Goal: Contribute content: Contribute content

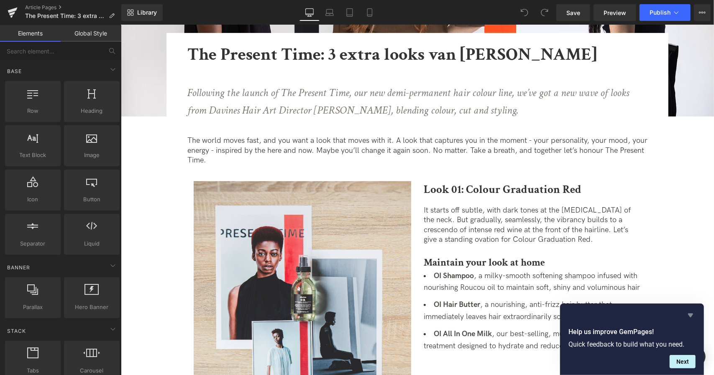
click at [691, 314] on icon "Hide survey" at bounding box center [690, 316] width 5 height 4
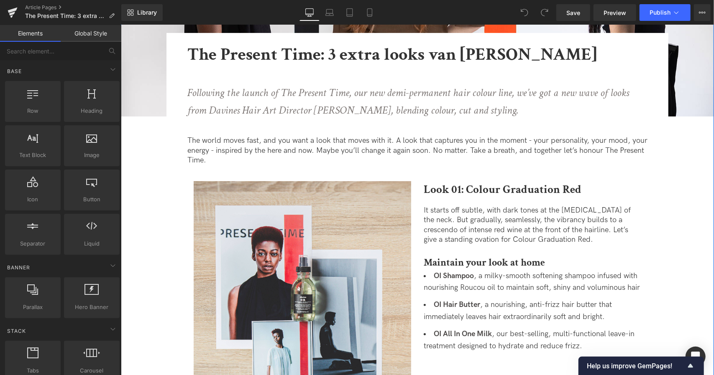
click at [120, 25] on div at bounding box center [120, 25] width 0 height 0
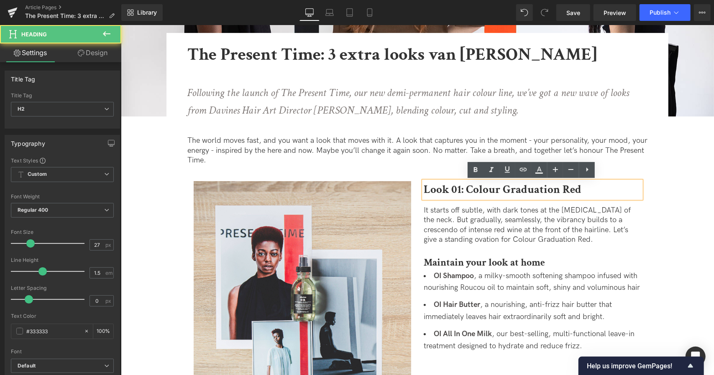
click at [402, 124] on div "Following the launch of The Present Time, our new demi-permanent hair colour li…" at bounding box center [417, 104] width 460 height 40
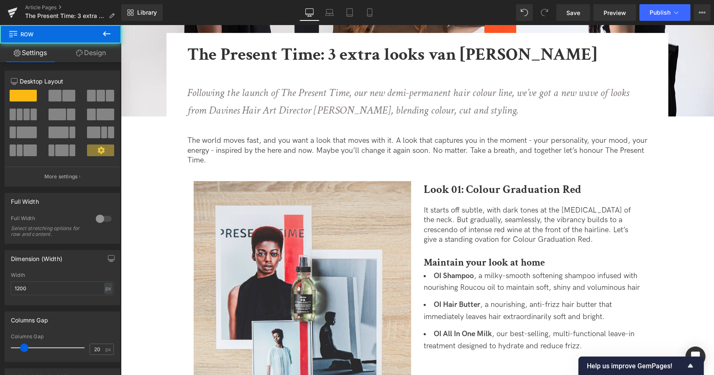
click at [292, 89] on icon "Following the launch of The Present Time, our new demi-permanent hair colour li…" at bounding box center [407, 101] width 441 height 32
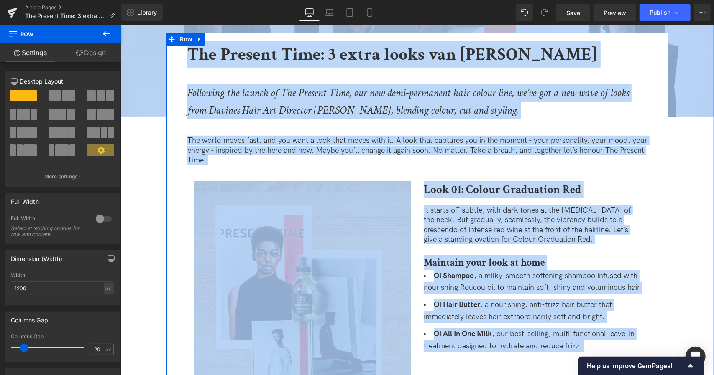
copy body "🎁 LOREMIP DOL SITAMETCO ADIPIS ELITSE DOE TEMPOR INC UT LABOREETDO 🎁 🎁 MAGN ALI…"
click at [294, 94] on icon "Following the launch of The Present Time, our new demi-permanent hair colour li…" at bounding box center [407, 101] width 441 height 32
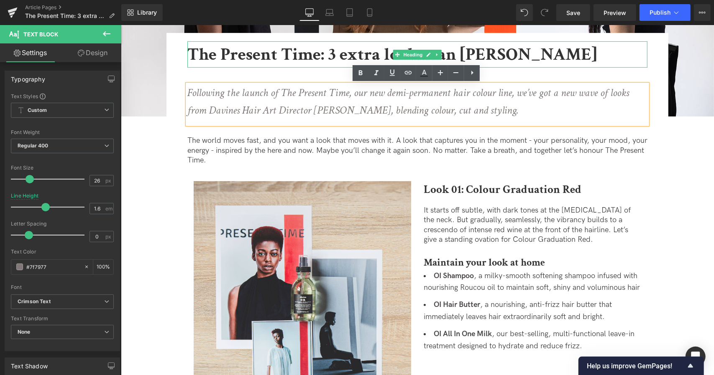
click at [373, 55] on b "The Present Time: 3 extra looks van [PERSON_NAME]" at bounding box center [391, 54] width 409 height 23
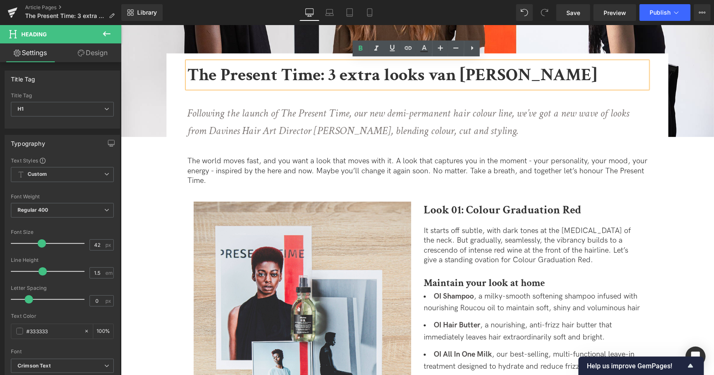
scroll to position [180, 0]
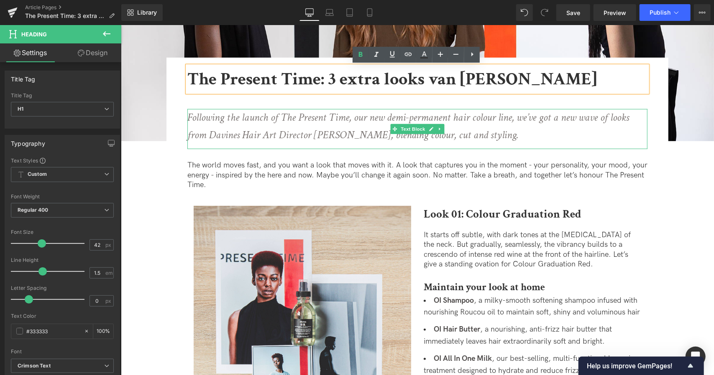
click at [366, 137] on icon "Following the launch of The Present Time, our new demi-permanent hair colour li…" at bounding box center [407, 126] width 441 height 32
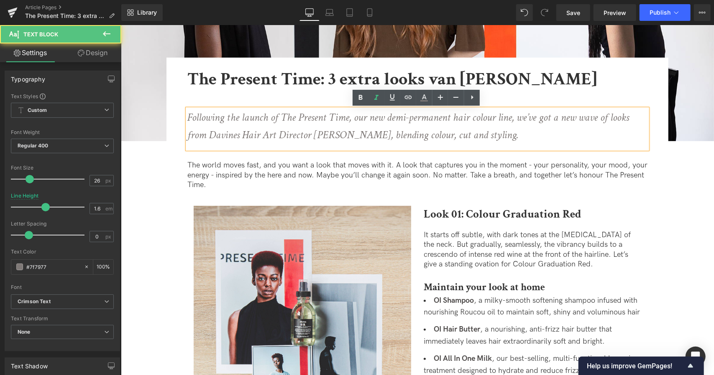
click at [503, 136] on p "Following the launch of The Present Time, our new demi-permanent hair colour li…" at bounding box center [414, 126] width 454 height 35
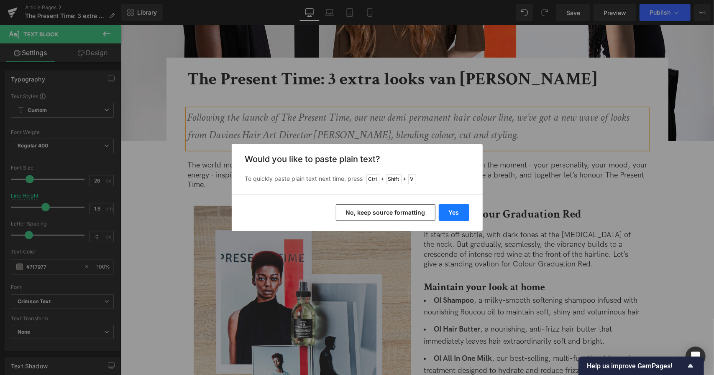
click at [456, 208] on button "Yes" at bounding box center [454, 212] width 31 height 17
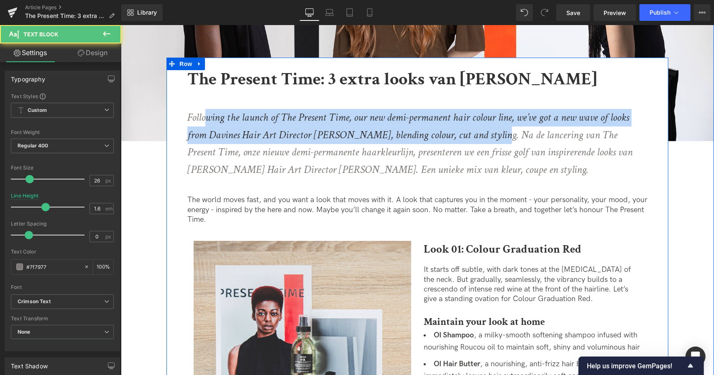
drag, startPoint x: 490, startPoint y: 134, endPoint x: 204, endPoint y: 98, distance: 288.2
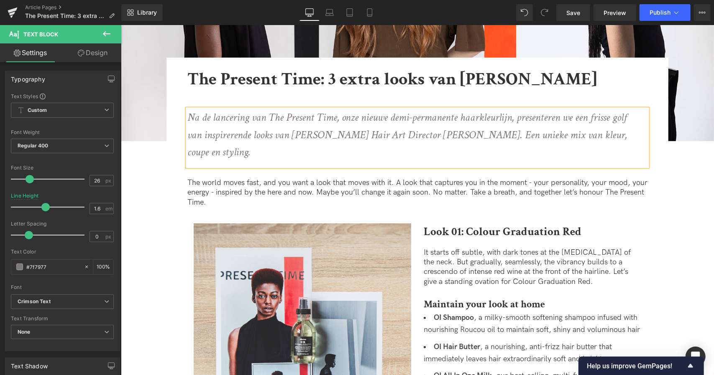
click at [457, 140] on icon "Na de lancering van The Present Time, onze nieuwe demi-permanente haarkleurlijn…" at bounding box center [406, 134] width 439 height 49
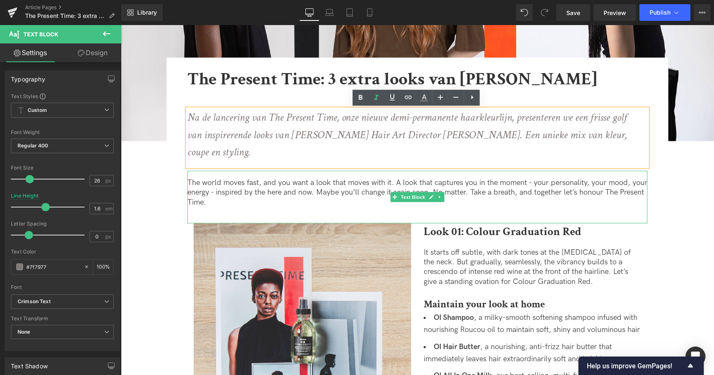
click at [344, 178] on p "The world moves fast, and you want a look that moves with it. A look that captu…" at bounding box center [417, 192] width 460 height 29
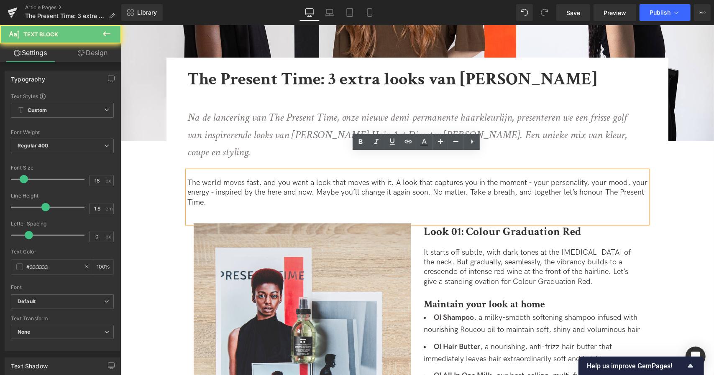
click at [273, 193] on div "The world moves fast, and you want a look that moves with it. A look that captu…" at bounding box center [417, 197] width 460 height 53
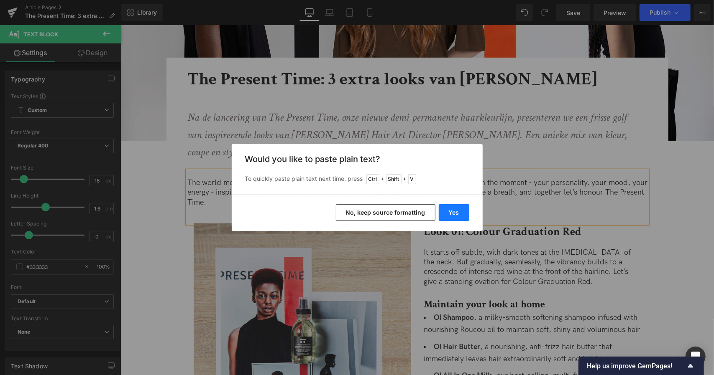
click at [457, 214] on button "Yes" at bounding box center [454, 212] width 31 height 17
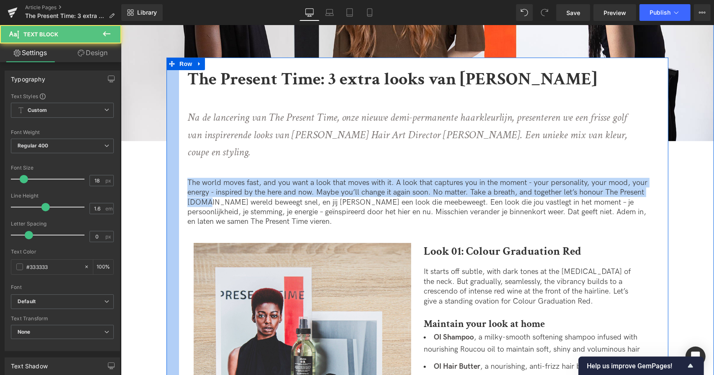
drag, startPoint x: 205, startPoint y: 181, endPoint x: 165, endPoint y: 125, distance: 68.2
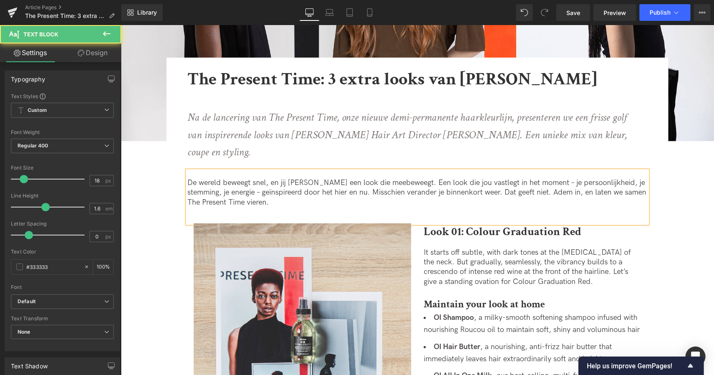
click at [251, 178] on p "De wereld beweegt snel, en jij [PERSON_NAME] een look die meebeweegt. Een look …" at bounding box center [417, 192] width 460 height 29
click at [290, 178] on p "De wereld beweegt snel, en jij [PERSON_NAME] een look die meebeweegt. Een look …" at bounding box center [417, 192] width 460 height 29
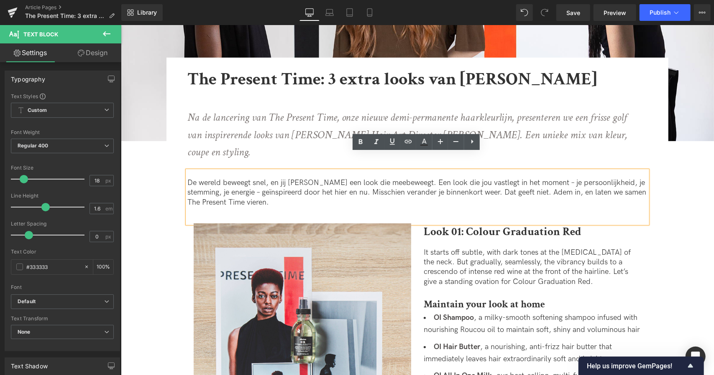
click at [120, 25] on lt-em "het hier-en-nu" at bounding box center [120, 25] width 0 height 0
click at [576, 6] on link "Save" at bounding box center [573, 12] width 34 height 17
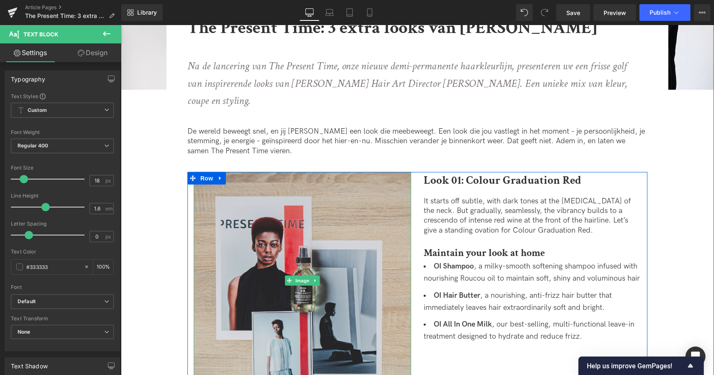
scroll to position [233, 0]
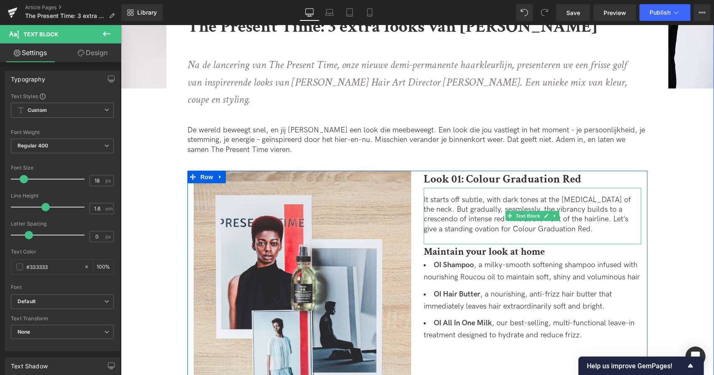
click at [503, 209] on p "It starts off subtle, with dark tones at the [MEDICAL_DATA] of the neck. But gr…" at bounding box center [531, 214] width 217 height 39
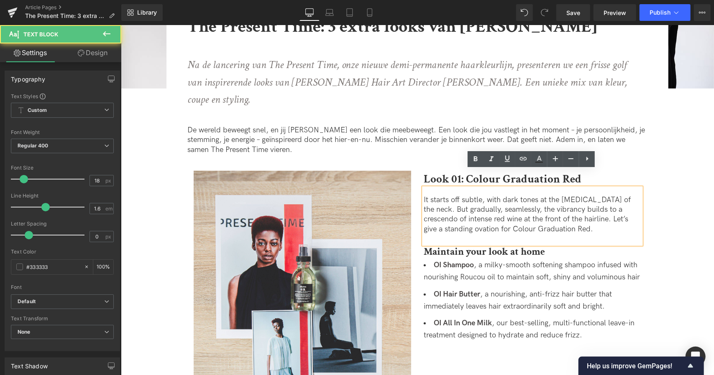
click at [546, 212] on p "It starts off subtle, with dark tones at the [MEDICAL_DATA] of the neck. But gr…" at bounding box center [531, 214] width 217 height 39
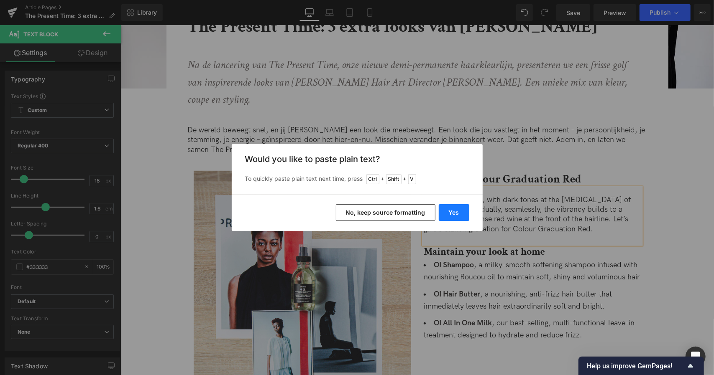
drag, startPoint x: 439, startPoint y: 219, endPoint x: 321, endPoint y: 192, distance: 120.8
click at [439, 219] on button "Yes" at bounding box center [454, 212] width 31 height 17
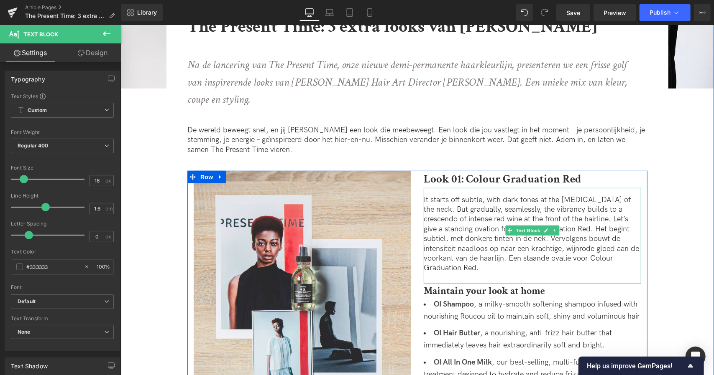
click at [485, 208] on p "It starts off subtle, with dark tones at the [MEDICAL_DATA] of the neck. But gr…" at bounding box center [531, 234] width 217 height 78
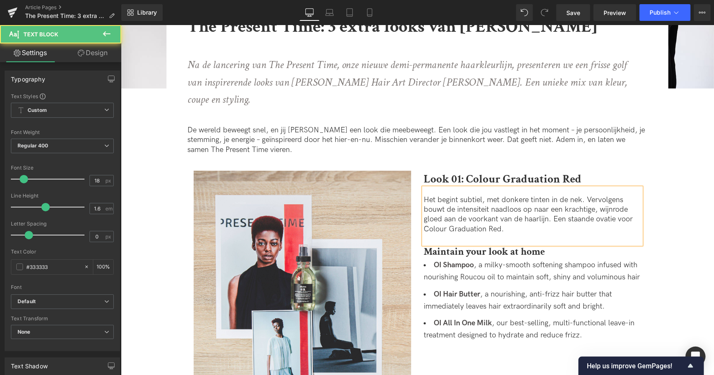
click at [513, 220] on div "Het begint subtiel, met donkere tinten in de nek. Vervolgens bouwt de intensite…" at bounding box center [531, 216] width 217 height 57
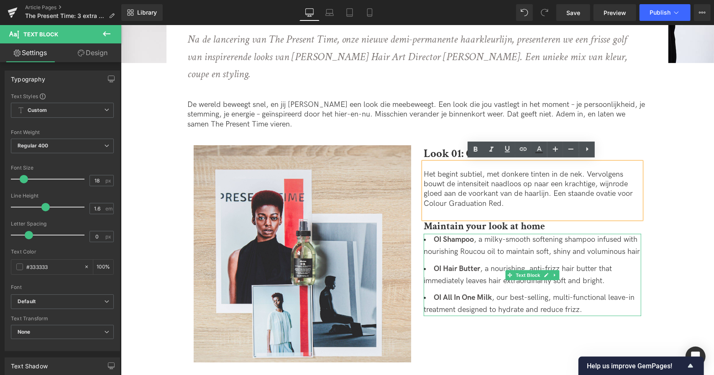
scroll to position [263, 0]
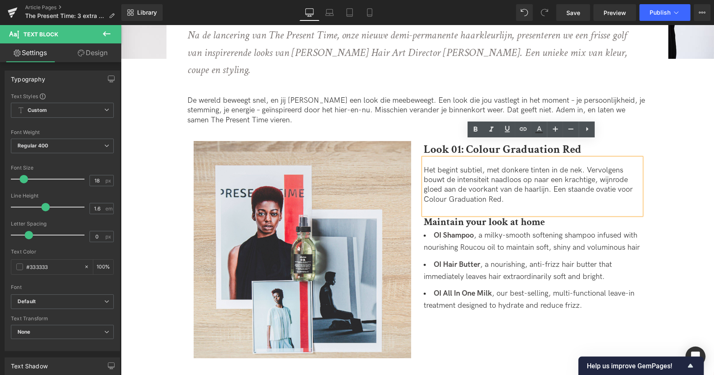
click at [489, 259] on li "OI Hair Butter , a nourishing, anti-frizz hair butter that immediately leaves h…" at bounding box center [531, 271] width 217 height 24
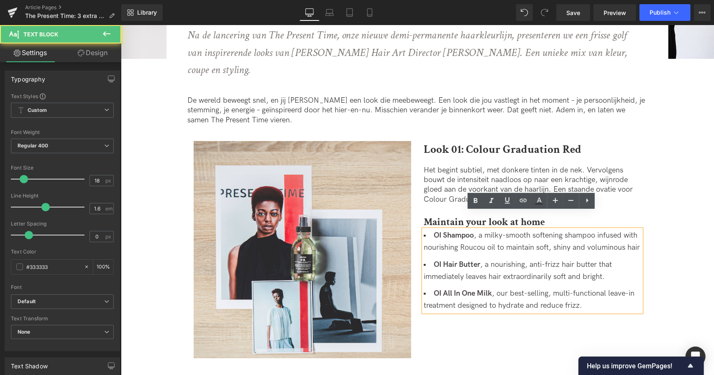
click at [586, 291] on li "OI All In One Milk , our best-selling, multi-functional leave-in treatment desi…" at bounding box center [531, 300] width 217 height 24
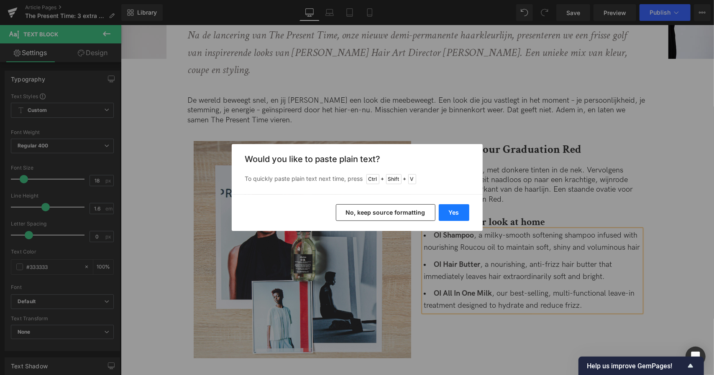
click at [453, 213] on button "Yes" at bounding box center [454, 212] width 31 height 17
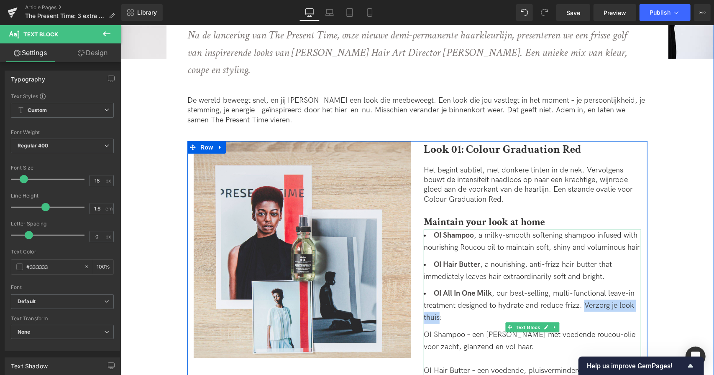
drag, startPoint x: 583, startPoint y: 287, endPoint x: 436, endPoint y: 299, distance: 147.2
click at [436, 299] on li "OI All In One Milk , our best-selling, multi-functional leave-in treatment desi…" at bounding box center [531, 306] width 217 height 36
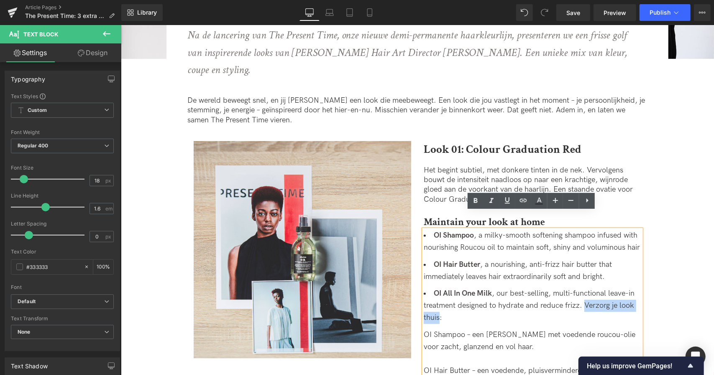
copy li "Verzorg je look thuis"
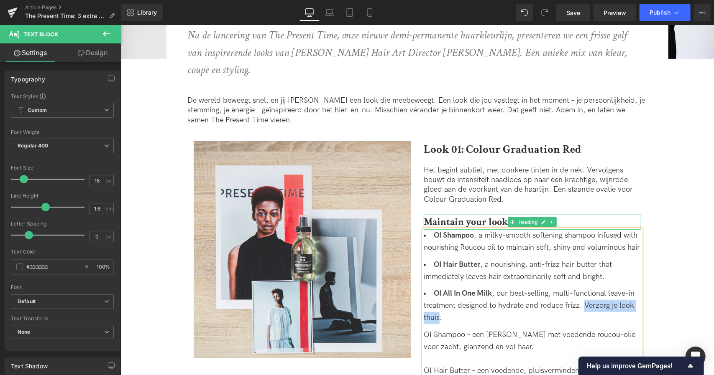
click at [495, 215] on strong "Maintain your look at home" at bounding box center [483, 221] width 121 height 13
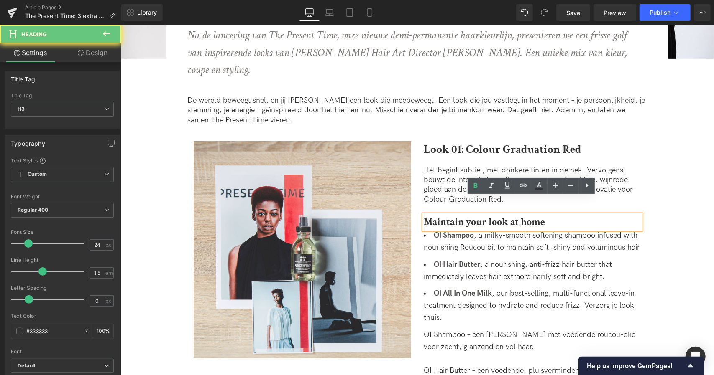
click at [576, 214] on h3 "Maintain your look at home" at bounding box center [531, 221] width 217 height 15
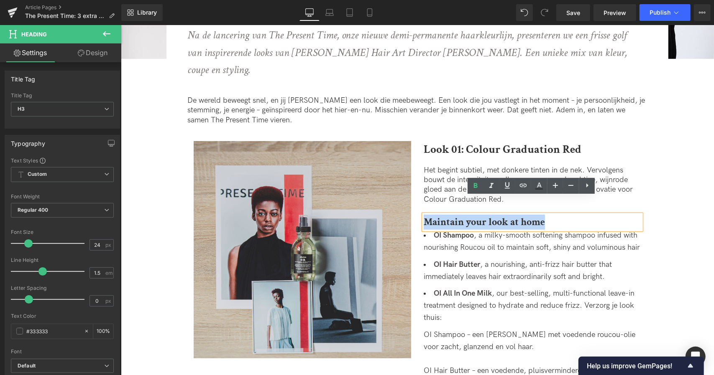
drag, startPoint x: 513, startPoint y: 209, endPoint x: 376, endPoint y: 212, distance: 137.1
click at [376, 212] on div "Image Look 01: Colour Graduation Red Heading Het begint subtiel, met donkere ti…" at bounding box center [417, 283] width 460 height 284
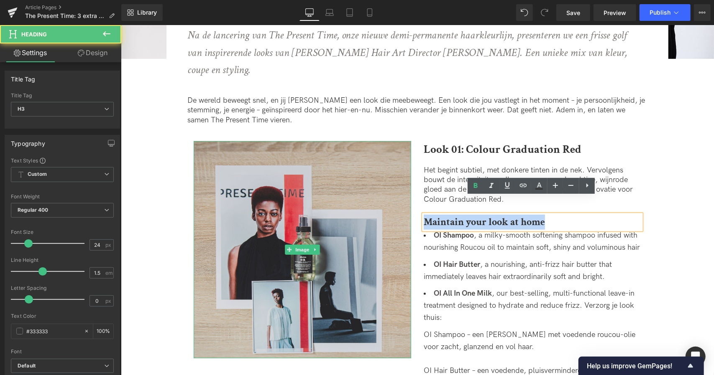
paste div
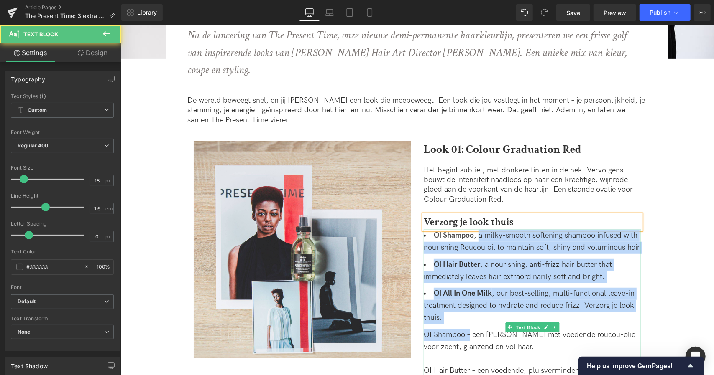
drag, startPoint x: 467, startPoint y: 307, endPoint x: 477, endPoint y: 218, distance: 89.6
click at [477, 230] on div "OI Shampoo , a milky-smooth softening shampoo infused with nourishing Roucou oi…" at bounding box center [531, 328] width 217 height 196
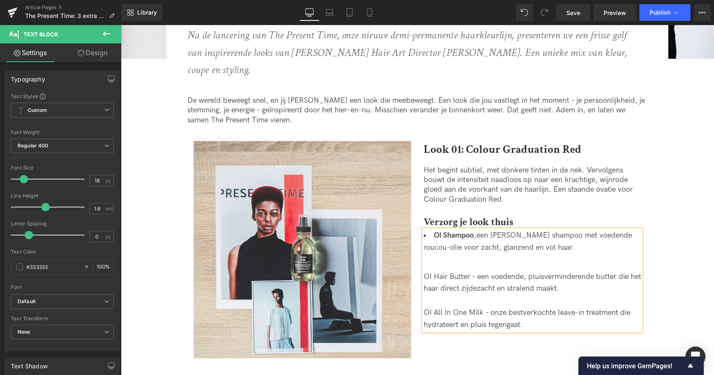
click at [443, 259] on div at bounding box center [531, 265] width 217 height 12
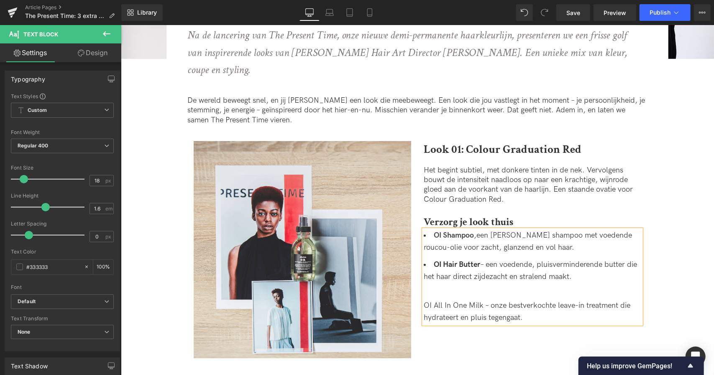
click at [427, 288] on div at bounding box center [531, 294] width 217 height 12
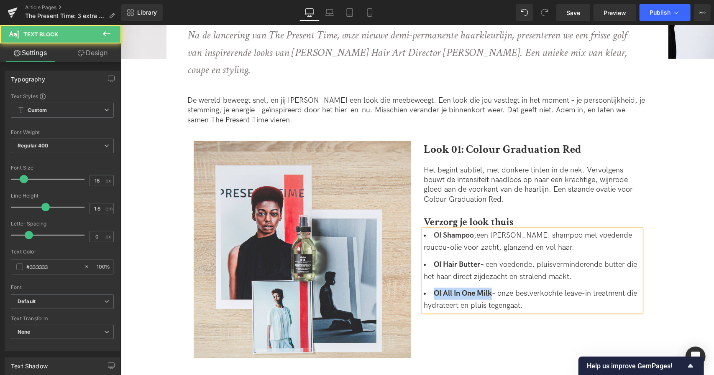
drag, startPoint x: 431, startPoint y: 276, endPoint x: 491, endPoint y: 276, distance: 60.2
click at [491, 288] on li "OI All In One Milk – onze bestverkochte leave-in treatment die hydrateert en pl…" at bounding box center [531, 300] width 217 height 24
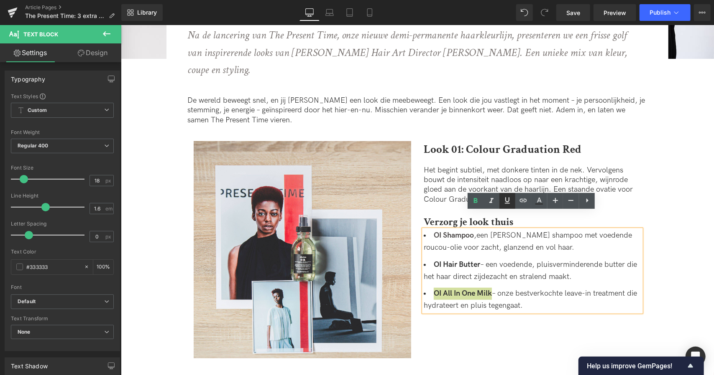
click at [509, 199] on icon at bounding box center [507, 201] width 10 height 10
click at [522, 199] on icon at bounding box center [523, 200] width 7 height 3
click at [490, 300] on input "text" at bounding box center [483, 294] width 129 height 21
paste input "[URL][DOMAIN_NAME]"
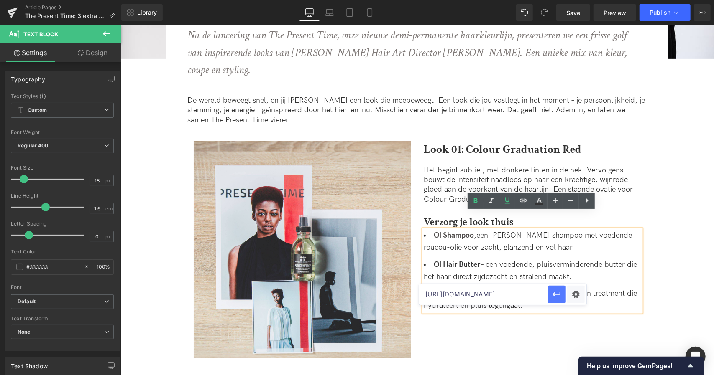
type input "[URL][DOMAIN_NAME]"
click at [556, 295] on icon "button" at bounding box center [557, 294] width 8 height 5
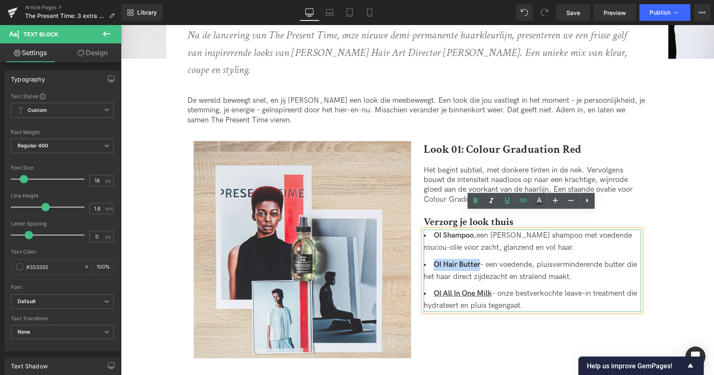
drag, startPoint x: 433, startPoint y: 247, endPoint x: 479, endPoint y: 249, distance: 46.5
click at [479, 259] on li "OI Hair Butter – een voedende, pluisverminderende butter die het haar direct zi…" at bounding box center [531, 271] width 217 height 24
click at [506, 201] on icon at bounding box center [507, 201] width 5 height 6
click at [523, 198] on icon at bounding box center [523, 201] width 10 height 10
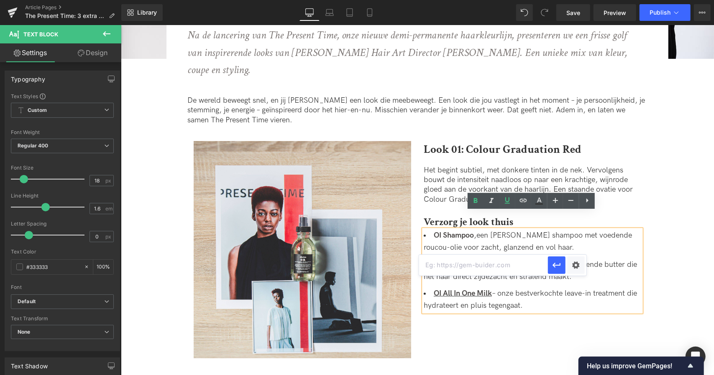
click at [494, 267] on input "text" at bounding box center [483, 265] width 129 height 21
paste input "[URL][DOMAIN_NAME]"
type input "[URL][DOMAIN_NAME]"
click at [556, 265] on icon "button" at bounding box center [556, 265] width 10 height 10
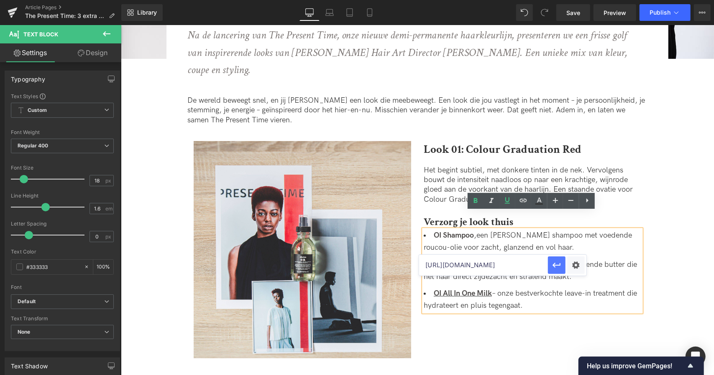
scroll to position [0, 0]
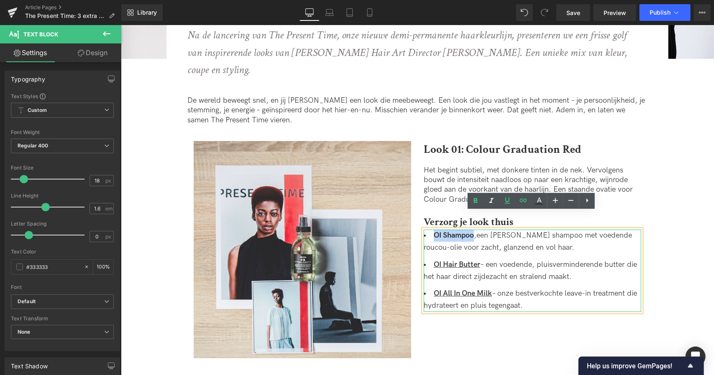
drag, startPoint x: 431, startPoint y: 217, endPoint x: 474, endPoint y: 217, distance: 42.2
click at [474, 231] on span "OI Shampoo ," at bounding box center [454, 235] width 43 height 9
click at [510, 198] on icon at bounding box center [507, 201] width 10 height 10
click at [523, 202] on icon at bounding box center [523, 201] width 10 height 10
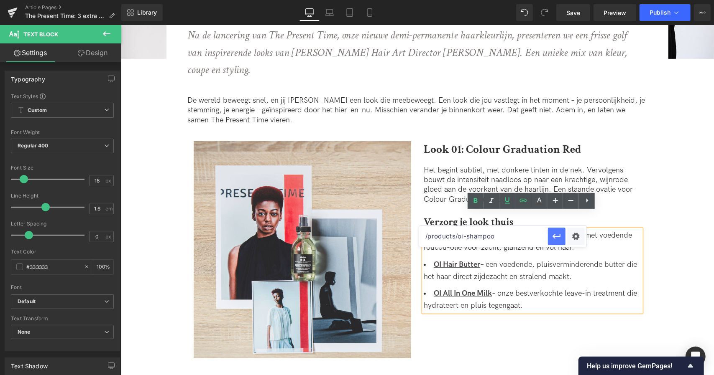
click at [559, 234] on icon "button" at bounding box center [556, 237] width 10 height 10
click at [532, 327] on div "Image Look 01: Colour Graduation Red Heading Het begint subtiel, met donkere ti…" at bounding box center [417, 249] width 460 height 217
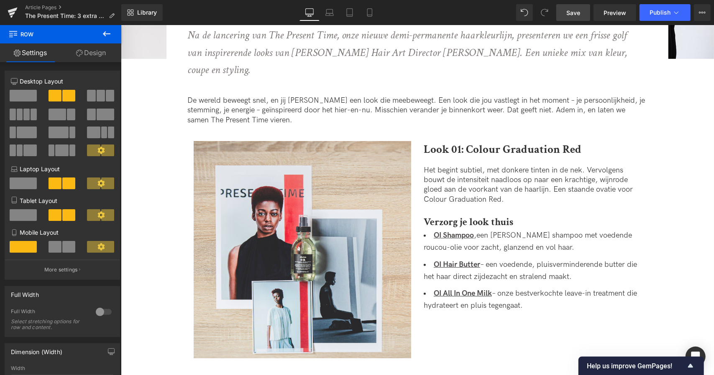
click at [574, 14] on span "Save" at bounding box center [573, 12] width 14 height 9
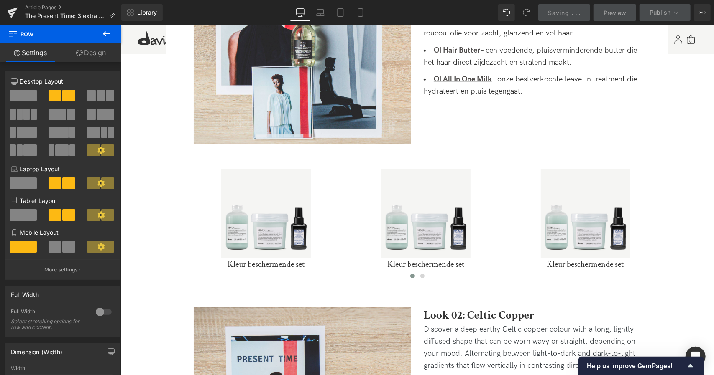
scroll to position [480, 0]
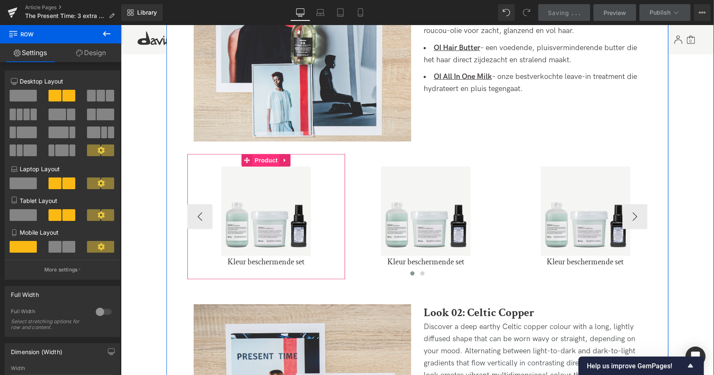
click at [263, 154] on span "Product" at bounding box center [265, 160] width 27 height 13
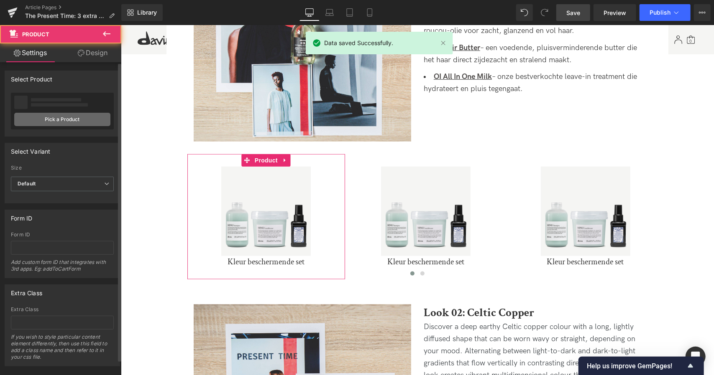
click at [64, 120] on link "Pick a Product" at bounding box center [62, 119] width 96 height 13
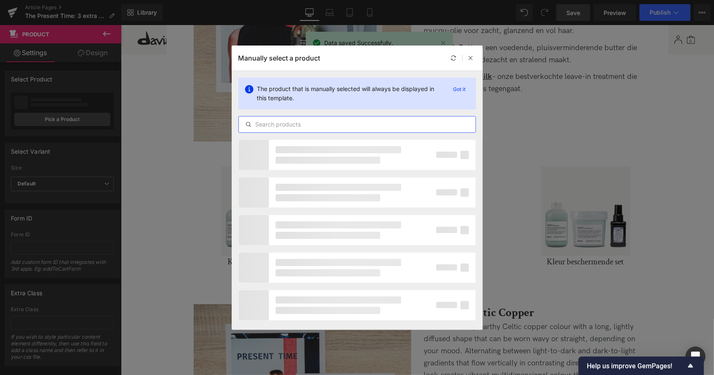
click at [288, 121] on input "text" at bounding box center [357, 125] width 237 height 10
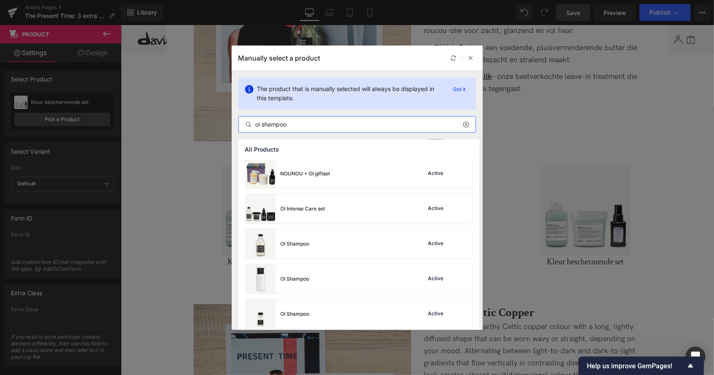
scroll to position [282, 0]
type input "oi shampoo"
click at [306, 238] on div "OI Shampoo" at bounding box center [277, 243] width 64 height 29
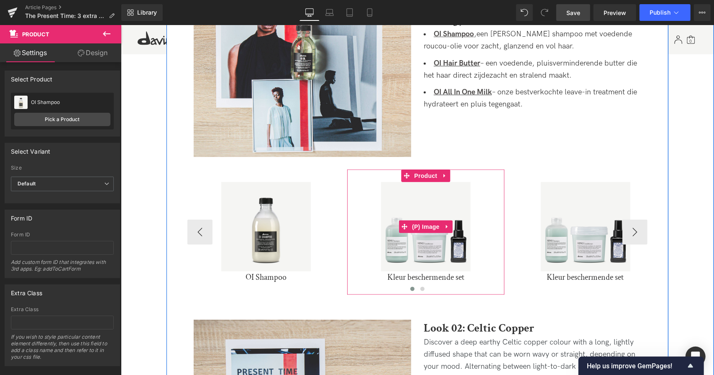
scroll to position [462, 0]
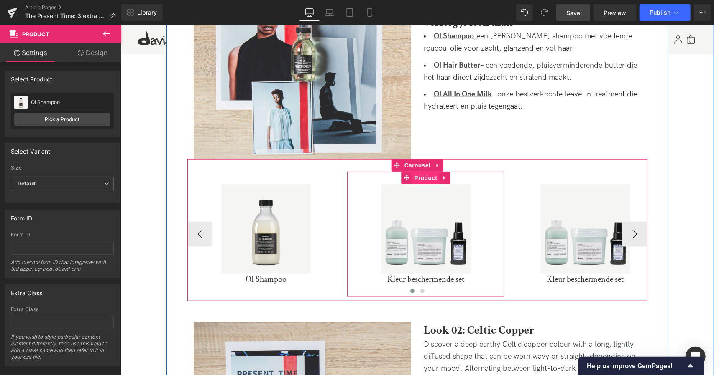
click at [423, 171] on span "Product" at bounding box center [424, 177] width 27 height 13
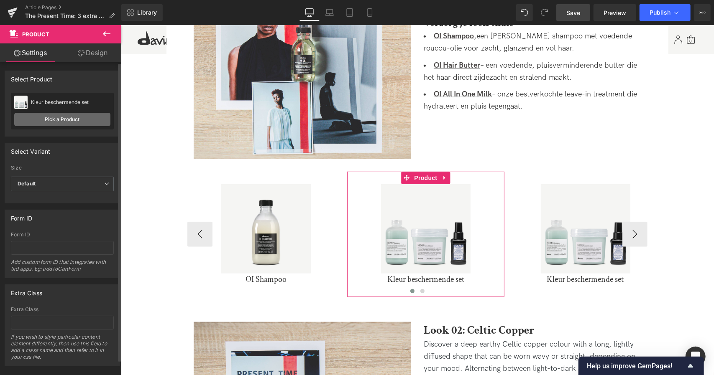
click at [72, 120] on link "Pick a Product" at bounding box center [62, 119] width 96 height 13
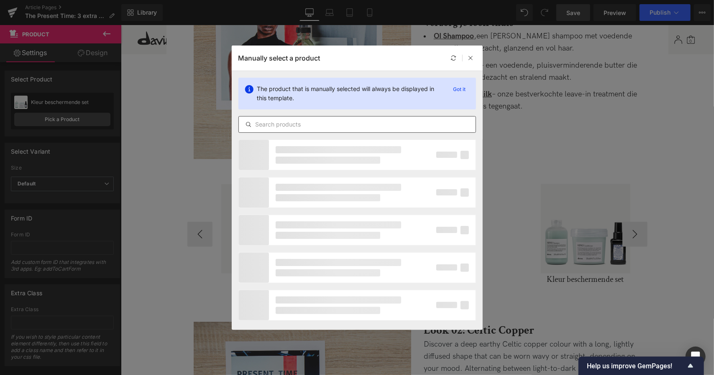
click at [320, 126] on input "text" at bounding box center [357, 125] width 237 height 10
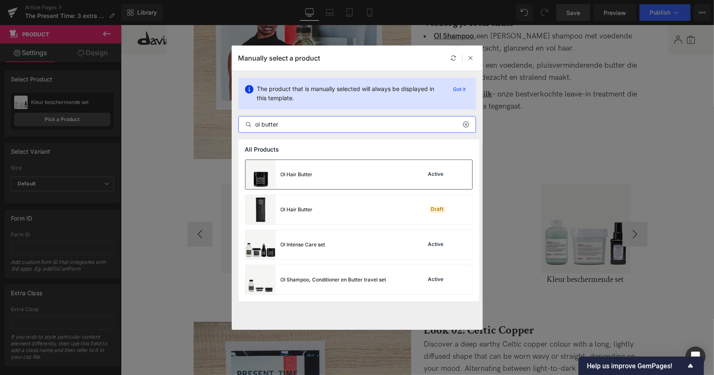
type input "oi butter"
click at [314, 174] on div "OI Hair Butter Active" at bounding box center [358, 174] width 227 height 29
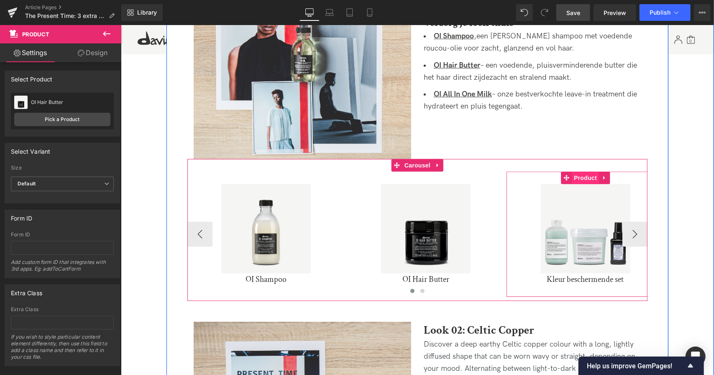
click at [583, 171] on span "Product" at bounding box center [584, 177] width 27 height 13
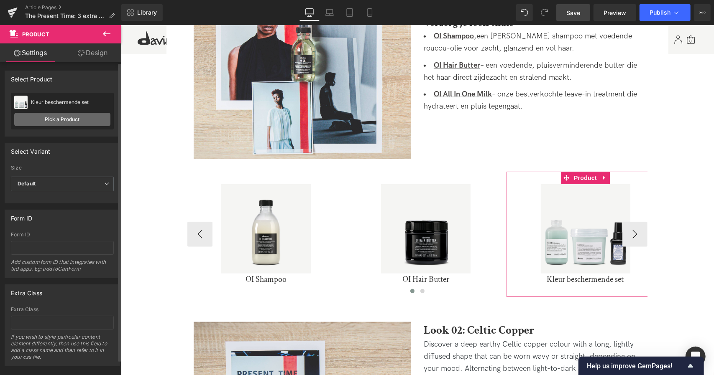
click at [75, 121] on link "Pick a Product" at bounding box center [62, 119] width 96 height 13
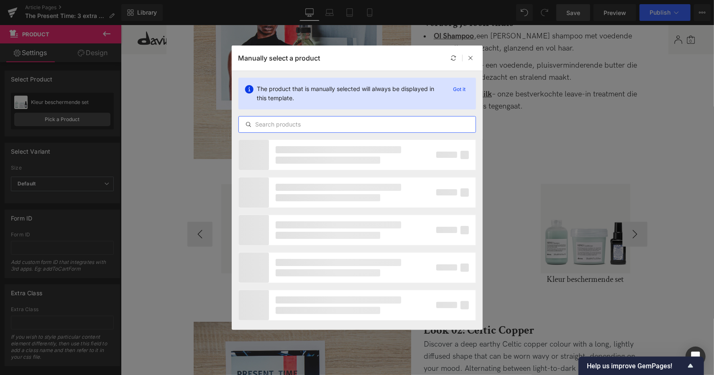
click at [372, 127] on input "text" at bounding box center [357, 125] width 237 height 10
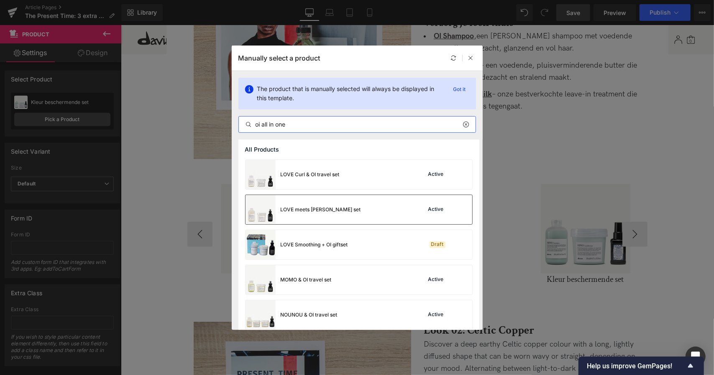
scroll to position [112, 0]
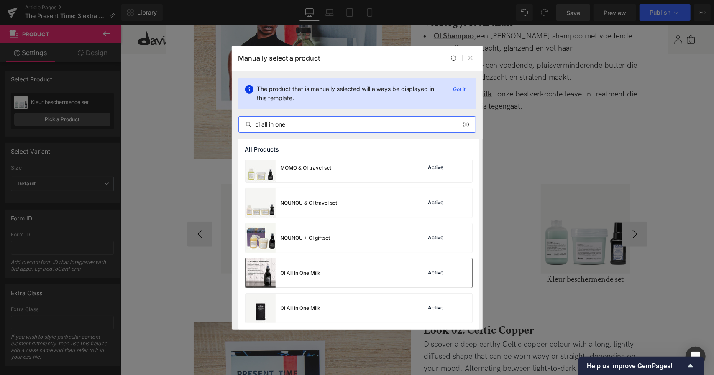
type input "oi all in one"
click at [319, 278] on div "OI All In One Milk" at bounding box center [282, 273] width 75 height 29
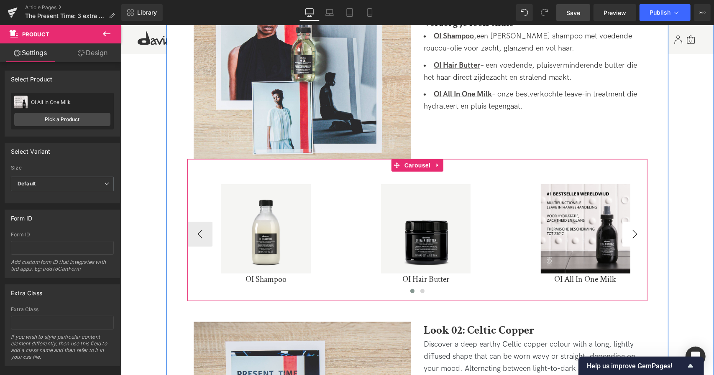
click at [633, 222] on button "›" at bounding box center [634, 234] width 25 height 25
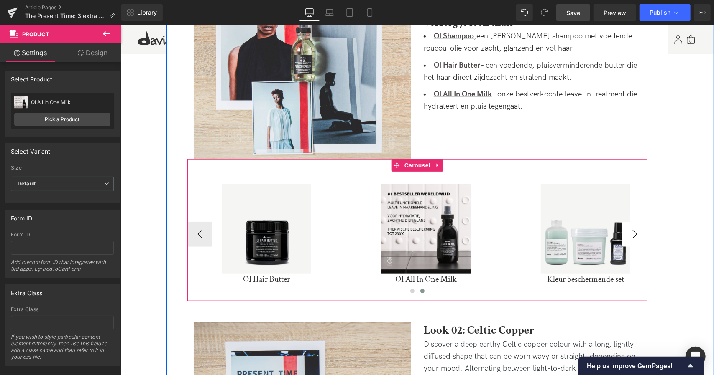
click at [630, 214] on img at bounding box center [584, 228] width 89 height 89
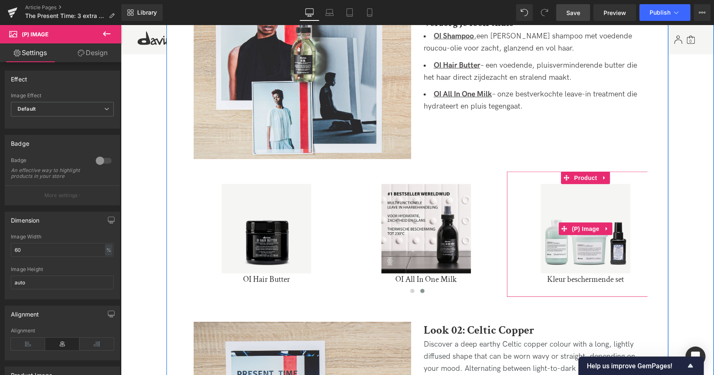
click at [633, 214] on div "Sale Off" at bounding box center [584, 228] width 149 height 89
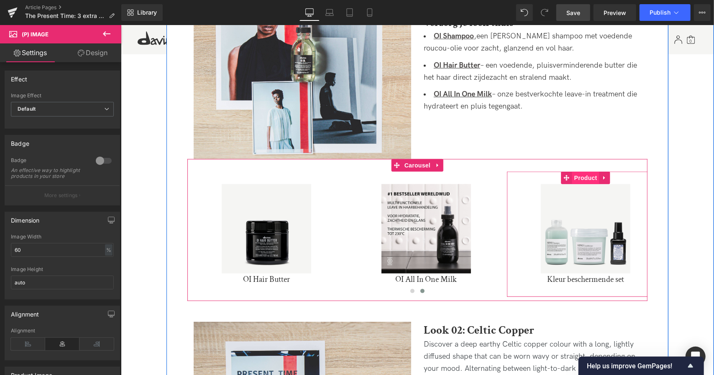
click at [582, 171] on span "Product" at bounding box center [585, 177] width 27 height 13
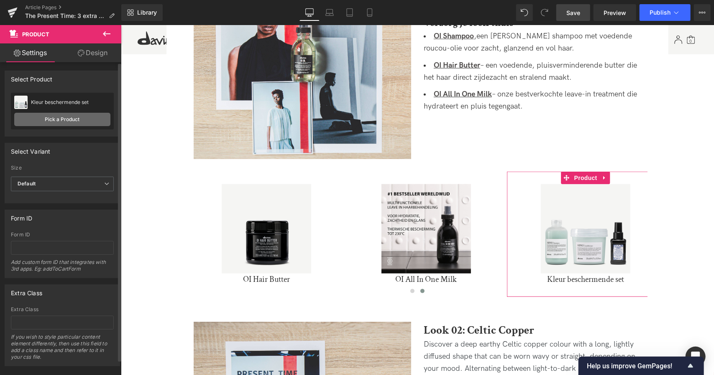
click at [66, 115] on link "Pick a Product" at bounding box center [62, 119] width 96 height 13
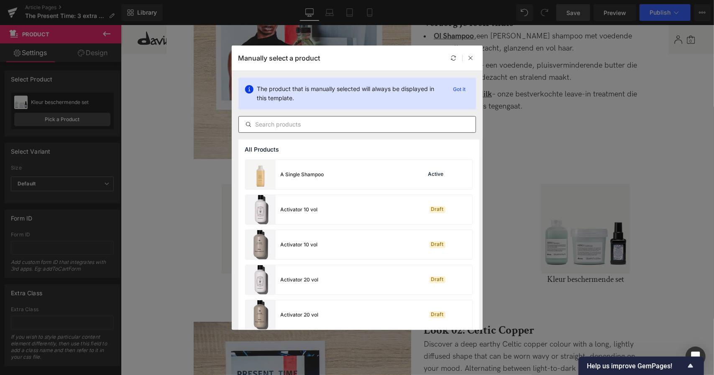
click at [314, 126] on input "text" at bounding box center [357, 125] width 237 height 10
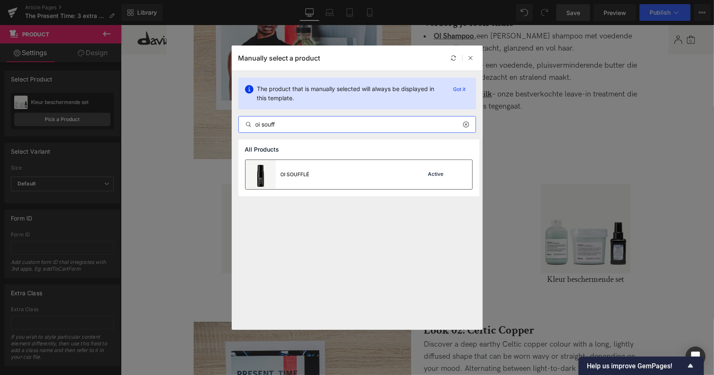
type input "oi souff"
click at [303, 176] on div "OI SOUFFLÉ" at bounding box center [295, 175] width 29 height 8
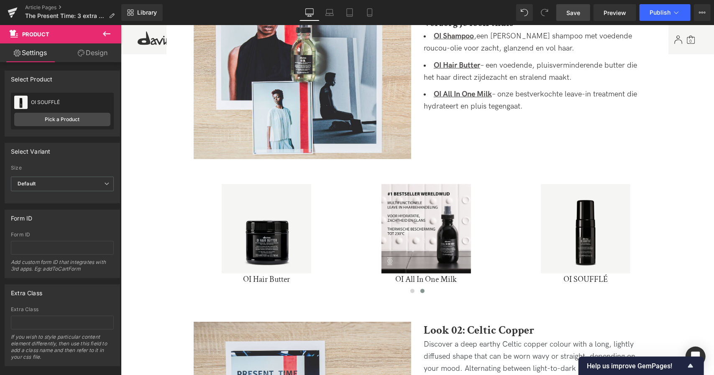
click at [565, 13] on link "Save" at bounding box center [573, 12] width 34 height 17
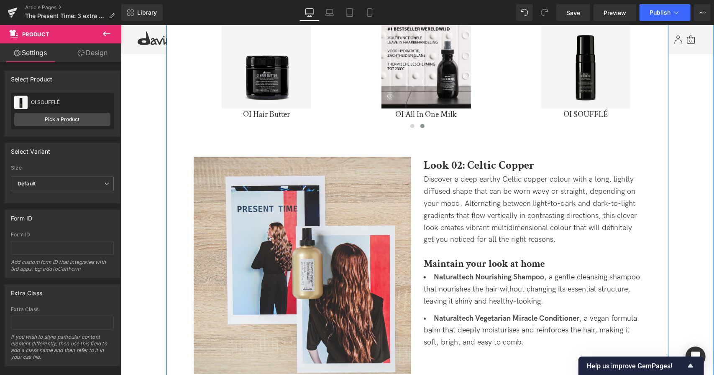
scroll to position [628, 0]
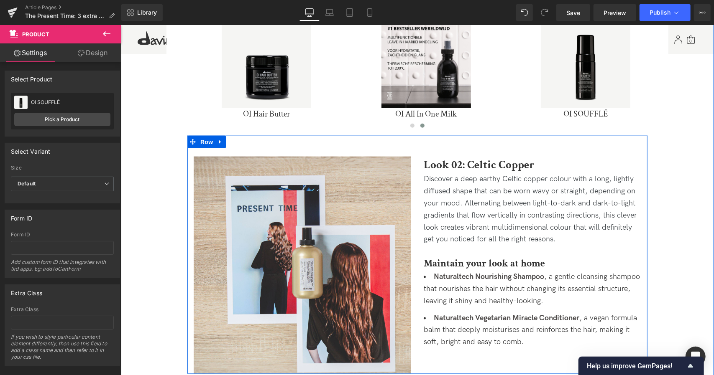
click at [495, 202] on p "Discover a deep earthy Celtic copper colour with a long, lightly diffused shape…" at bounding box center [531, 209] width 217 height 72
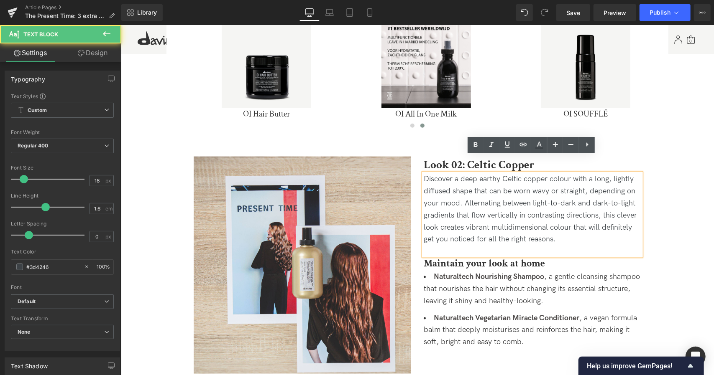
click at [579, 219] on p "Discover a deep earthy Celtic copper colour with a long, lightly diffused shape…" at bounding box center [531, 209] width 217 height 72
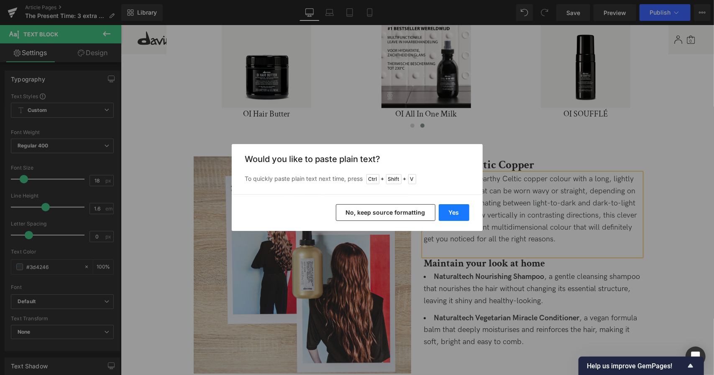
click at [449, 214] on button "Yes" at bounding box center [454, 212] width 31 height 17
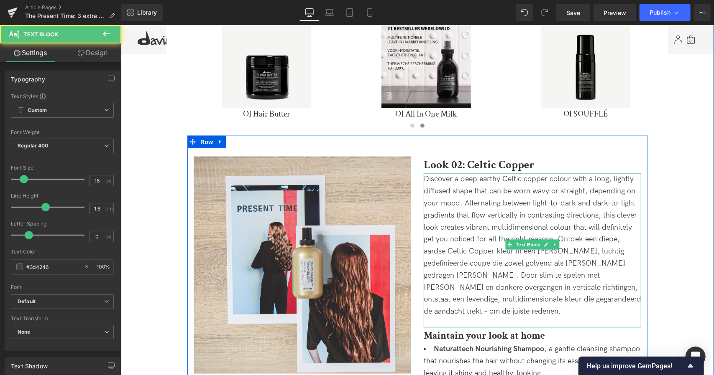
click at [509, 213] on p "Discover a deep earthy Celtic copper colour with a long, lightly diffused shape…" at bounding box center [531, 245] width 217 height 145
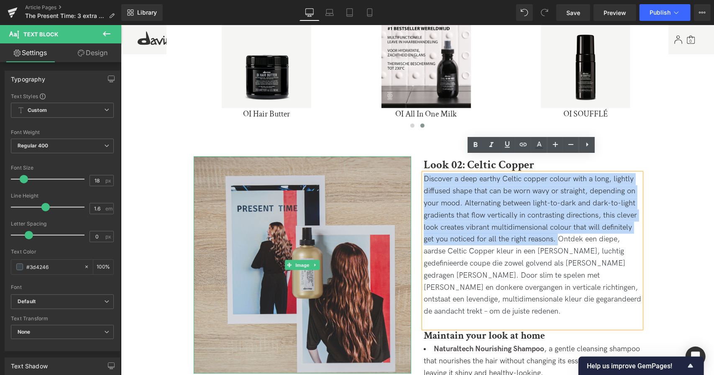
drag, startPoint x: 557, startPoint y: 219, endPoint x: 392, endPoint y: 145, distance: 180.8
click at [392, 145] on div "Image Look 02: Celtic Copper Heading Discover a deep earthy Celtic copper colou…" at bounding box center [417, 280] width 460 height 290
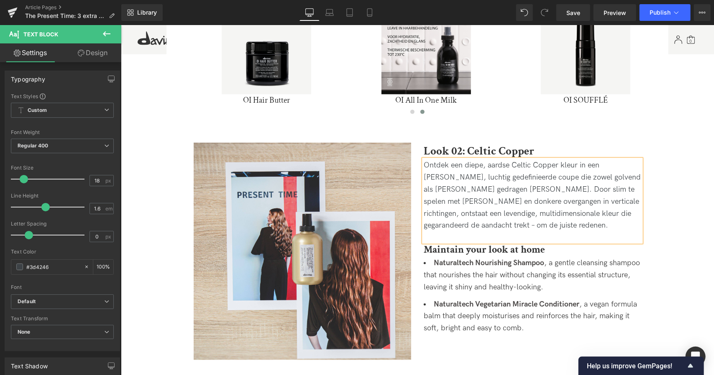
scroll to position [661, 0]
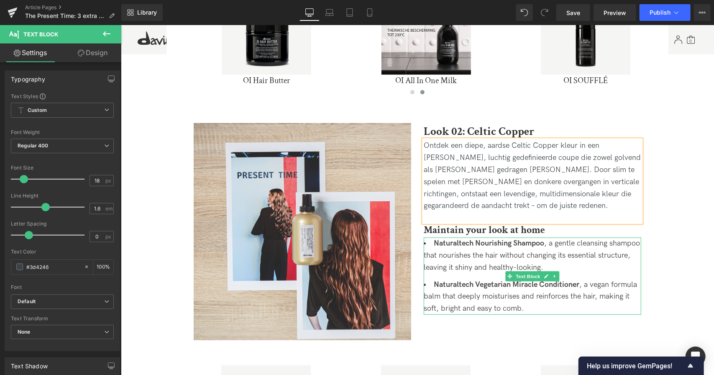
click at [536, 291] on li "Naturaltech Vegetarian Miracle Conditioner , a vegan formula balm that deeply m…" at bounding box center [531, 297] width 217 height 36
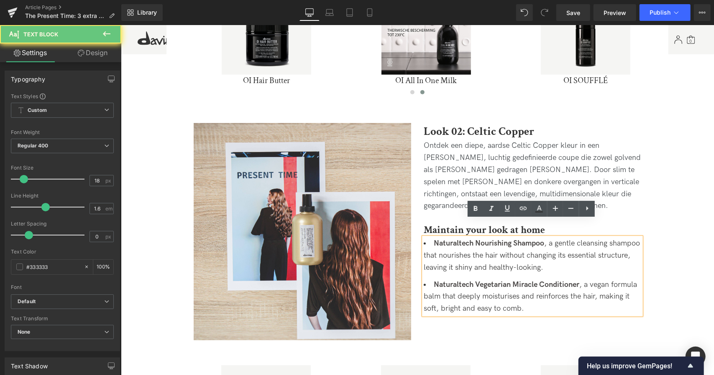
click at [540, 294] on li "Naturaltech Vegetarian Miracle Conditioner , a vegan formula balm that deeply m…" at bounding box center [531, 297] width 217 height 36
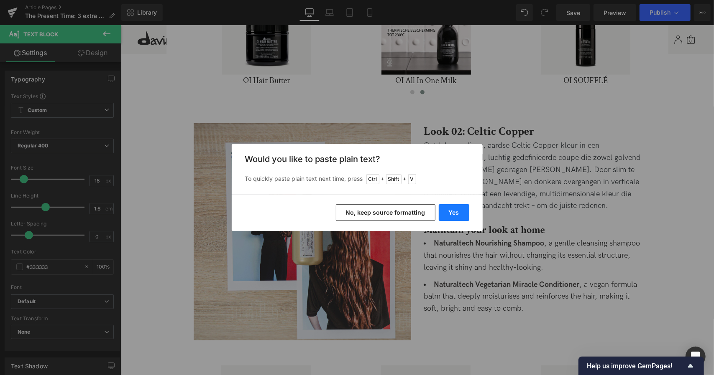
click at [454, 220] on button "Yes" at bounding box center [454, 212] width 31 height 17
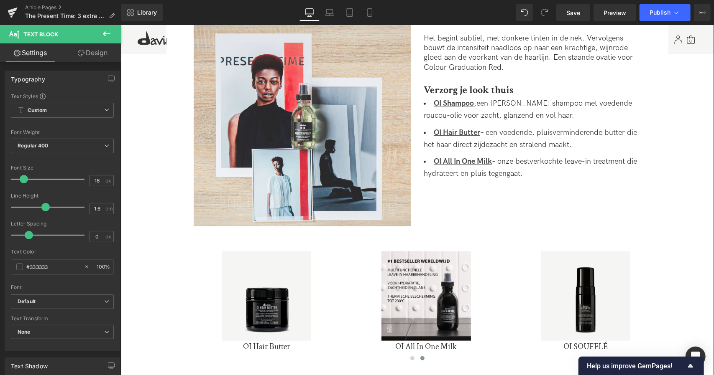
scroll to position [393, 0]
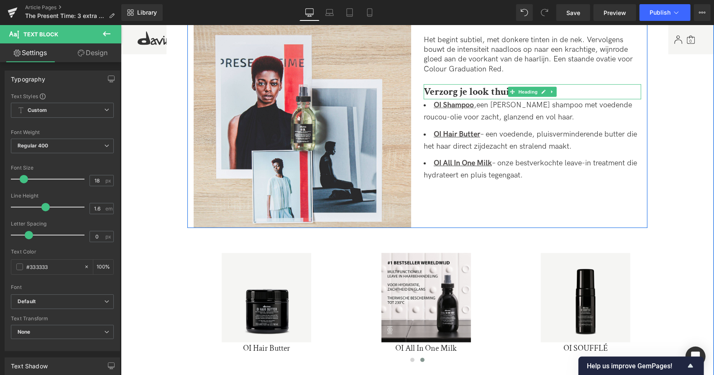
click at [469, 85] on b "Verzorg je look thuis" at bounding box center [467, 91] width 89 height 13
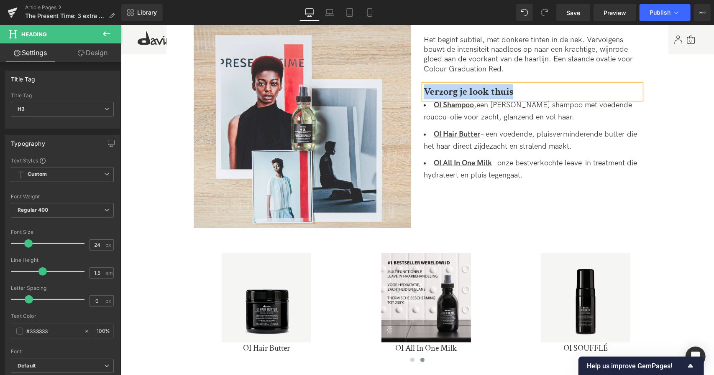
copy b "Verzorg je look thuis"
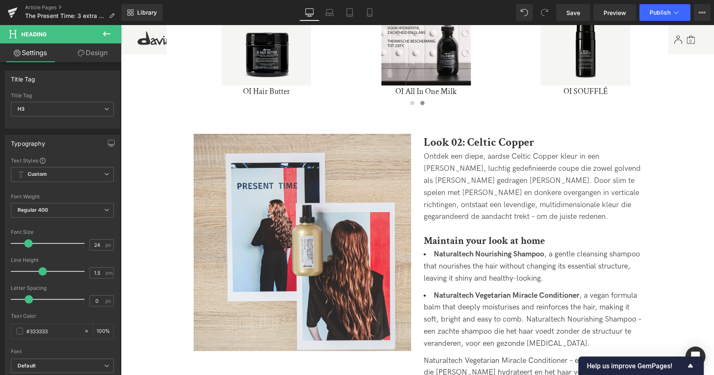
scroll to position [678, 0]
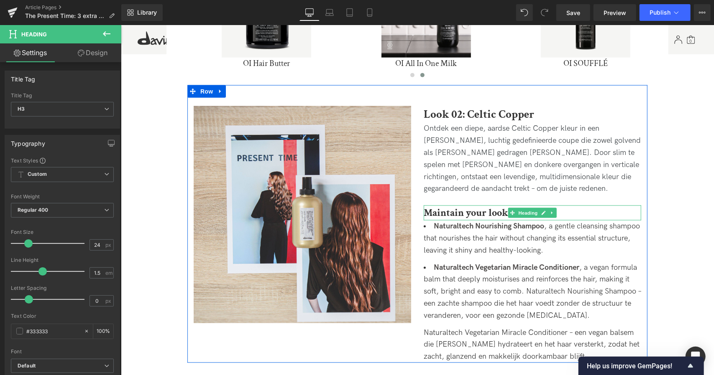
click at [465, 206] on strong "Maintain your look at home" at bounding box center [483, 212] width 121 height 13
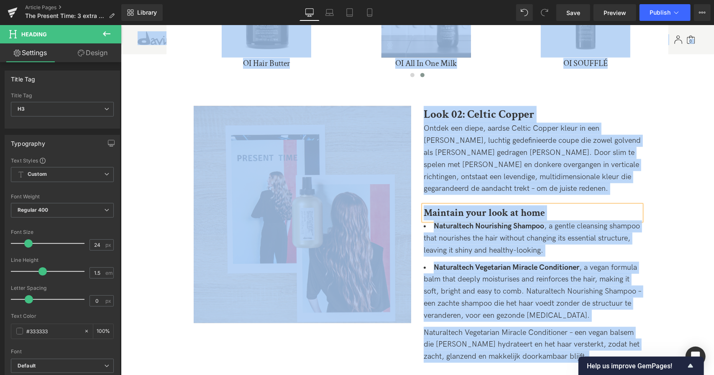
click at [461, 206] on strong "Maintain your look at home" at bounding box center [483, 212] width 121 height 13
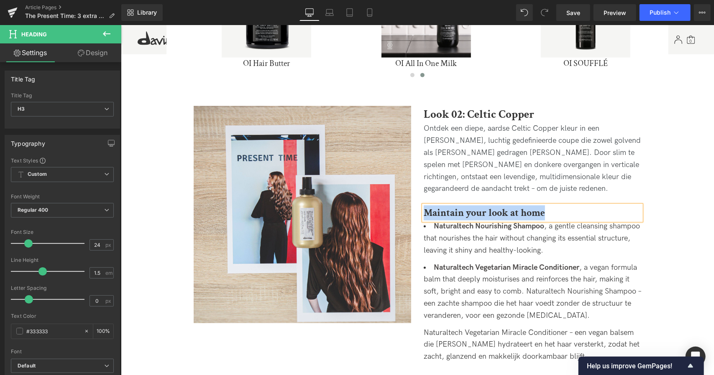
paste div
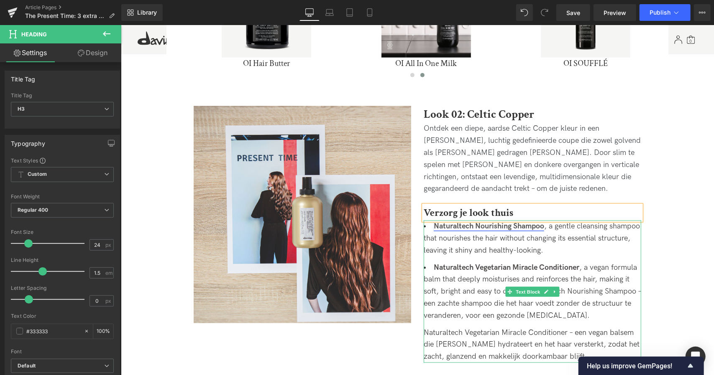
scroll to position [716, 0]
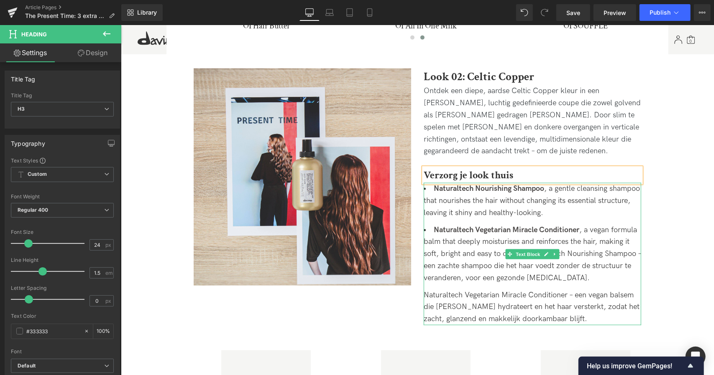
click at [476, 289] on div "Naturaltech Vegetarian Miracle Conditioner – een vegan balsem die [PERSON_NAME]…" at bounding box center [531, 307] width 217 height 36
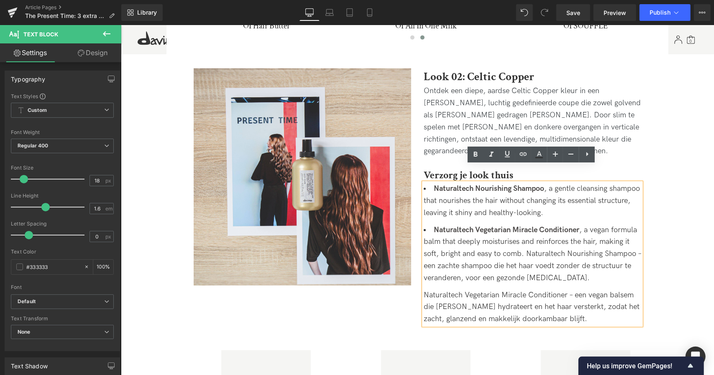
click at [578, 300] on div "Naturaltech Vegetarian Miracle Conditioner – een vegan balsem die [PERSON_NAME]…" at bounding box center [531, 307] width 217 height 36
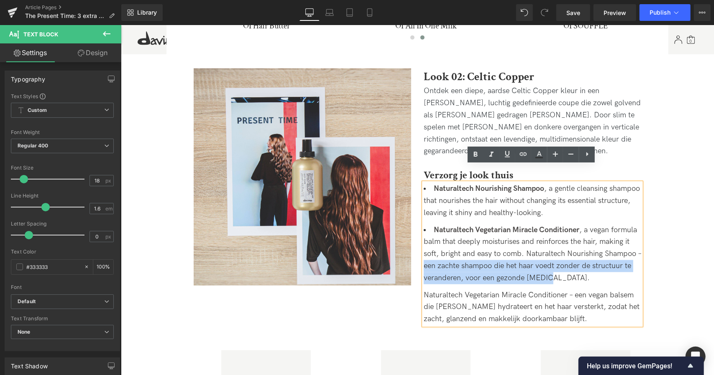
drag, startPoint x: 559, startPoint y: 257, endPoint x: 417, endPoint y: 252, distance: 141.4
click at [417, 252] on div "Look 02: Celtic Copper Heading Ontdek een diepe, aardse Celtic Copper kleur in …" at bounding box center [532, 196] width 230 height 257
copy li "een zachte shampoo die het haar voedt zonder de structuur te veranderen, voor e…"
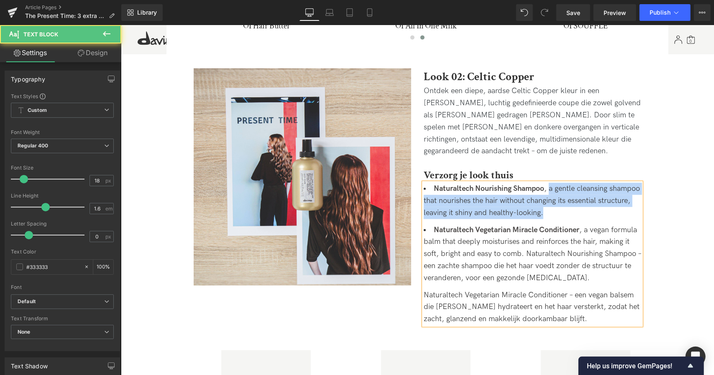
drag, startPoint x: 578, startPoint y: 194, endPoint x: 548, endPoint y: 168, distance: 39.1
click at [548, 183] on li "Naturaltech Nourishing Shampoo , a gentle cleansing shampoo that nourishes the …" at bounding box center [531, 201] width 217 height 36
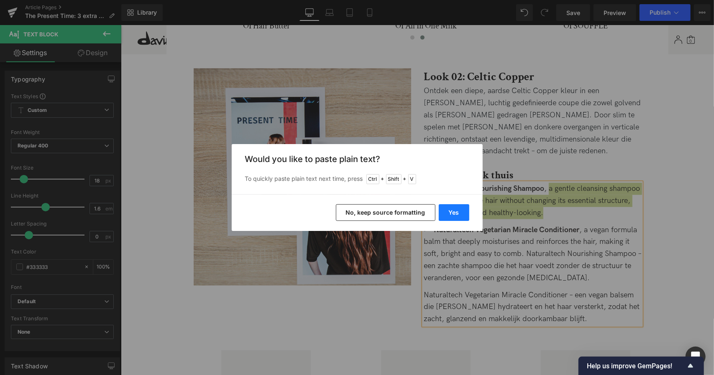
click at [457, 211] on button "Yes" at bounding box center [454, 212] width 31 height 17
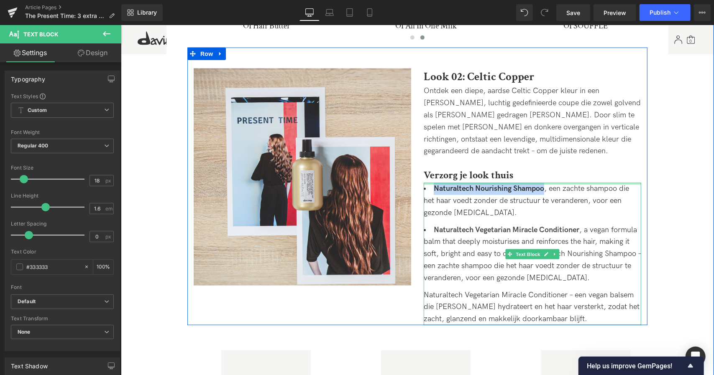
drag, startPoint x: 432, startPoint y: 171, endPoint x: 542, endPoint y: 167, distance: 109.6
click at [542, 183] on div "Naturaltech Nourishing Shampoo , een zachte shampoo die het haar voedt zonder d…" at bounding box center [531, 254] width 217 height 143
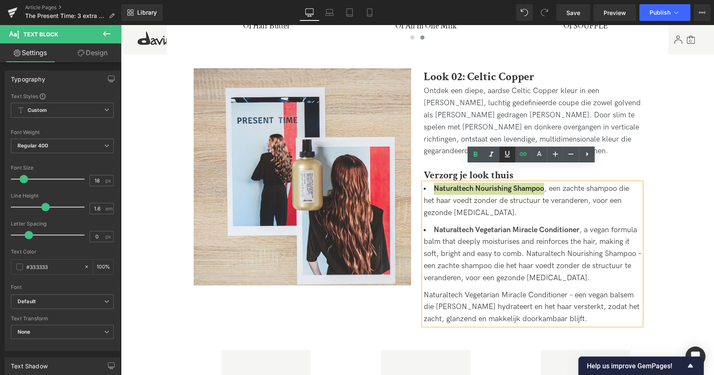
click at [505, 151] on icon at bounding box center [507, 154] width 5 height 6
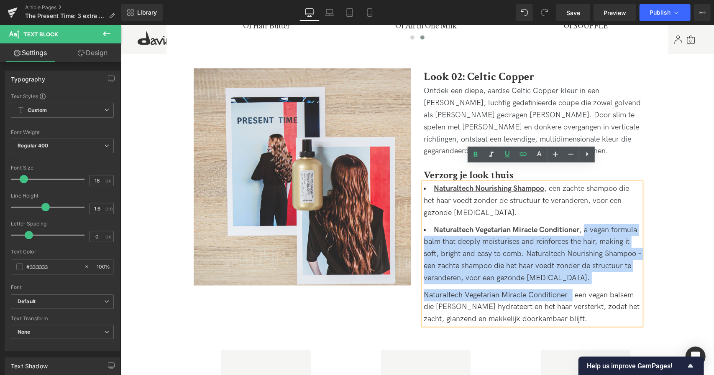
drag, startPoint x: 570, startPoint y: 278, endPoint x: 583, endPoint y: 217, distance: 63.1
click at [583, 217] on div "Naturaltech Nourishing Shampoo , een zachte shampoo die het haar voedt zonder d…" at bounding box center [531, 254] width 217 height 143
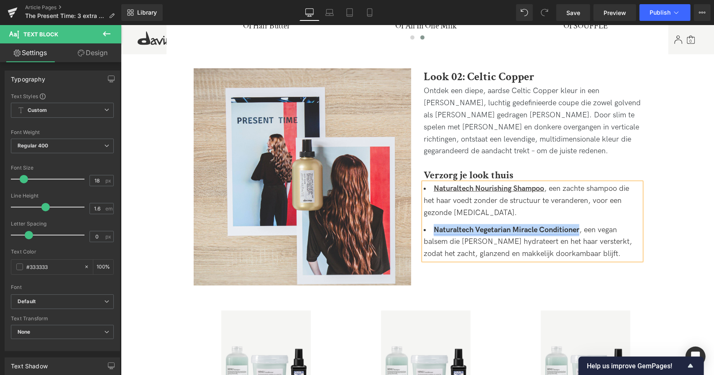
drag, startPoint x: 431, startPoint y: 210, endPoint x: 578, endPoint y: 212, distance: 146.8
click at [578, 225] on strong "Naturaltech Vegetarian Miracle Conditioner" at bounding box center [505, 229] width 145 height 9
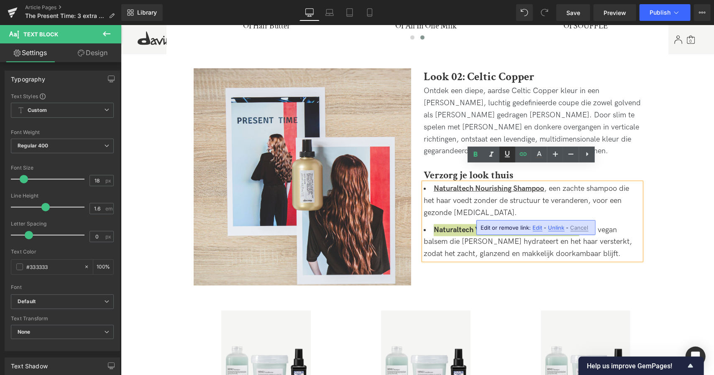
click at [508, 151] on icon at bounding box center [507, 154] width 10 height 10
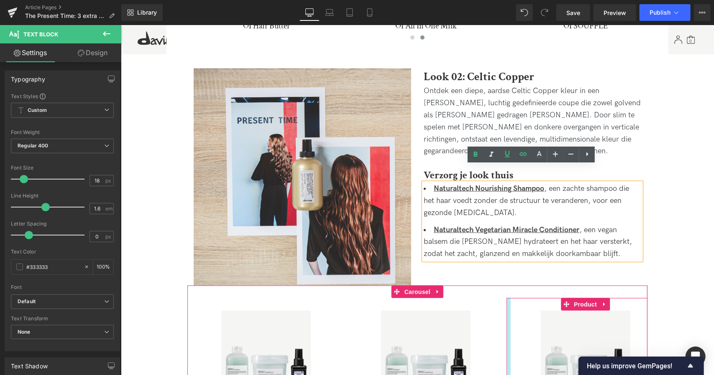
click at [506, 298] on div at bounding box center [508, 360] width 4 height 125
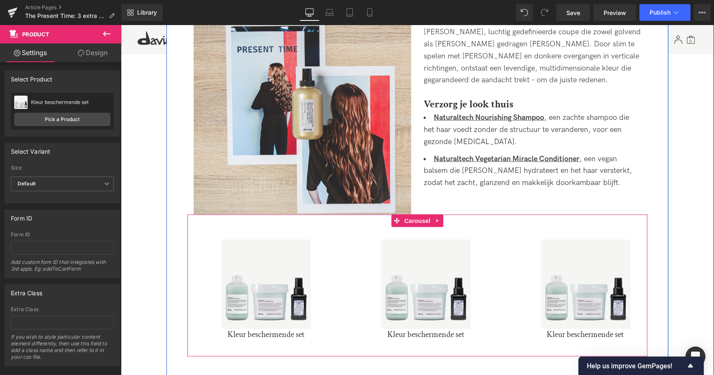
scroll to position [790, 0]
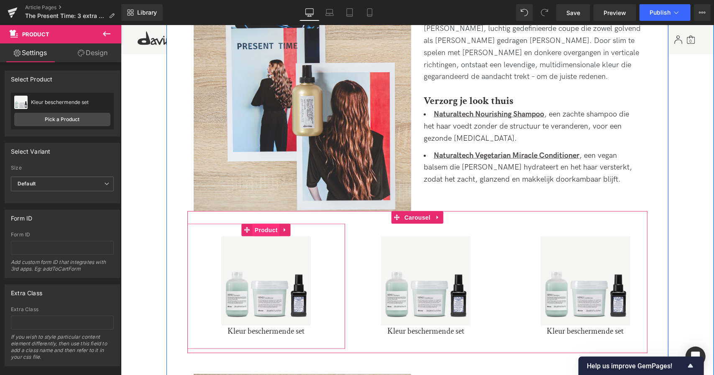
click at [262, 224] on span "Product" at bounding box center [265, 230] width 27 height 13
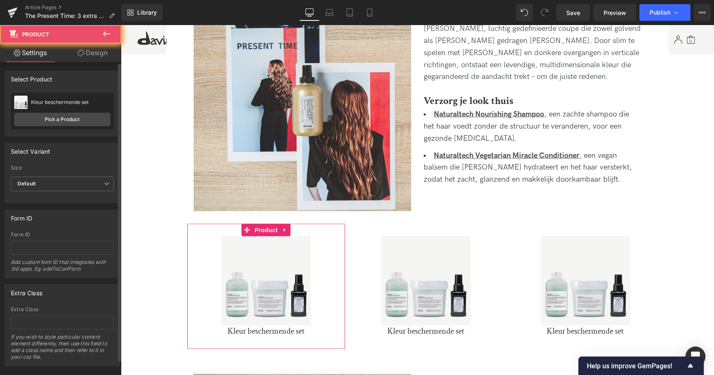
click at [98, 130] on div "Select manually Select manually Select manually NOURISHING Vegetarian Miracle C…" at bounding box center [62, 114] width 115 height 43
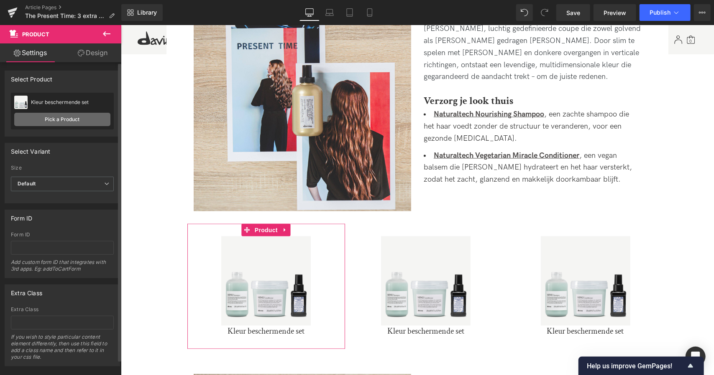
click at [79, 120] on link "Pick a Product" at bounding box center [62, 119] width 96 height 13
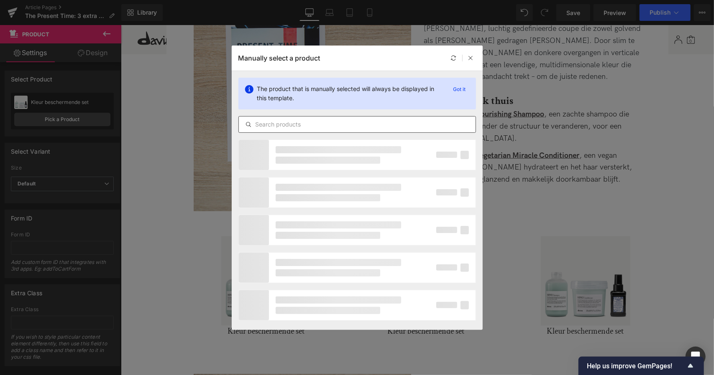
click at [314, 122] on input "text" at bounding box center [357, 125] width 237 height 10
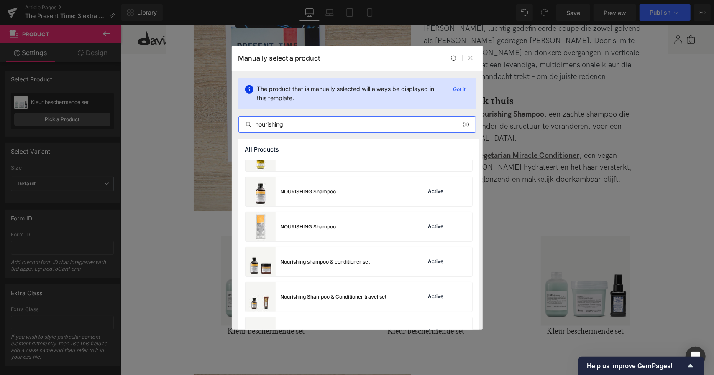
scroll to position [303, 0]
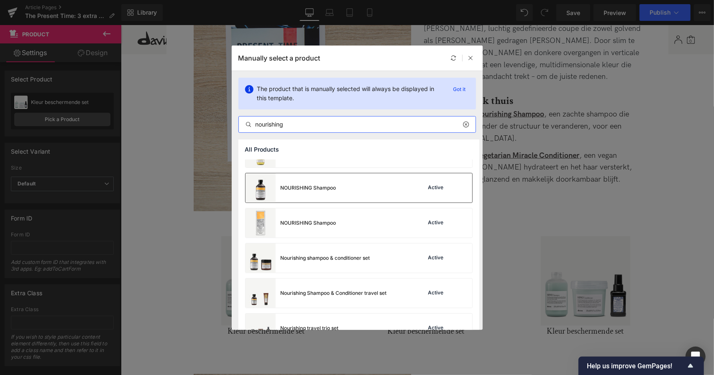
type input "nourishing"
click at [318, 181] on div "NOURISHING Shampoo" at bounding box center [290, 188] width 91 height 29
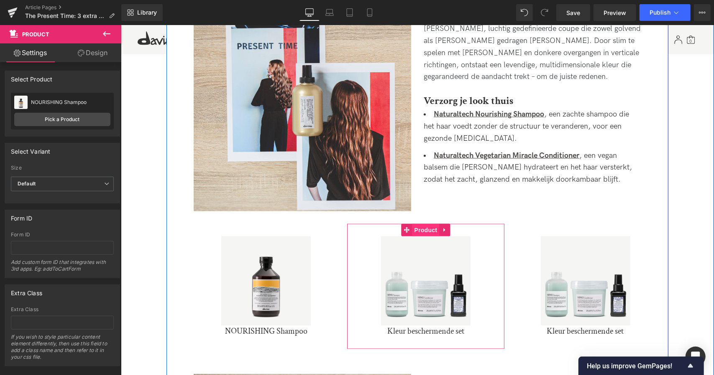
click at [423, 224] on span "Product" at bounding box center [424, 230] width 27 height 13
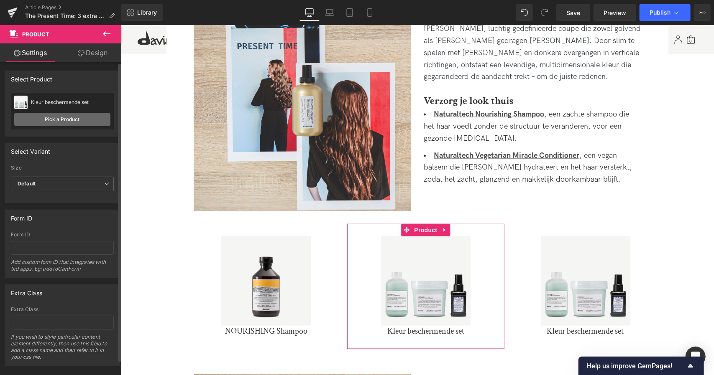
click at [52, 117] on link "Pick a Product" at bounding box center [62, 119] width 96 height 13
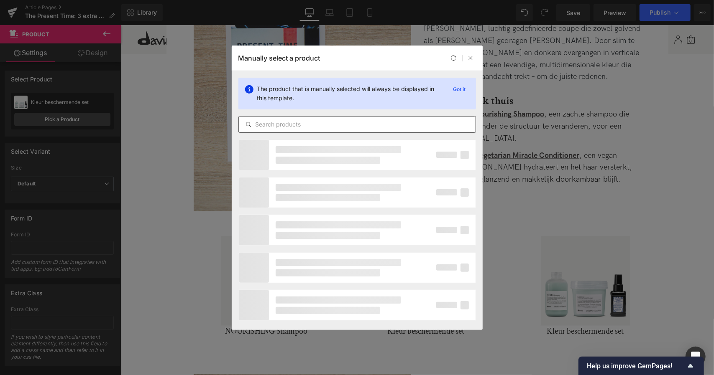
click at [326, 118] on div at bounding box center [356, 124] width 237 height 17
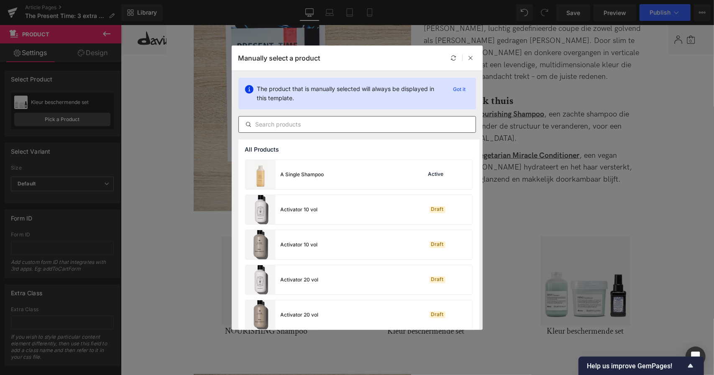
click at [326, 118] on div at bounding box center [356, 124] width 237 height 17
click at [314, 122] on input "text" at bounding box center [357, 125] width 237 height 10
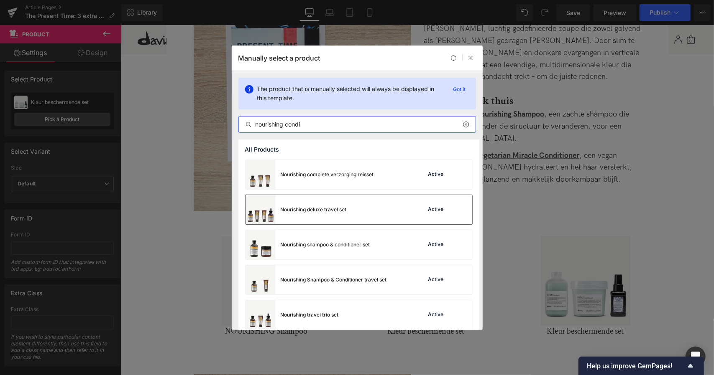
scroll to position [42, 0]
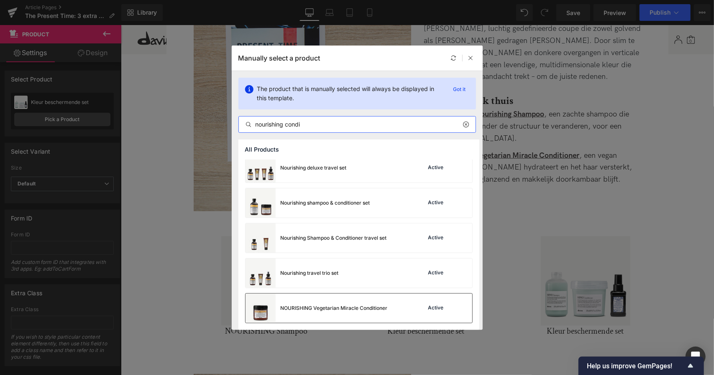
type input "nourishing condi"
click at [344, 306] on div "NOURISHING Vegetarian Miracle Conditioner" at bounding box center [334, 309] width 107 height 8
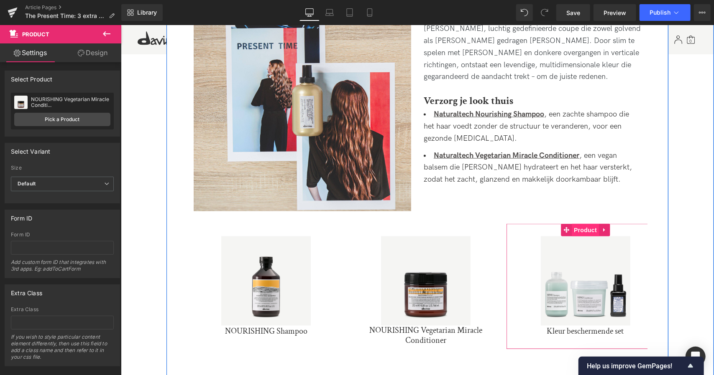
click at [581, 224] on span "Product" at bounding box center [584, 230] width 27 height 13
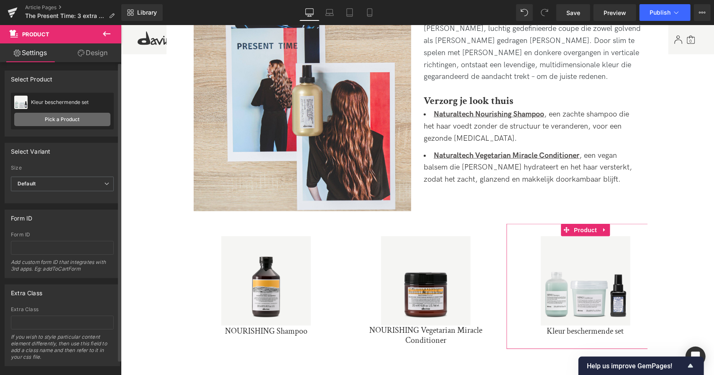
click at [82, 113] on link "Pick a Product" at bounding box center [62, 119] width 96 height 13
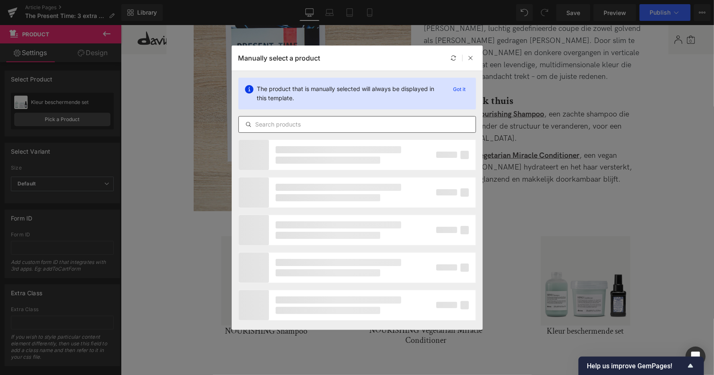
click at [288, 127] on input "text" at bounding box center [357, 125] width 237 height 10
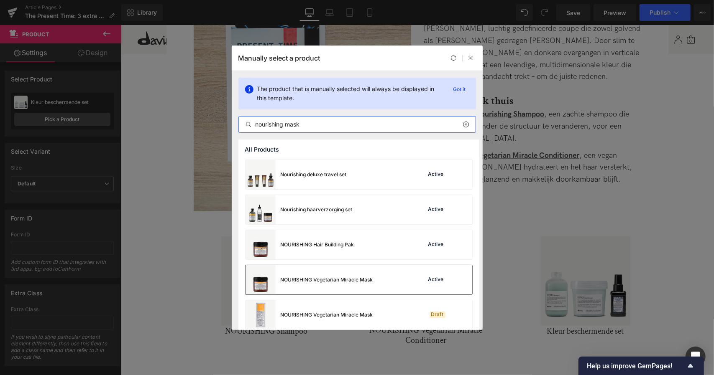
type input "nourishing mask"
click at [341, 284] on div "NOURISHING Vegetarian Miracle Mask" at bounding box center [309, 279] width 128 height 29
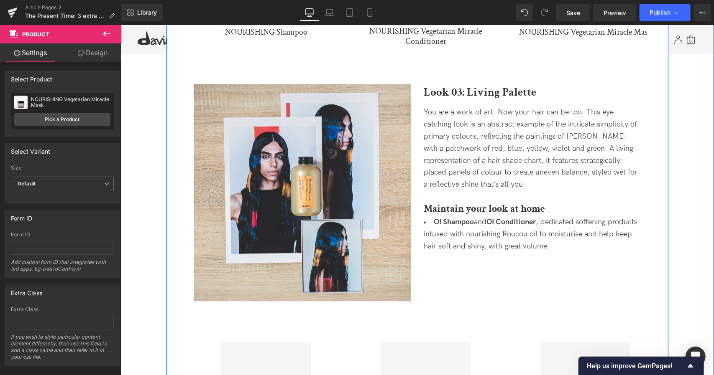
scroll to position [1090, 0]
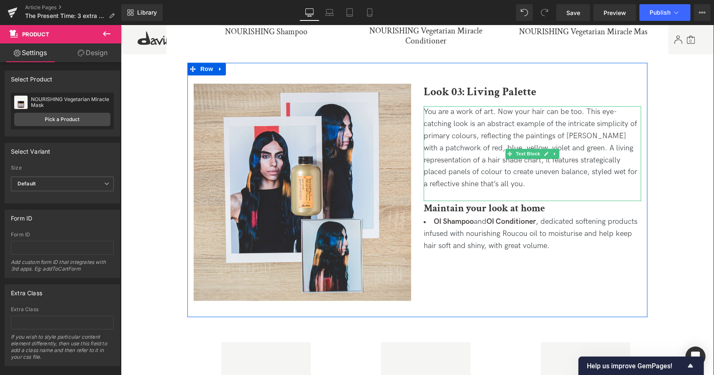
click at [537, 166] on div "You are a work of art. Now your hair can be too. This eye-catching look is an a…" at bounding box center [531, 148] width 217 height 84
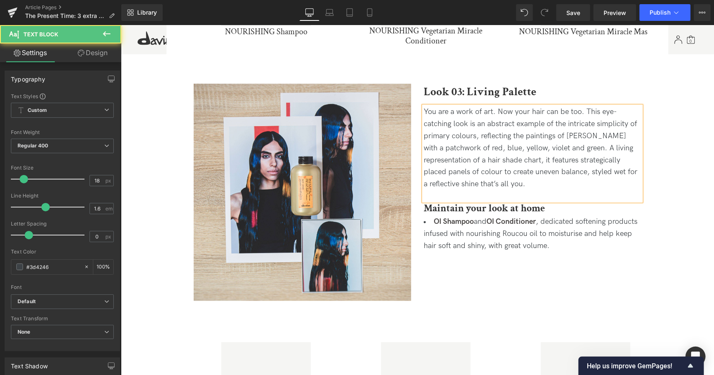
click at [537, 166] on div "You are a work of art. Now your hair can be too. This eye-catching look is an a…" at bounding box center [531, 148] width 217 height 84
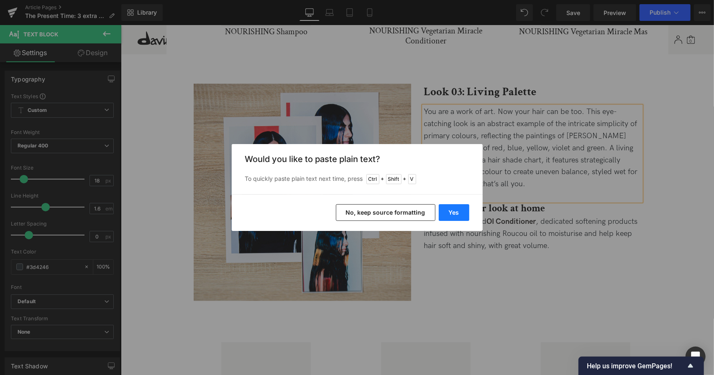
click at [454, 219] on button "Yes" at bounding box center [454, 212] width 31 height 17
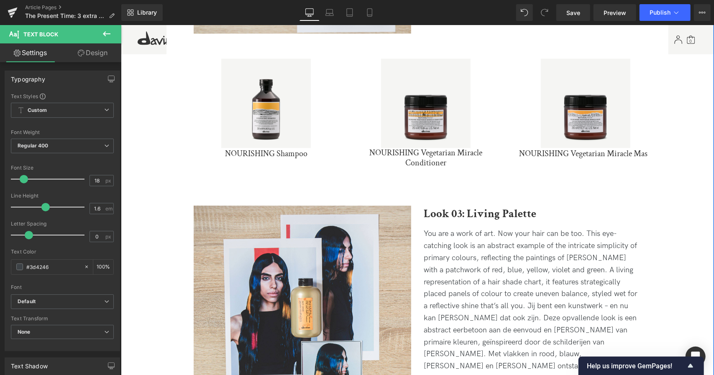
scroll to position [1006, 0]
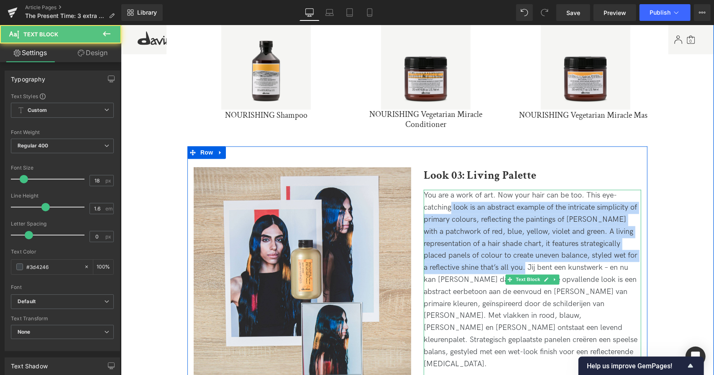
drag, startPoint x: 523, startPoint y: 248, endPoint x: 448, endPoint y: 186, distance: 97.3
click at [448, 191] on span "You are a work of art. Now your hair can be too. This eye-catching look is an a…" at bounding box center [530, 279] width 214 height 177
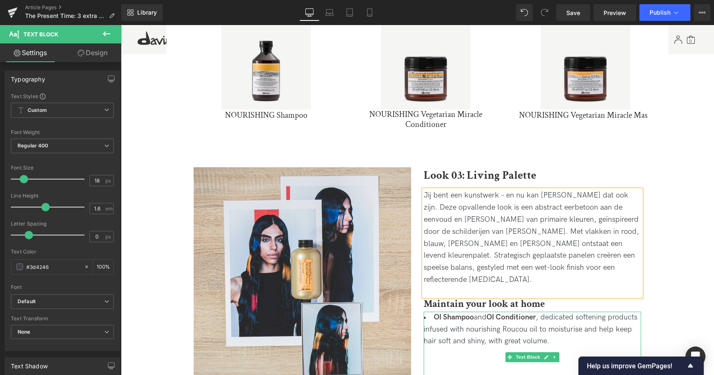
click at [569, 312] on li "OI Shampoo and OI Conditioner , dedicated softening products infused with nouri…" at bounding box center [531, 330] width 217 height 36
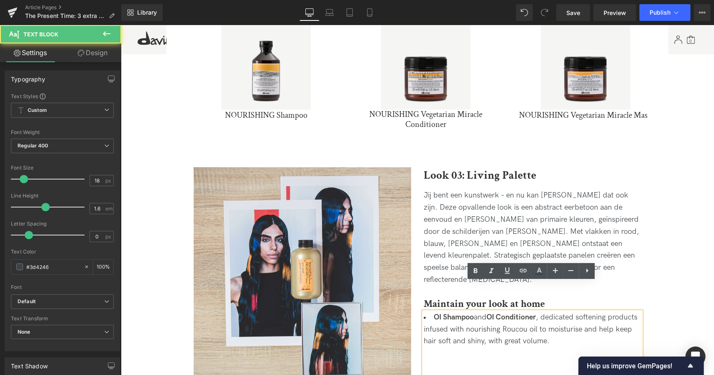
click at [597, 317] on li "OI Shampoo and OI Conditioner , dedicated softening products infused with nouri…" at bounding box center [531, 330] width 217 height 36
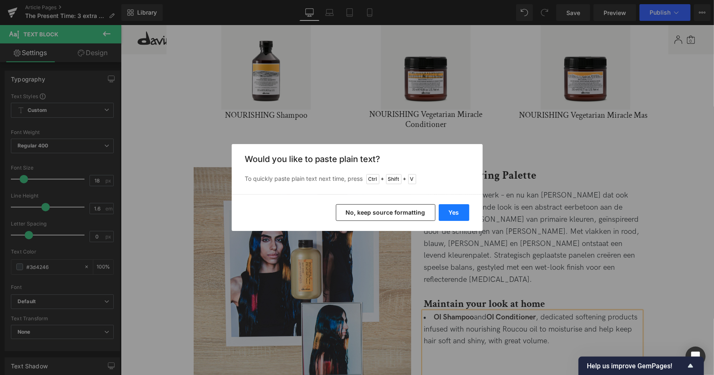
click at [454, 212] on button "Yes" at bounding box center [454, 212] width 31 height 17
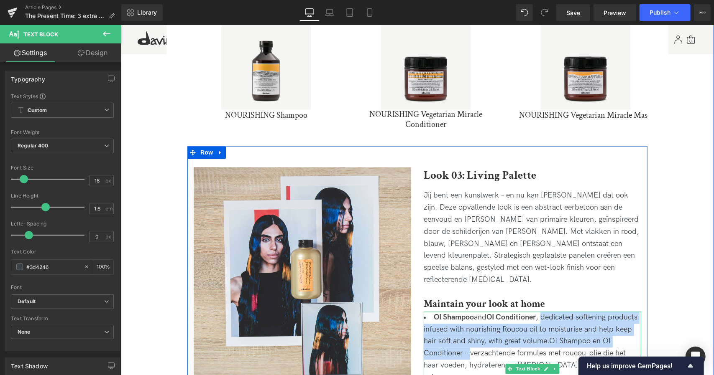
drag, startPoint x: 478, startPoint y: 322, endPoint x: 543, endPoint y: 285, distance: 75.1
click at [543, 312] on li "OI Shampoo and OI Conditioner , dedicated softening products infused with nouri…" at bounding box center [531, 348] width 217 height 72
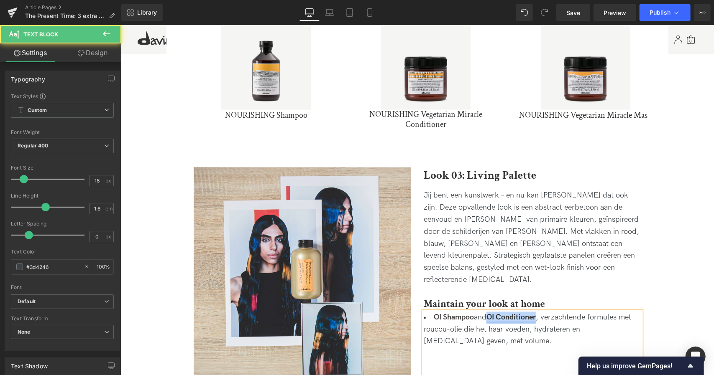
drag, startPoint x: 489, startPoint y: 287, endPoint x: 538, endPoint y: 286, distance: 48.5
click at [535, 313] on strong "OI Conditioner" at bounding box center [510, 317] width 49 height 9
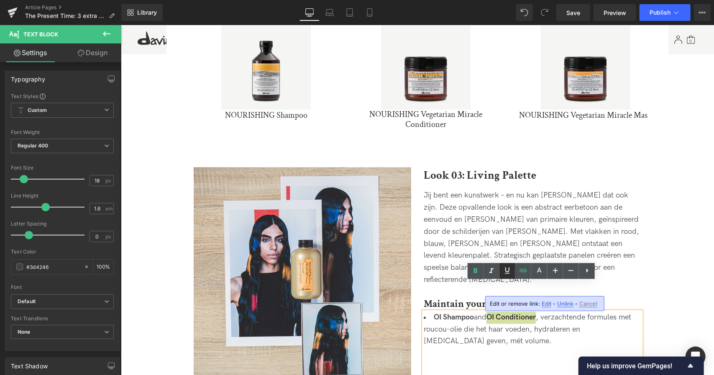
click at [508, 269] on icon at bounding box center [507, 271] width 10 height 10
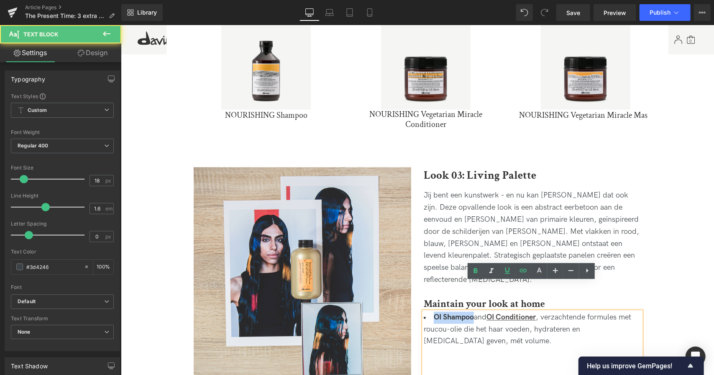
drag, startPoint x: 434, startPoint y: 287, endPoint x: 473, endPoint y: 286, distance: 39.3
click at [473, 312] on li "OI Shampoo and OI Conditioner , verzachtende formules met roucou-olie die het h…" at bounding box center [531, 330] width 217 height 36
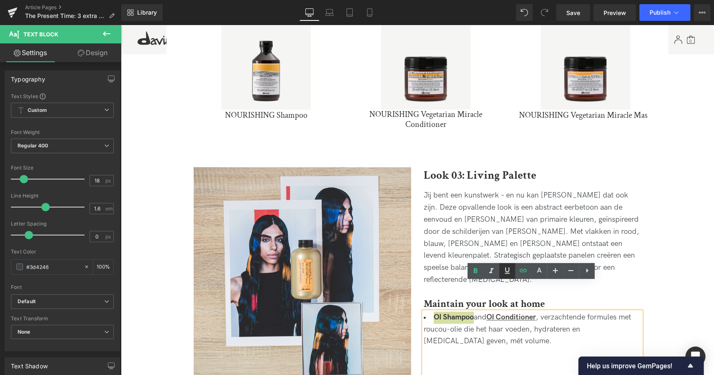
click at [509, 273] on icon at bounding box center [507, 271] width 10 height 10
click at [486, 312] on li "OI Shampoo and OI Conditioner , verzachtende formules met roucou-olie die het h…" at bounding box center [531, 330] width 217 height 36
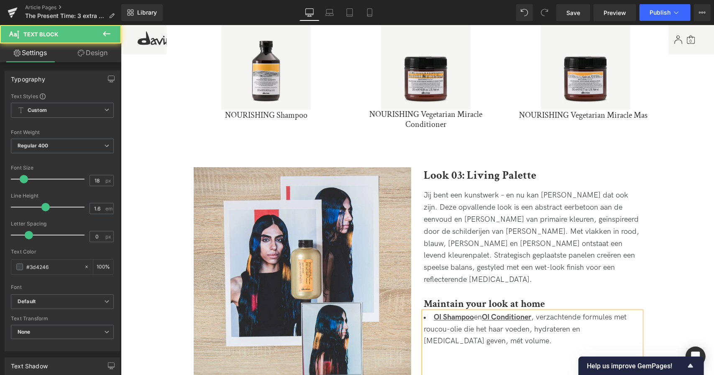
click at [503, 312] on li "OI Shampoo en OI Conditioner , verzachtende formules met roucou-olie die het ha…" at bounding box center [531, 330] width 217 height 36
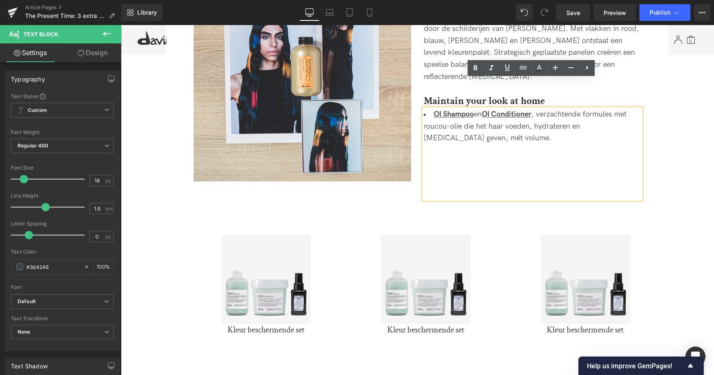
scroll to position [1210, 0]
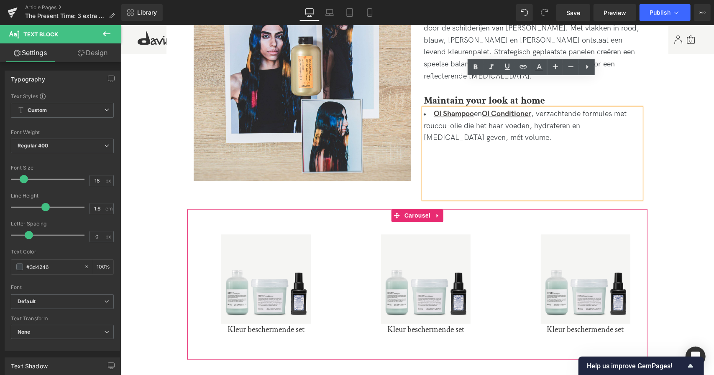
click at [286, 209] on div "Sale Off (P) Image Kleur beschermende set (P) Title Product" at bounding box center [417, 284] width 460 height 151
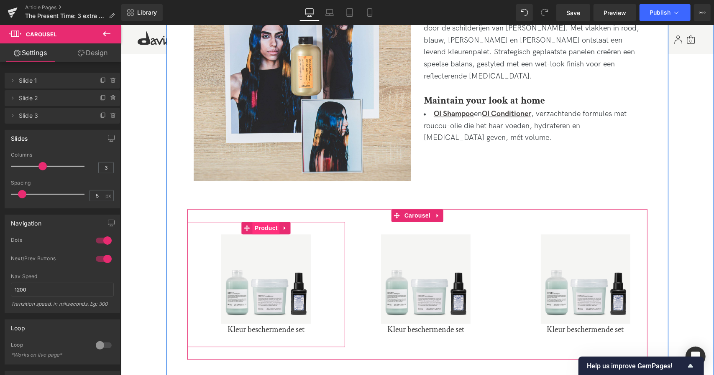
click at [268, 222] on span "Product" at bounding box center [265, 228] width 27 height 13
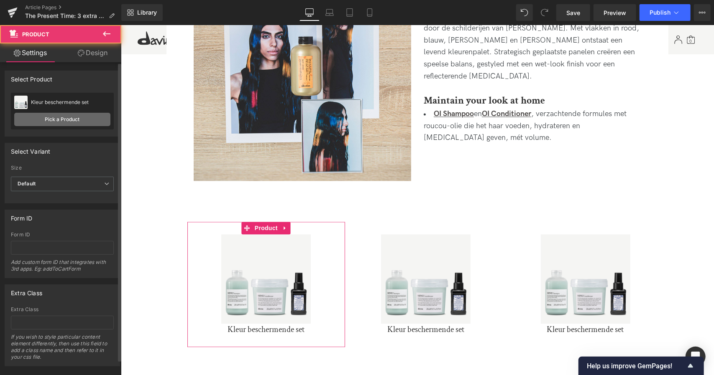
click at [80, 122] on link "Pick a Product" at bounding box center [62, 119] width 96 height 13
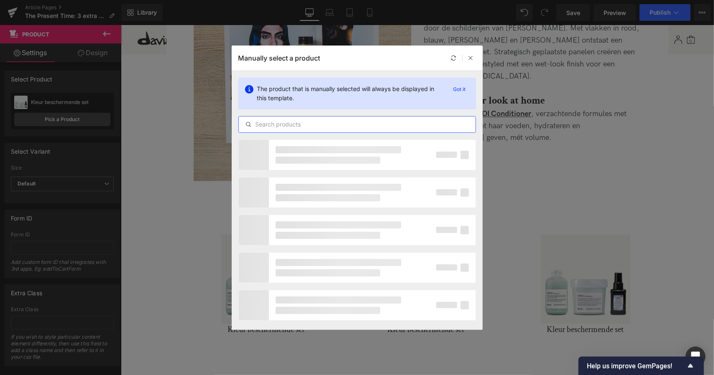
click at [325, 120] on input "text" at bounding box center [357, 125] width 237 height 10
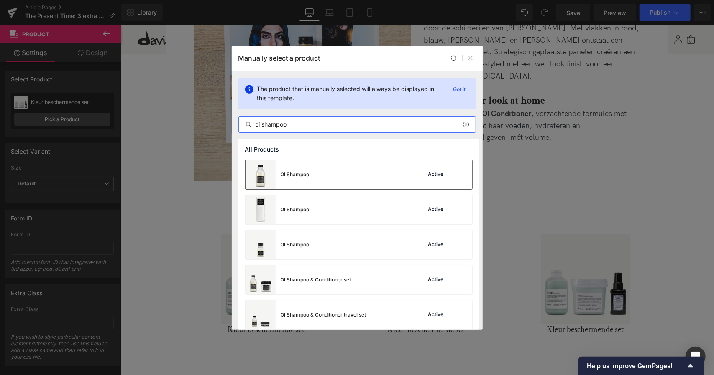
type input "oi shampoo"
click at [325, 174] on div "OI Shampoo Active" at bounding box center [358, 174] width 227 height 29
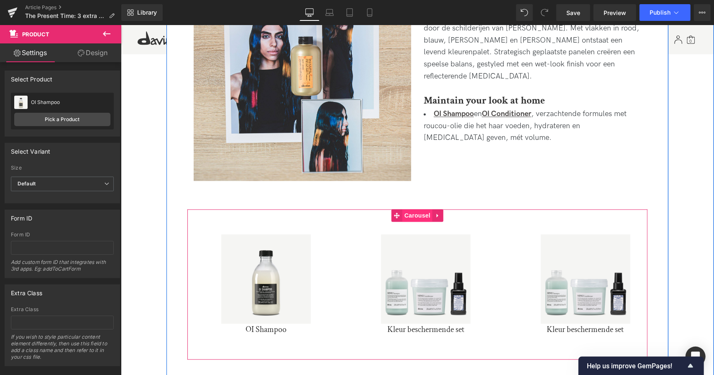
click at [417, 209] on span "Carousel" at bounding box center [417, 215] width 30 height 13
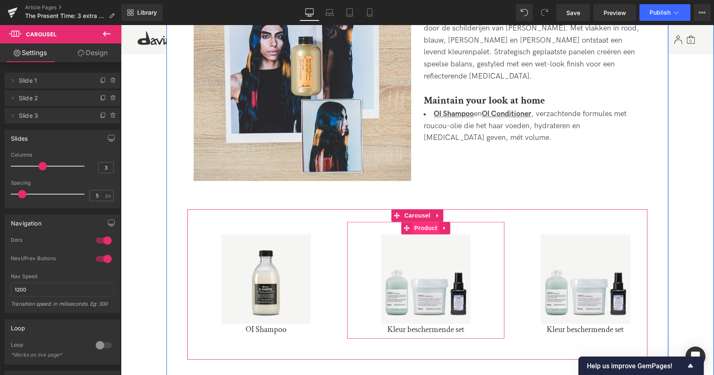
click at [421, 222] on span "Product" at bounding box center [424, 228] width 27 height 13
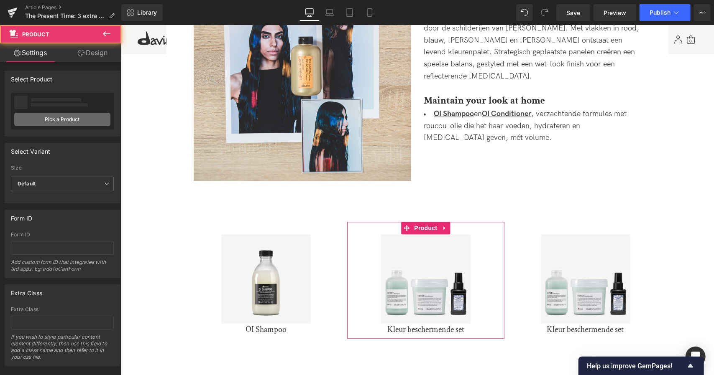
click at [92, 117] on link "Pick a Product" at bounding box center [62, 119] width 96 height 13
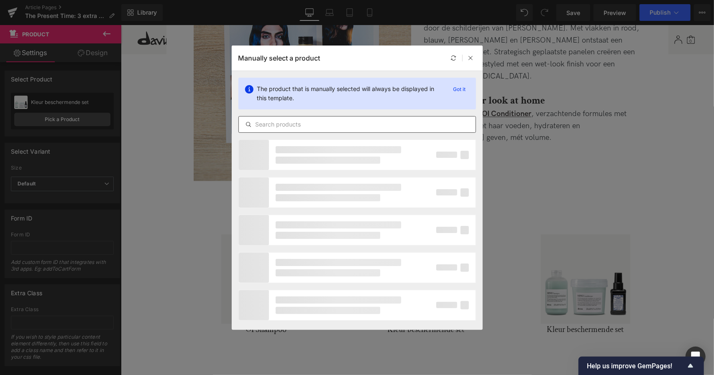
click at [305, 123] on input "text" at bounding box center [357, 125] width 237 height 10
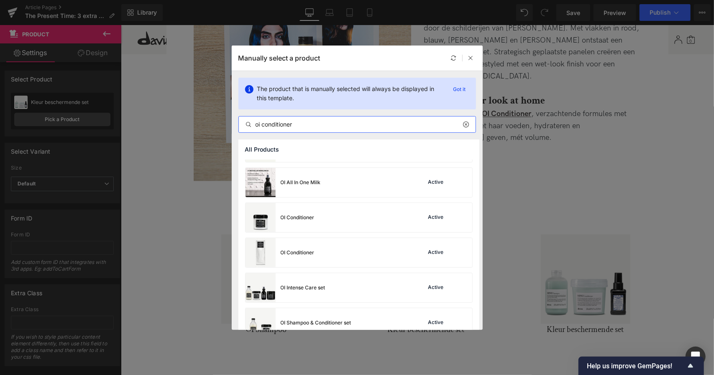
scroll to position [309, 0]
type input "oi conditioner"
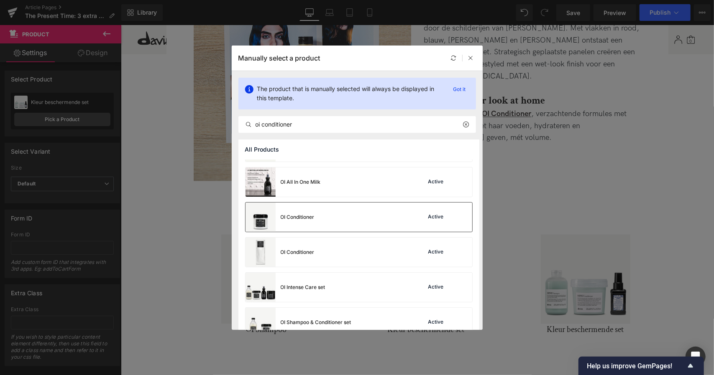
drag, startPoint x: 297, startPoint y: 219, endPoint x: 192, endPoint y: 193, distance: 108.5
click at [297, 219] on div "OI Conditioner" at bounding box center [298, 218] width 34 height 8
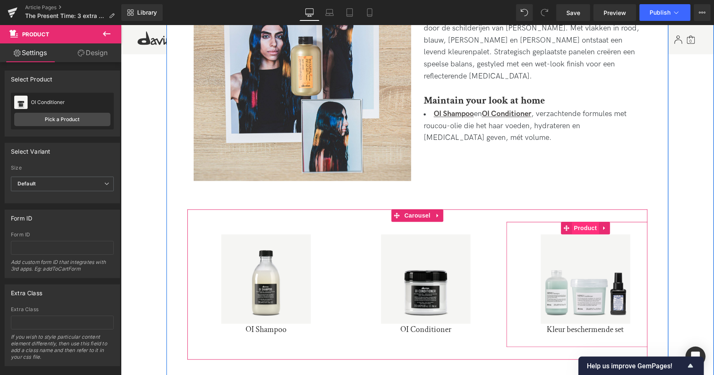
click at [585, 222] on span "Product" at bounding box center [584, 228] width 27 height 13
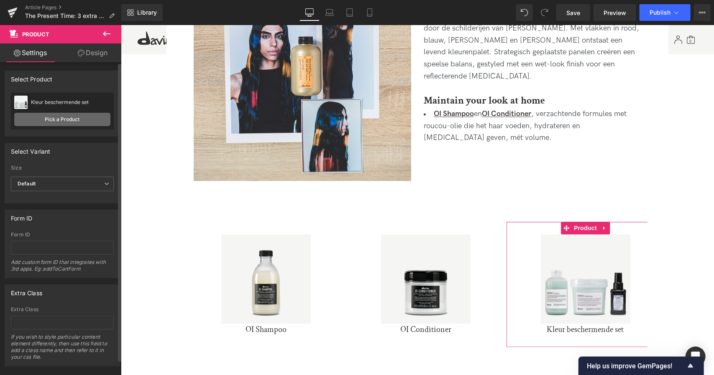
click at [65, 114] on link "Pick a Product" at bounding box center [62, 119] width 96 height 13
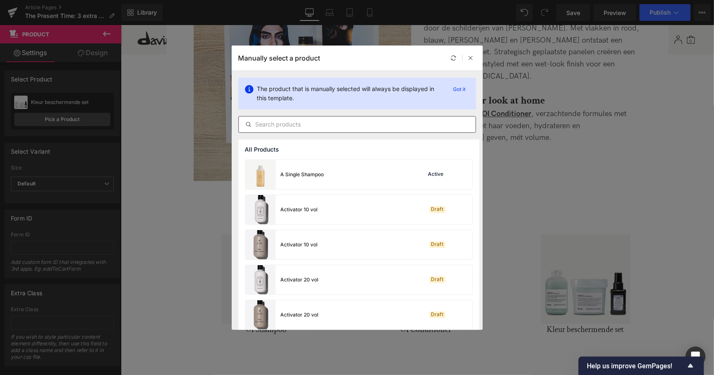
click at [381, 133] on div at bounding box center [356, 124] width 237 height 17
click at [365, 123] on input "text" at bounding box center [357, 125] width 237 height 10
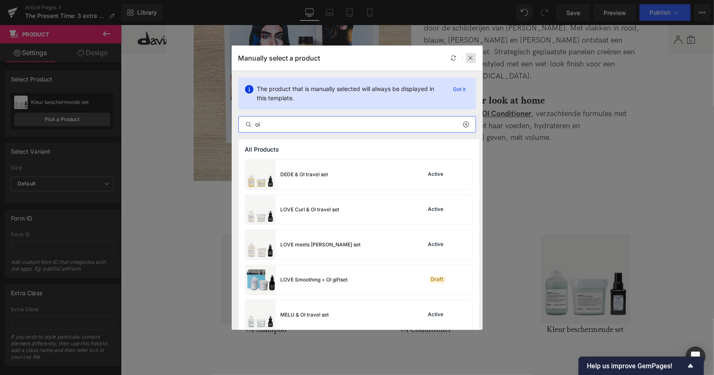
type input "oi"
click at [470, 58] on icon at bounding box center [471, 58] width 6 height 6
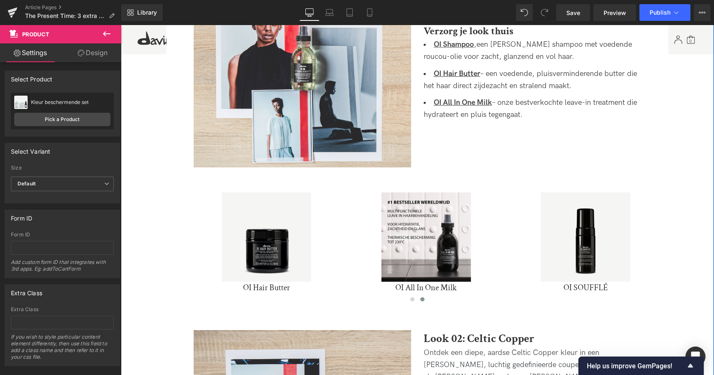
scroll to position [454, 0]
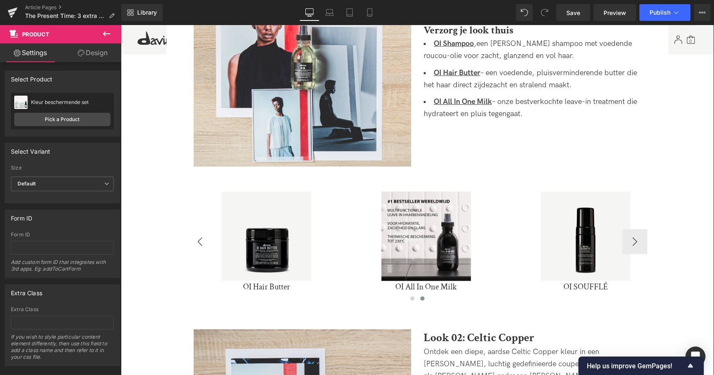
click at [199, 229] on button "‹" at bounding box center [199, 241] width 25 height 25
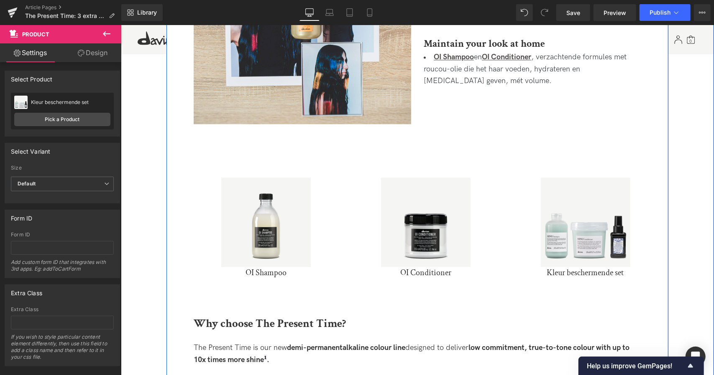
scroll to position [1267, 0]
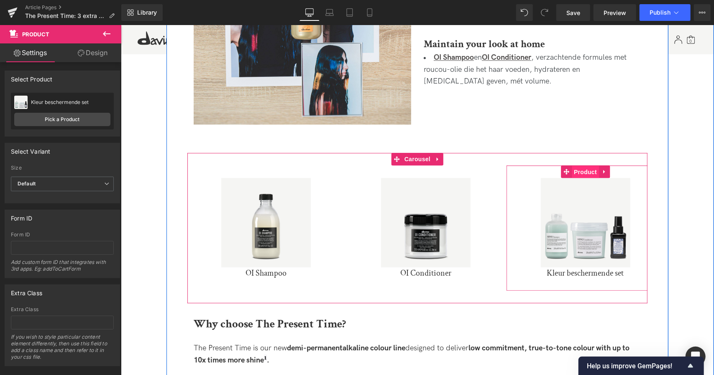
click at [586, 166] on span "Product" at bounding box center [584, 172] width 27 height 13
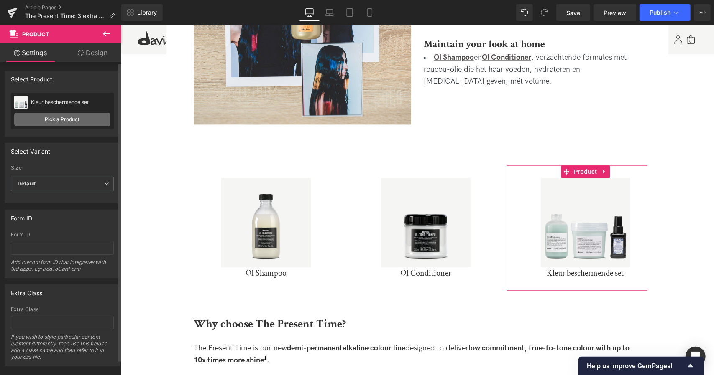
click at [84, 120] on link "Pick a Product" at bounding box center [62, 119] width 96 height 13
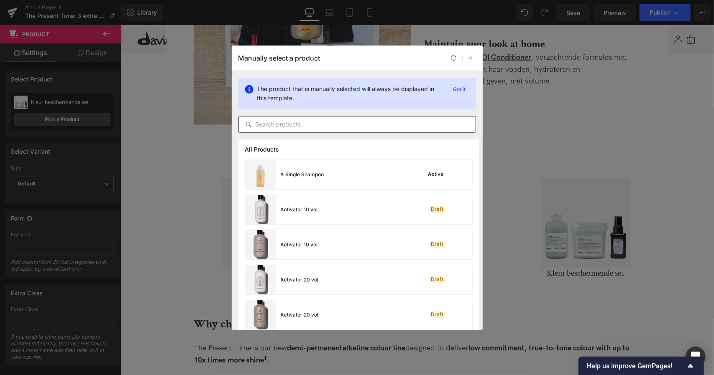
click at [389, 130] on div at bounding box center [356, 124] width 237 height 17
click at [388, 128] on input "text" at bounding box center [357, 125] width 237 height 10
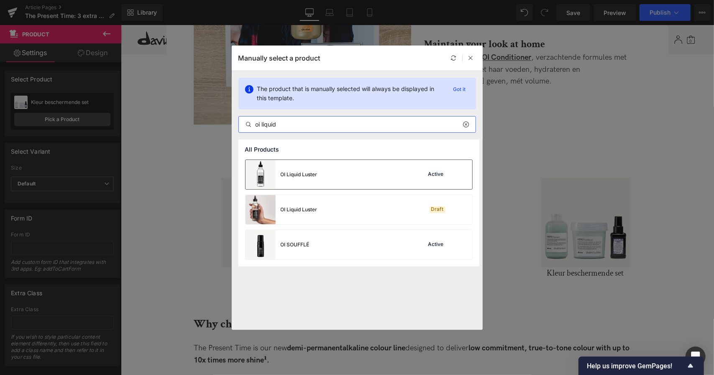
type input "oi liquid"
click at [316, 170] on div "OI Liquid Luster" at bounding box center [281, 174] width 72 height 29
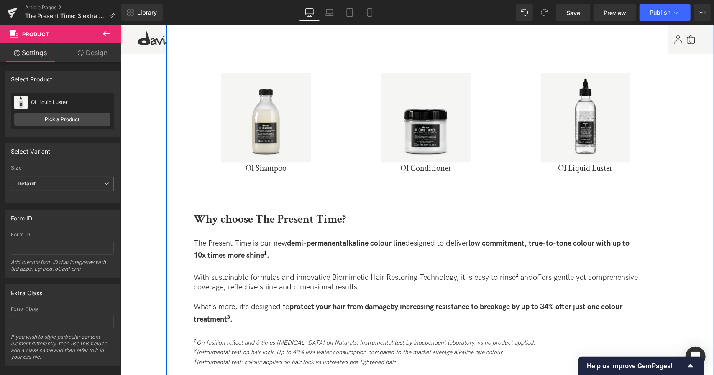
scroll to position [1377, 0]
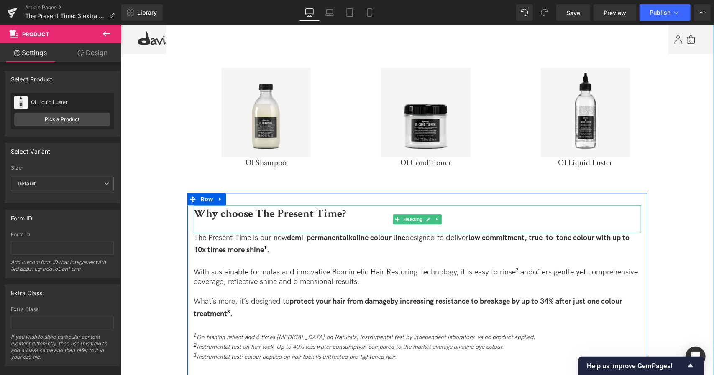
click at [333, 206] on b "Why choose The Present Time?" at bounding box center [269, 213] width 152 height 15
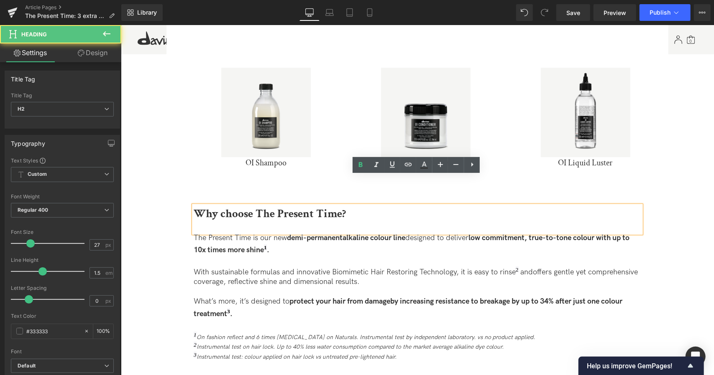
click at [350, 205] on h2 "Why choose The Present Time?" at bounding box center [416, 213] width 447 height 17
paste div
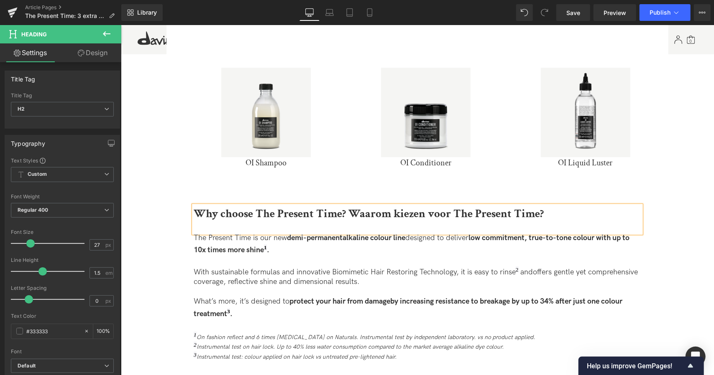
click at [346, 206] on b "Why choose The Present Time? Waarom kiezen voor The Present Time?" at bounding box center [368, 213] width 350 height 15
click at [420, 265] on p "With sustainable formulas and innovative Biomimetic Hair Restoring Technology, …" at bounding box center [416, 276] width 447 height 22
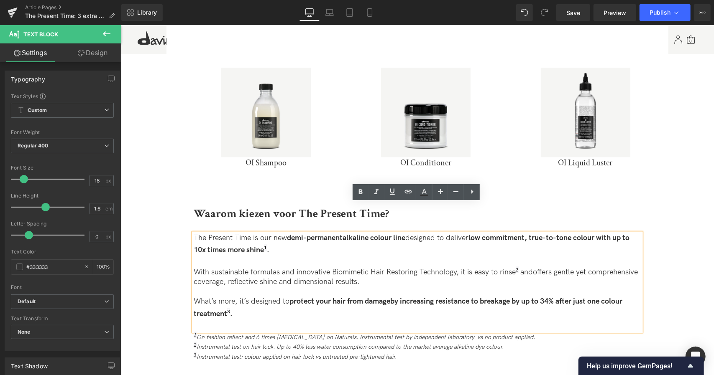
click at [277, 296] on p "What’s more, it’s designed to protect your hair from damage by increasing resis…" at bounding box center [416, 307] width 447 height 22
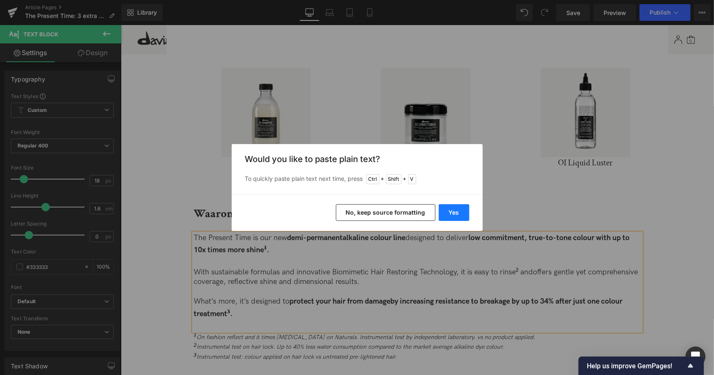
click at [449, 219] on button "Yes" at bounding box center [454, 212] width 31 height 17
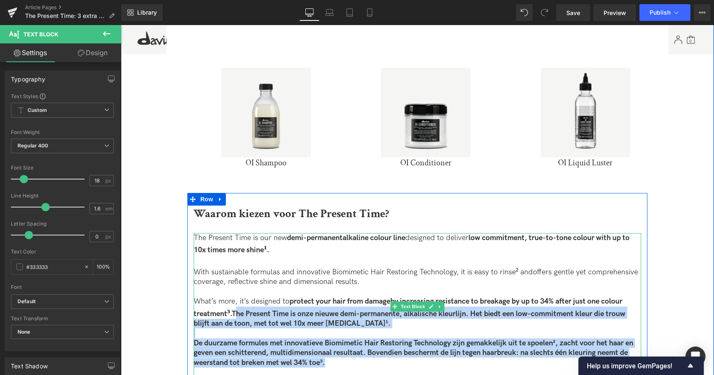
drag, startPoint x: 348, startPoint y: 332, endPoint x: 235, endPoint y: 285, distance: 123.1
click at [235, 285] on div "The Present Time is our new demi-permanent alkaline colour line designed to del…" at bounding box center [416, 306] width 447 height 147
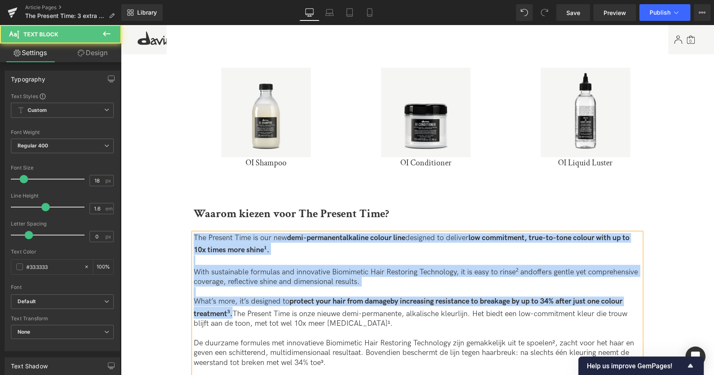
drag, startPoint x: 232, startPoint y: 282, endPoint x: 185, endPoint y: 208, distance: 87.2
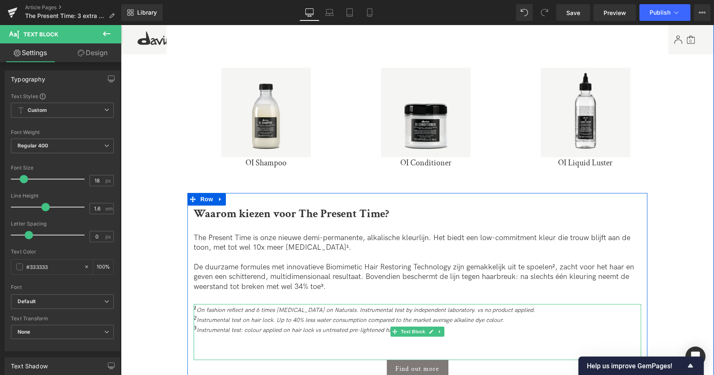
click at [361, 316] on span "Instrumental test on hair lock. Up to 40% less water consumption compared to th…" at bounding box center [349, 319] width 307 height 7
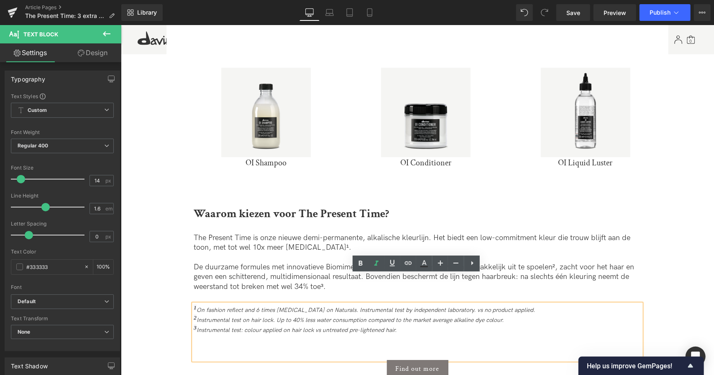
drag, startPoint x: 416, startPoint y: 306, endPoint x: 169, endPoint y: 270, distance: 248.8
copy div "1 On fashion reflect and 6 times [MEDICAL_DATA] on Naturals. Instrumental test …"
click at [413, 309] on div "1 On fashion reflect and 6 times [MEDICAL_DATA] on Naturals. Instrumental test …" at bounding box center [416, 332] width 447 height 56
paste div
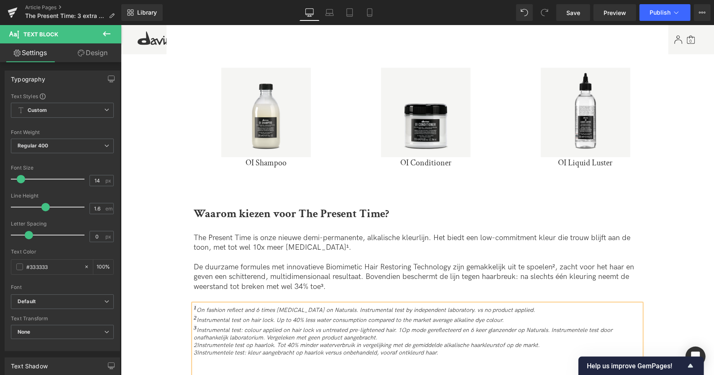
click at [513, 304] on p "1 On fashion reflect and 6 times [MEDICAL_DATA] on Naturals. Instrumental test …" at bounding box center [416, 309] width 447 height 10
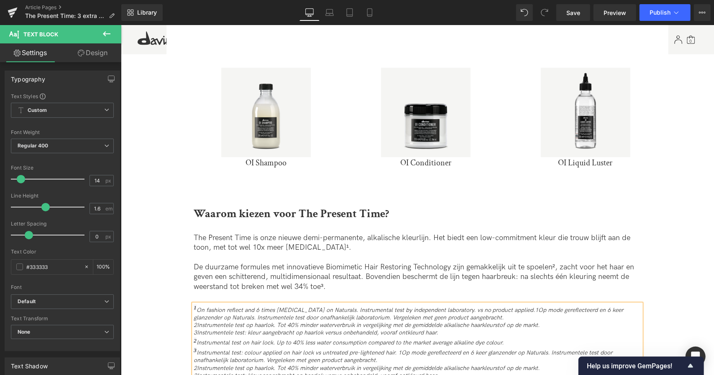
click at [502, 337] on p "2 Instrumental test on hair lock. Up to 40% less water consumption compared to …" at bounding box center [416, 342] width 447 height 10
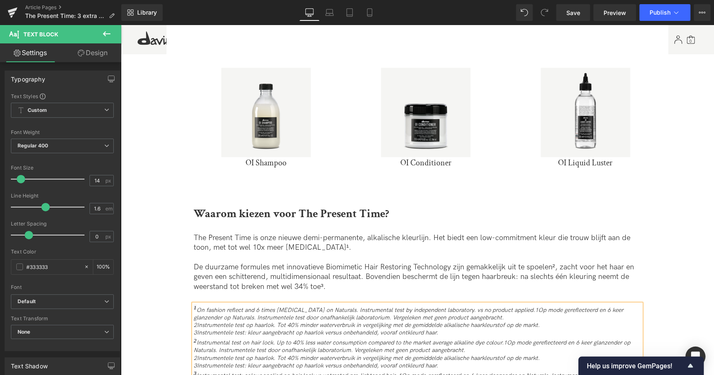
click at [504, 306] on span "On fashion reflect and 6 times [MEDICAL_DATA] on Naturals. Instrumental test by…" at bounding box center [408, 313] width 430 height 15
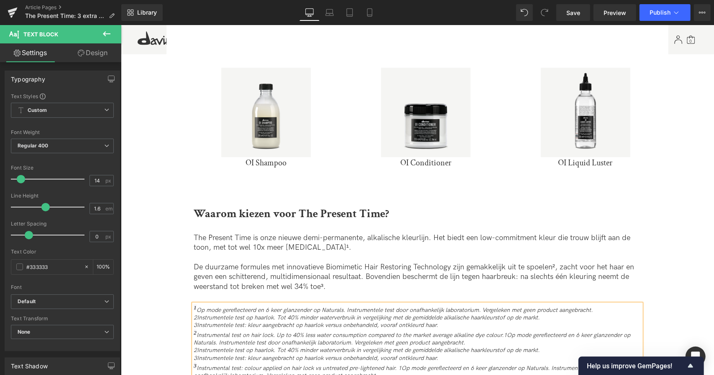
click at [482, 306] on span "Op mode gereflecteerd en 6 keer glanzender op Naturals. Instrumentele test door…" at bounding box center [394, 309] width 396 height 7
click at [518, 306] on span "Op mode gereflecteerd en 6 keer glanzender op Naturals. Instrumentele test door…" at bounding box center [394, 309] width 396 height 7
click at [120, 25] on lt-em "zonder" at bounding box center [120, 25] width 0 height 0
drag, startPoint x: 448, startPoint y: 297, endPoint x: 176, endPoint y: 288, distance: 272.3
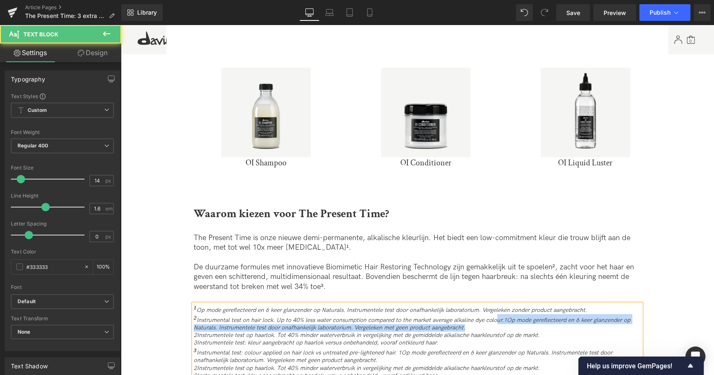
drag, startPoint x: 486, startPoint y: 299, endPoint x: 492, endPoint y: 288, distance: 12.4
click at [492, 314] on p "2 Instrumental test on hair lock. Up to 40% less water consumption compared to …" at bounding box center [416, 323] width 447 height 18
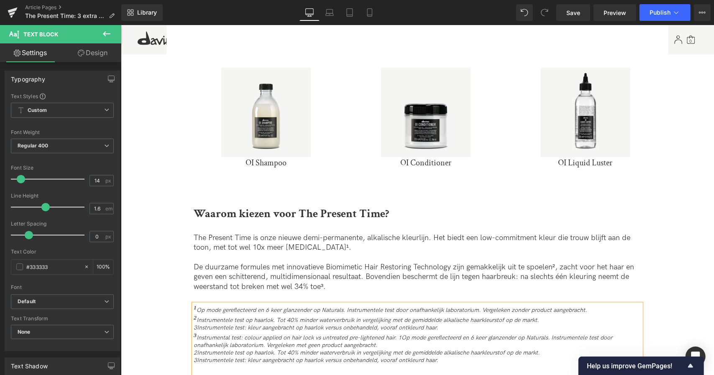
click at [453, 324] on p "3Instrumentele test: kleur aangebracht op haarlok versus onbehandeld, vooraf on…" at bounding box center [416, 328] width 447 height 8
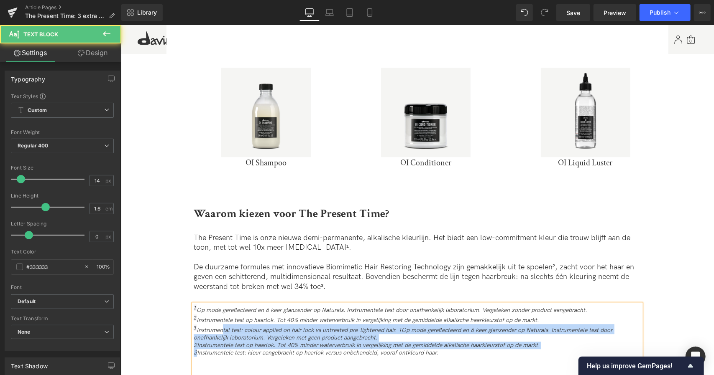
drag, startPoint x: 195, startPoint y: 322, endPoint x: 222, endPoint y: 300, distance: 35.0
click at [222, 304] on div "1 Op mode gereflecteerd en 6 keer glanzender op Naturals. Instrumentele test do…" at bounding box center [416, 343] width 447 height 79
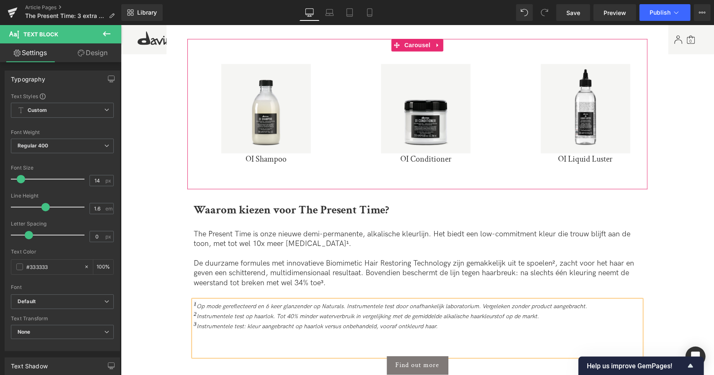
scroll to position [1381, 0]
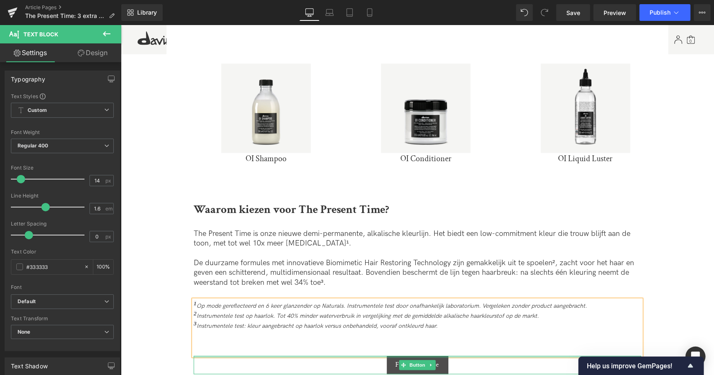
click at [408, 356] on link "Find out more" at bounding box center [416, 365] width 61 height 18
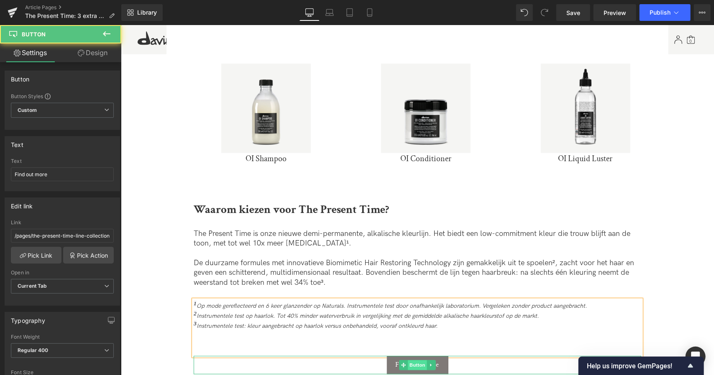
click at [414, 360] on span "Button" at bounding box center [416, 365] width 19 height 10
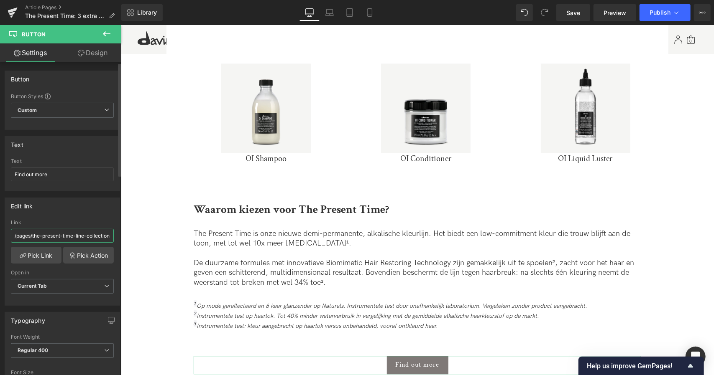
click at [76, 234] on input "/pages/the-present-time-line-collection" at bounding box center [62, 236] width 103 height 14
paste input "[URL][DOMAIN_NAME]"
type input "[URL][DOMAIN_NAME]"
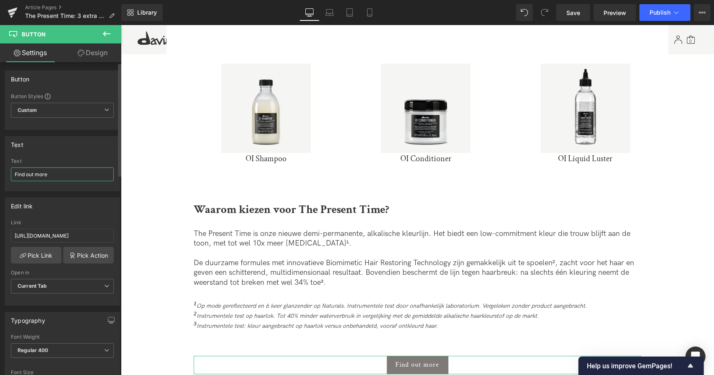
click at [0, 181] on div "Text Find out more Text Find out more" at bounding box center [62, 160] width 125 height 61
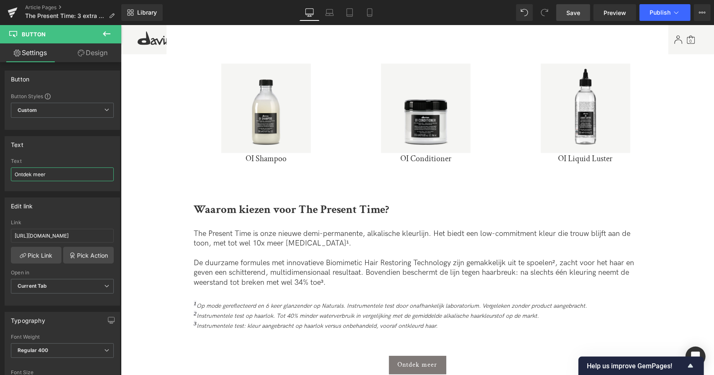
type input "Ontdek meer"
click at [571, 12] on span "Save" at bounding box center [573, 12] width 14 height 9
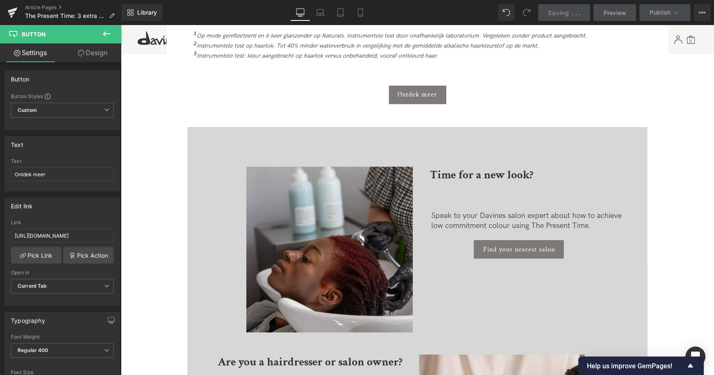
scroll to position [1659, 0]
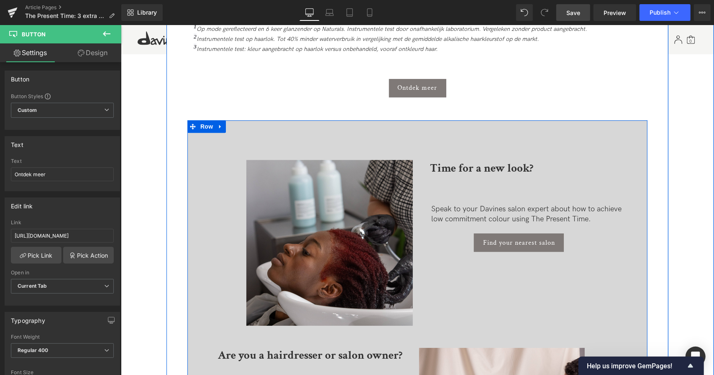
click at [498, 166] on icon at bounding box center [498, 168] width 5 height 5
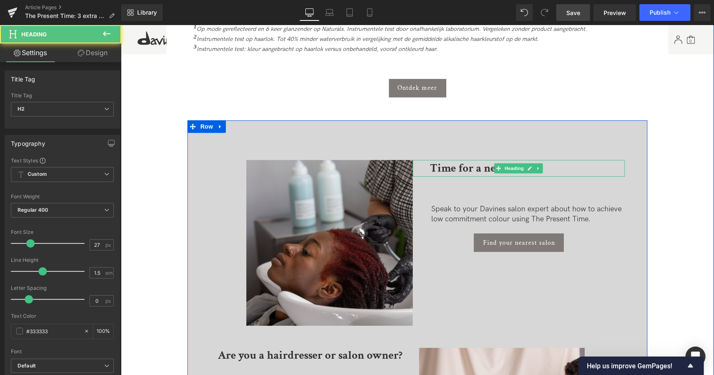
click at [468, 161] on strong "Time for a new look?" at bounding box center [481, 168] width 103 height 15
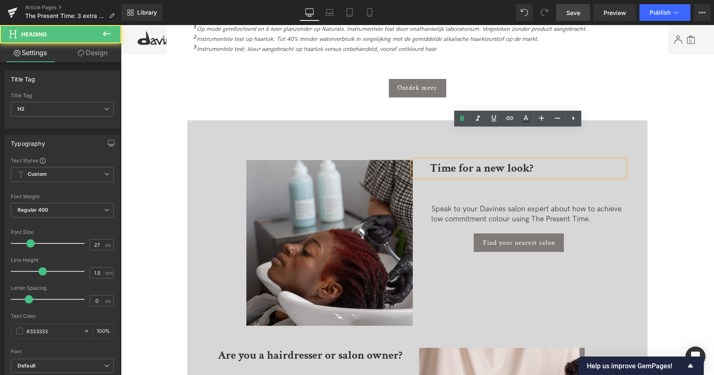
drag, startPoint x: 546, startPoint y: 135, endPoint x: 409, endPoint y: 130, distance: 137.2
click at [412, 160] on div "Time for a new look?" at bounding box center [518, 168] width 212 height 17
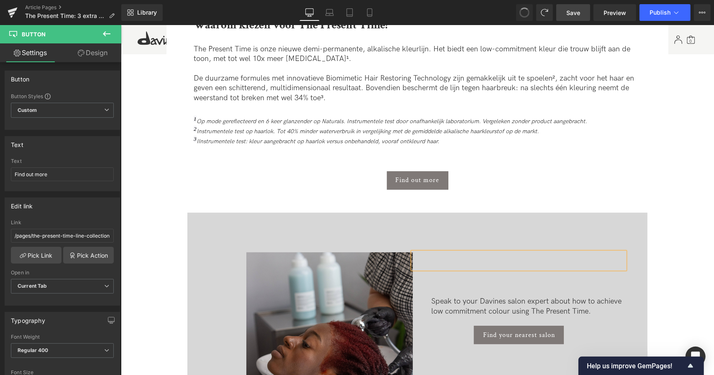
scroll to position [1509, 0]
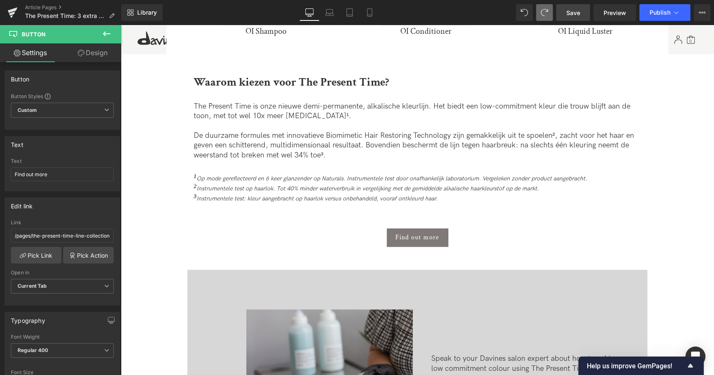
type input "[URL][DOMAIN_NAME]"
type input "Ontdek meer"
click at [546, 11] on span at bounding box center [544, 13] width 12 height 12
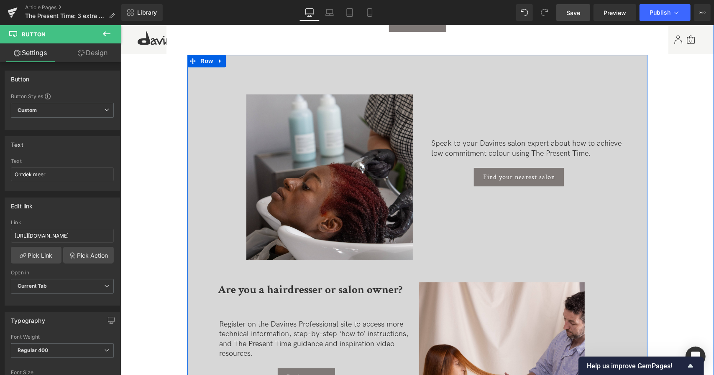
scroll to position [1725, 0]
click at [330, 282] on strong "Are you a hairdresser or salon owner?" at bounding box center [309, 289] width 184 height 15
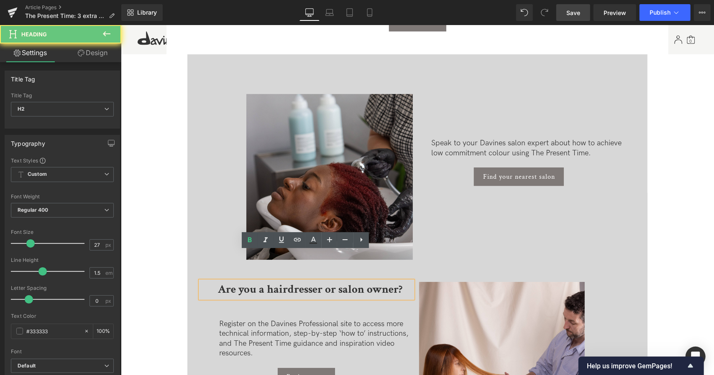
click at [330, 282] on strong "Are you a hairdresser or salon owner?" at bounding box center [309, 289] width 184 height 15
click at [337, 282] on strong "Are you a hairdresser or salon owner?" at bounding box center [309, 289] width 184 height 15
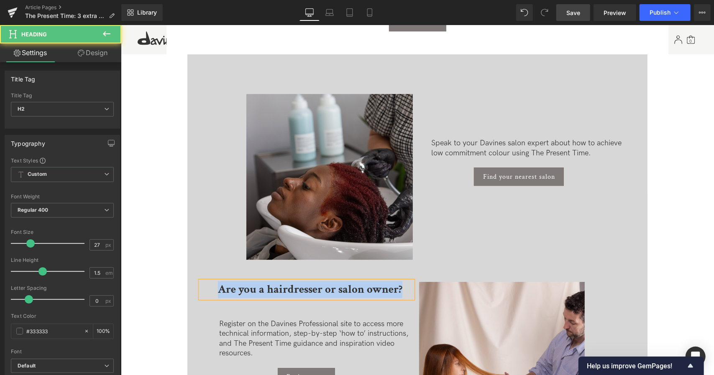
copy strong "Are you a hairdresser or salon owner?"
click at [462, 110] on div "Speak to your Davines salon expert about how to achieve low commitment colour u…" at bounding box center [518, 138] width 212 height 57
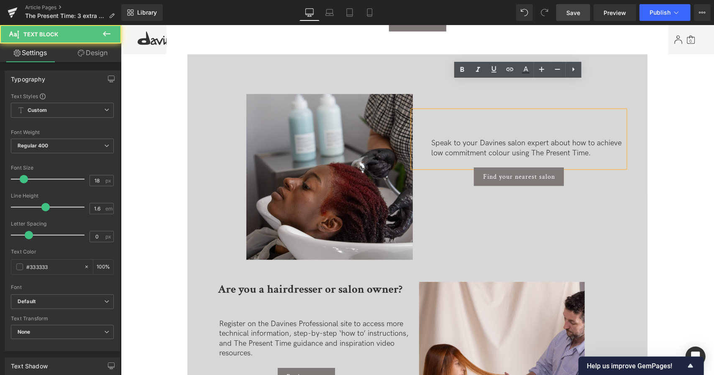
click at [454, 94] on h2 at bounding box center [527, 102] width 195 height 17
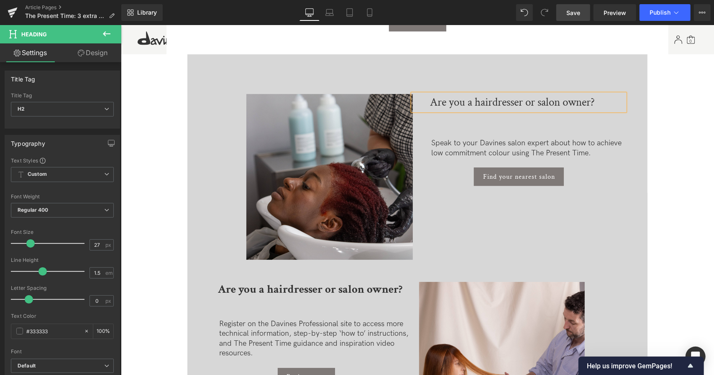
click at [333, 282] on strong "Are you a hairdresser or salon owner?" at bounding box center [309, 289] width 184 height 15
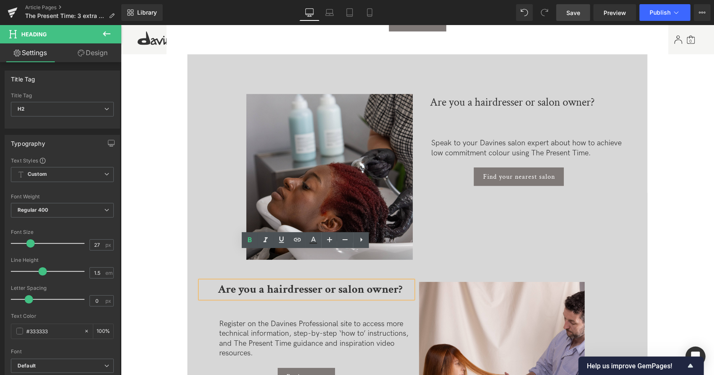
click at [492, 94] on h2 "Are you a hairdresser or salon owner?" at bounding box center [527, 102] width 195 height 17
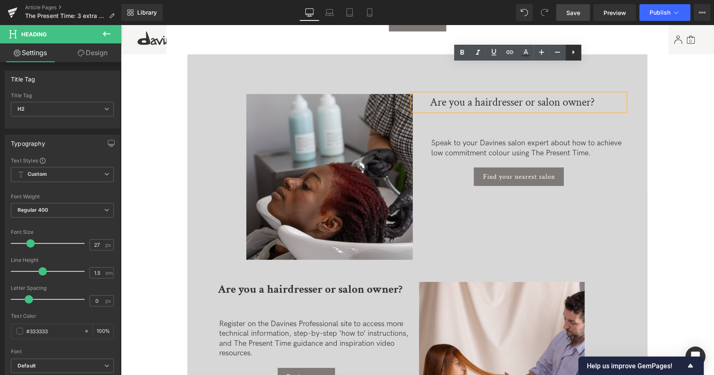
click at [574, 49] on icon at bounding box center [573, 52] width 10 height 10
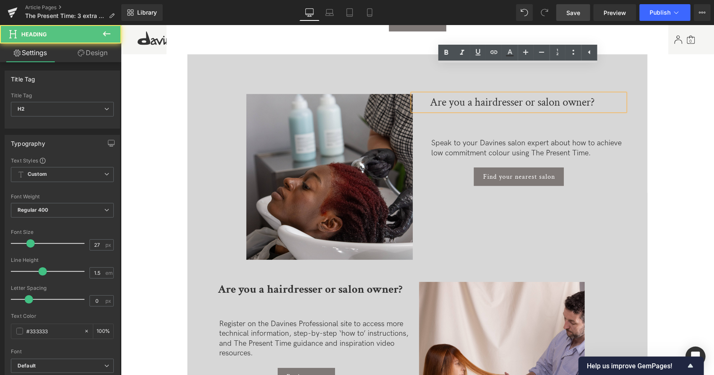
click at [573, 94] on h2 "Are you a hairdresser or salon owner?" at bounding box center [527, 102] width 195 height 17
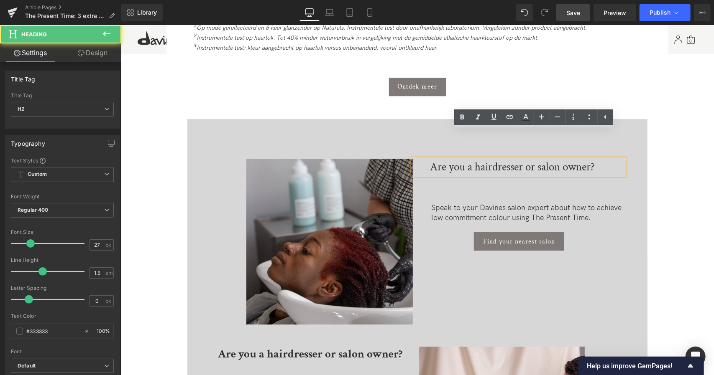
scroll to position [1659, 0]
click at [415, 159] on div "Are you a hairdresser or salon owner?" at bounding box center [518, 167] width 212 height 17
click at [417, 232] on div "Find your nearest salon" at bounding box center [518, 241] width 212 height 18
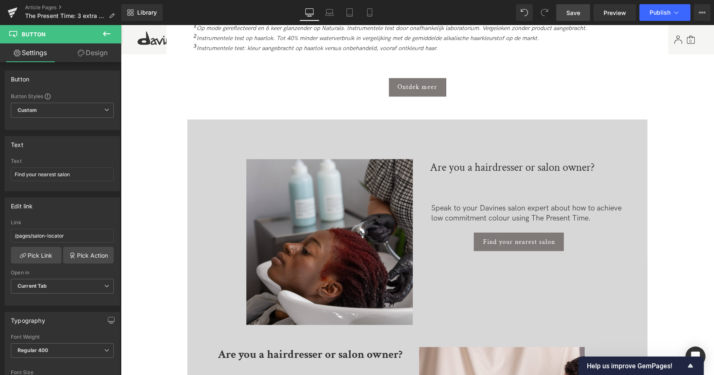
click at [376, 119] on div "Image Are you a hairdresser or salon owner? Heading Register on the Davines Pro…" at bounding box center [417, 336] width 460 height 434
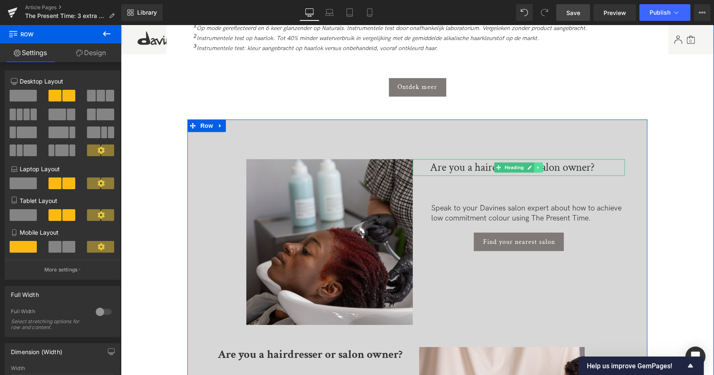
click at [534, 162] on link at bounding box center [538, 167] width 9 height 10
click at [540, 165] on icon at bounding box center [542, 167] width 5 height 5
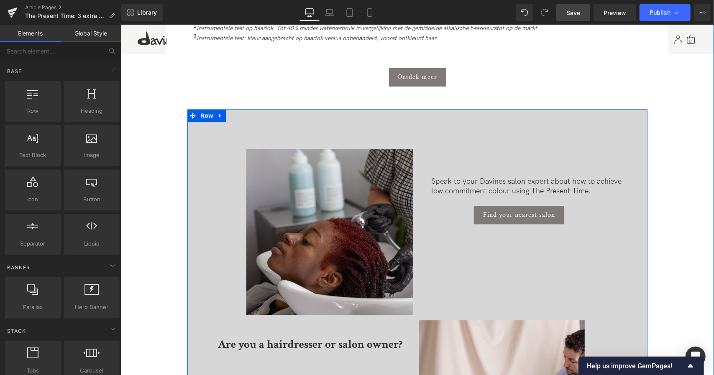
scroll to position [1649, 0]
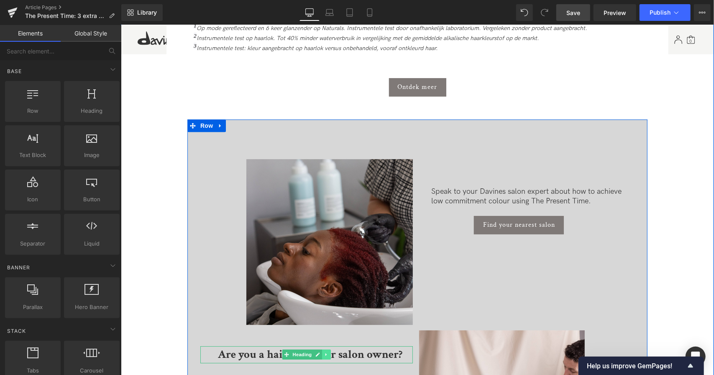
click at [325, 352] on icon at bounding box center [326, 354] width 5 height 5
click at [320, 352] on icon at bounding box center [321, 354] width 5 height 5
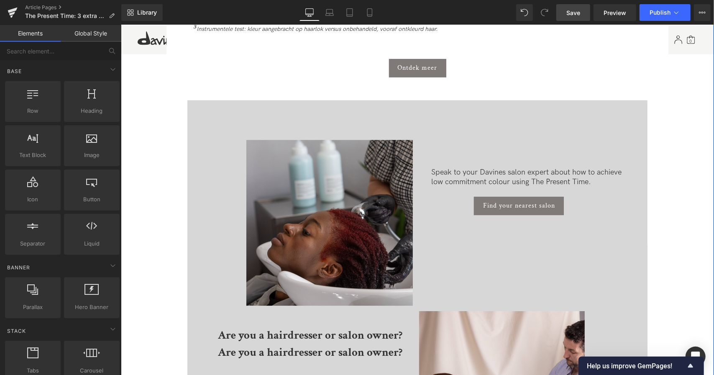
scroll to position [1645, 0]
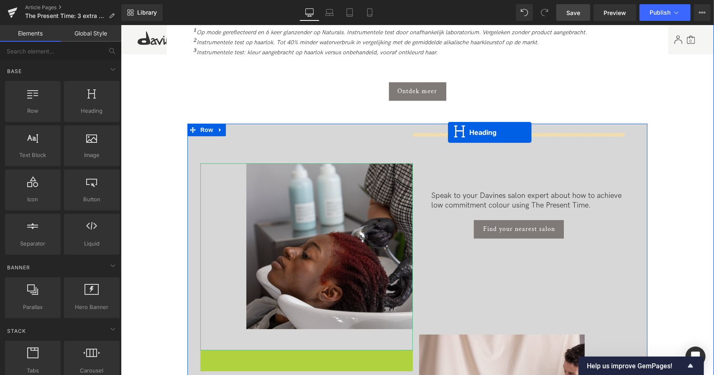
drag, startPoint x: 272, startPoint y: 330, endPoint x: 447, endPoint y: 132, distance: 264.8
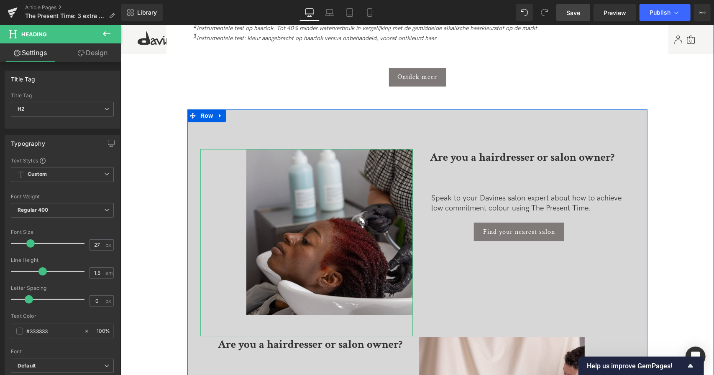
scroll to position [1646, 0]
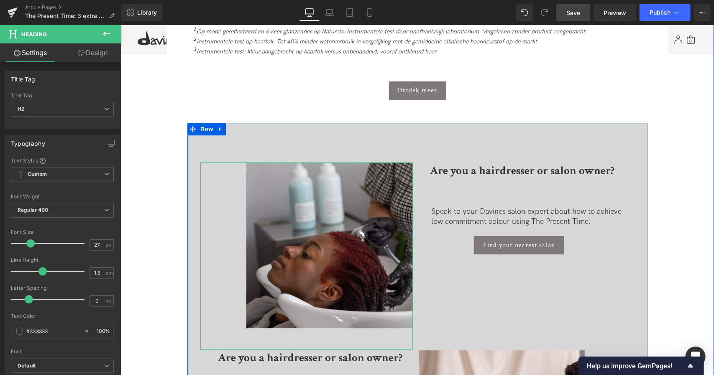
click at [460, 163] on strong "Are you a hairdresser or salon owner?" at bounding box center [522, 170] width 184 height 15
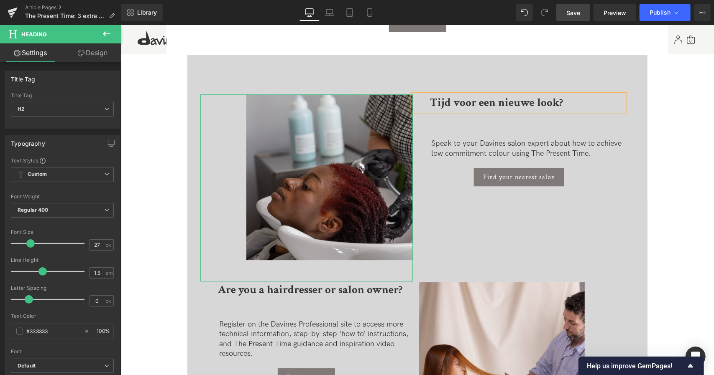
scroll to position [1709, 0]
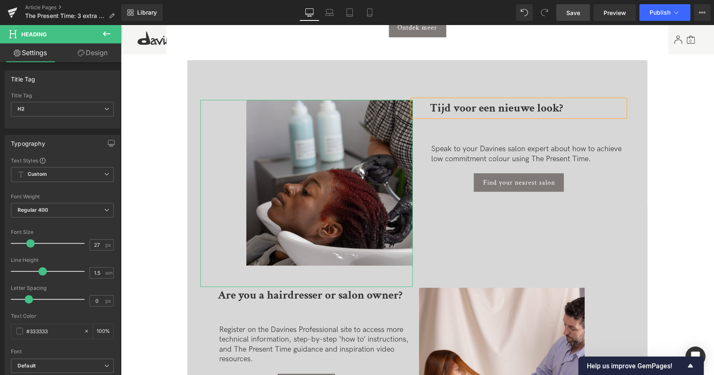
click at [457, 144] on p "Speak to your Davines salon expert about how to achieve low commitment colour u…" at bounding box center [528, 154] width 194 height 20
click at [475, 144] on p "Speak to your Davines salon expert about how to achieve low commitment colour u…" at bounding box center [528, 154] width 194 height 20
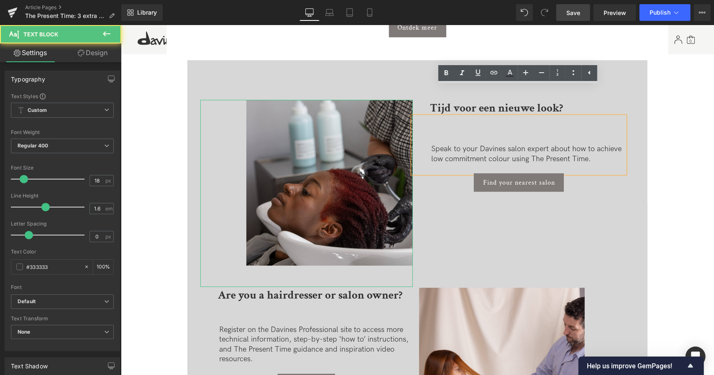
click at [475, 144] on p "Speak to your Davines salon expert about how to achieve low commitment colour u…" at bounding box center [528, 154] width 194 height 20
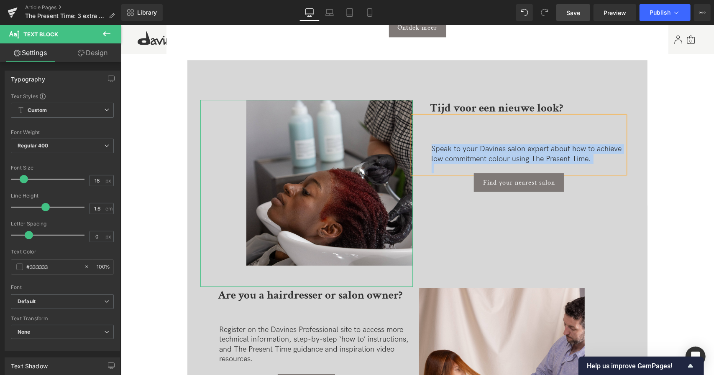
copy p "Speak to your Davines salon expert about how to achieve low commitment colour u…"
click at [599, 144] on p "Speak to your Davines salon expert about how to achieve low commitment colour u…" at bounding box center [528, 154] width 194 height 20
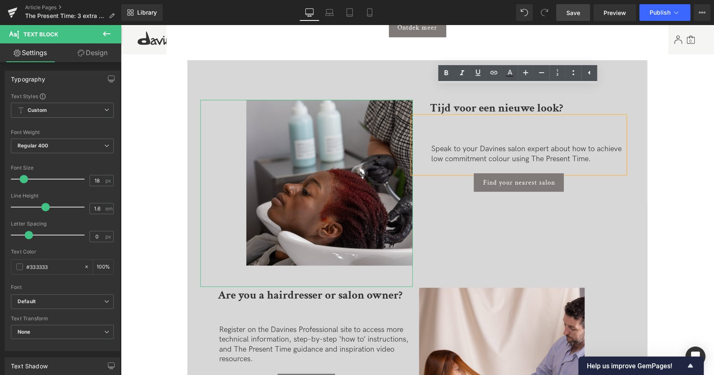
paste div
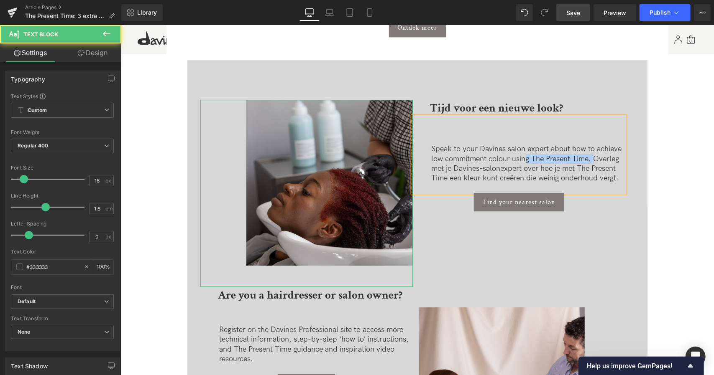
drag, startPoint x: 591, startPoint y: 129, endPoint x: 522, endPoint y: 128, distance: 69.4
click at [522, 144] on p "Speak to your Davines salon expert about how to achieve low commitment colour u…" at bounding box center [528, 163] width 194 height 39
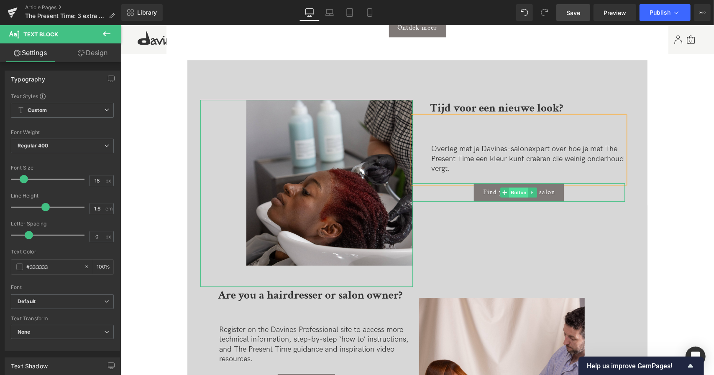
drag, startPoint x: 515, startPoint y: 159, endPoint x: 607, endPoint y: 27, distance: 161.2
click at [515, 187] on span "Button" at bounding box center [517, 192] width 19 height 10
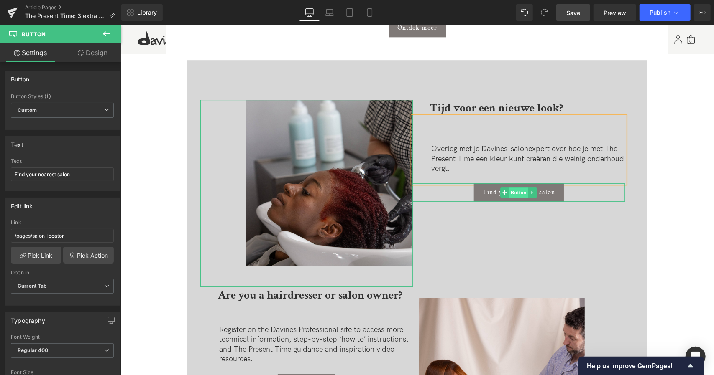
click at [517, 187] on span "Button" at bounding box center [517, 192] width 19 height 10
click at [88, 235] on input "/pages/salon-locator" at bounding box center [62, 236] width 103 height 14
click at [76, 170] on input "Find your nearest salon" at bounding box center [62, 175] width 103 height 14
click at [83, 171] on input "Find your nearest salon" at bounding box center [62, 175] width 103 height 14
drag, startPoint x: 0, startPoint y: 190, endPoint x: 0, endPoint y: 198, distance: 7.5
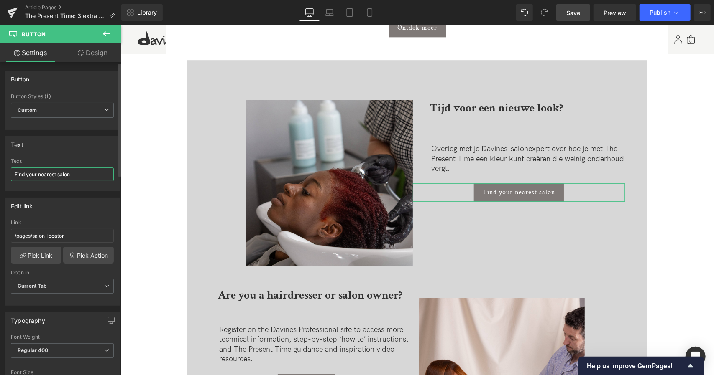
paste input "[PERSON_NAME] dichtstbijzijnde"
type input "[PERSON_NAME] dichtstbijzijnde salon"
click at [567, 10] on span "Save" at bounding box center [573, 12] width 14 height 9
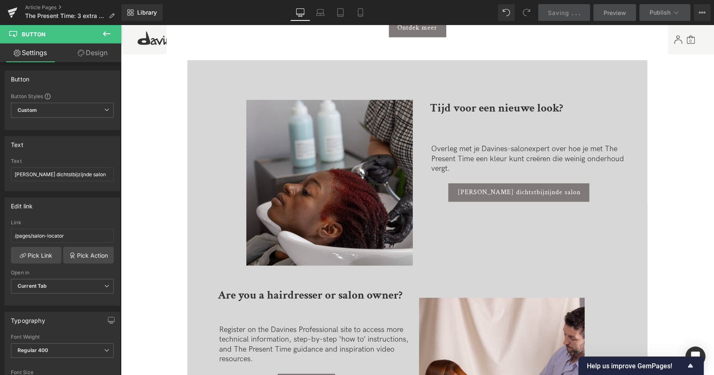
scroll to position [1735, 0]
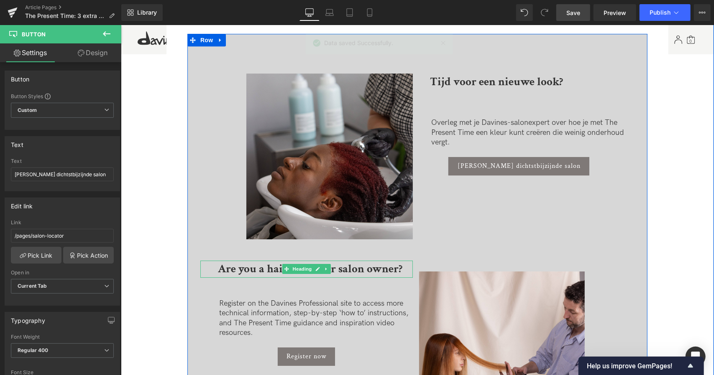
click at [331, 261] on strong "Are you a hairdresser or salon owner?" at bounding box center [309, 268] width 184 height 15
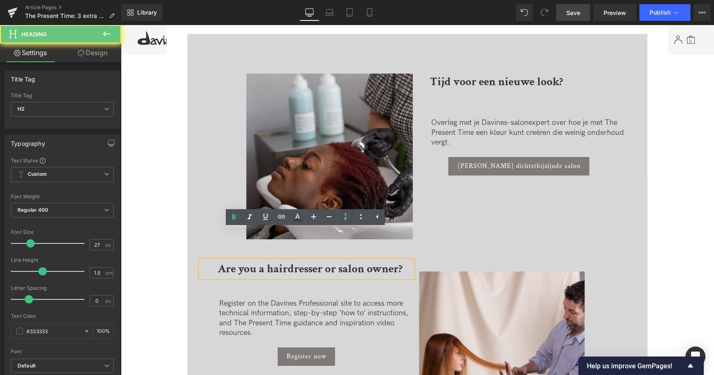
click at [350, 261] on strong "Are you a hairdresser or salon owner?" at bounding box center [309, 268] width 184 height 15
click at [120, 25] on lt-span at bounding box center [120, 25] width 0 height 0
click at [347, 261] on strong "Are you a hairdresser or salon owner?" at bounding box center [309, 268] width 184 height 15
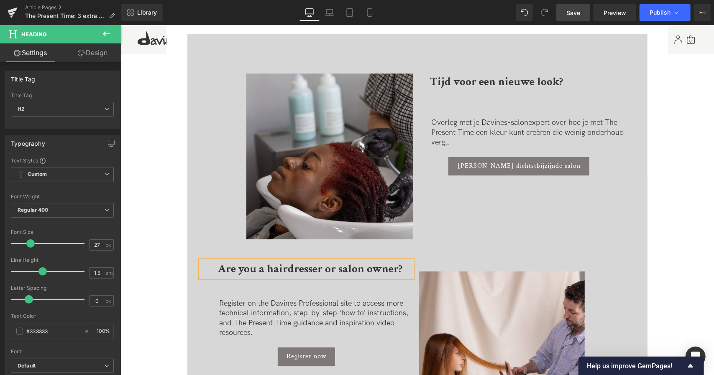
paste div
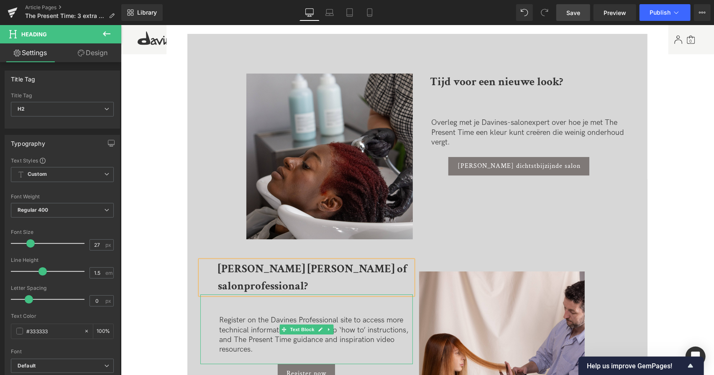
click at [252, 315] on p "Register on the Davines Professional site to access more technical information,…" at bounding box center [316, 334] width 194 height 39
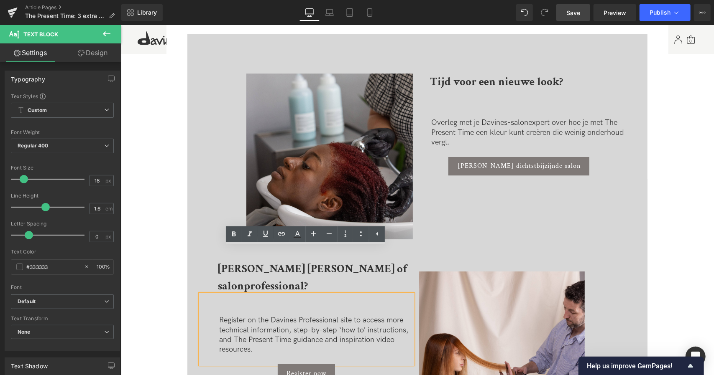
click at [252, 315] on p "Register on the Davines Professional site to access more technical information,…" at bounding box center [316, 334] width 194 height 39
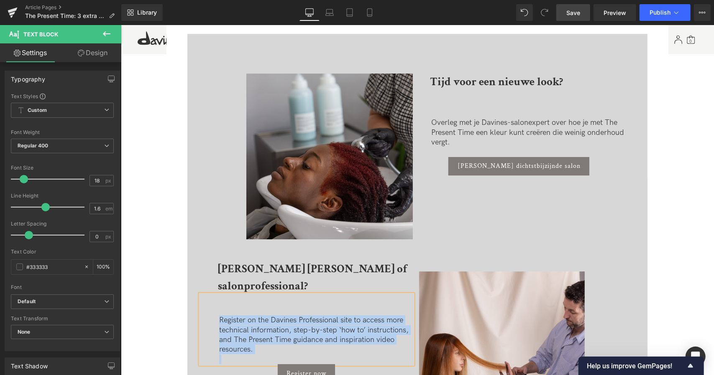
copy p "Register on the Davines Professional site to access more technical information,…"
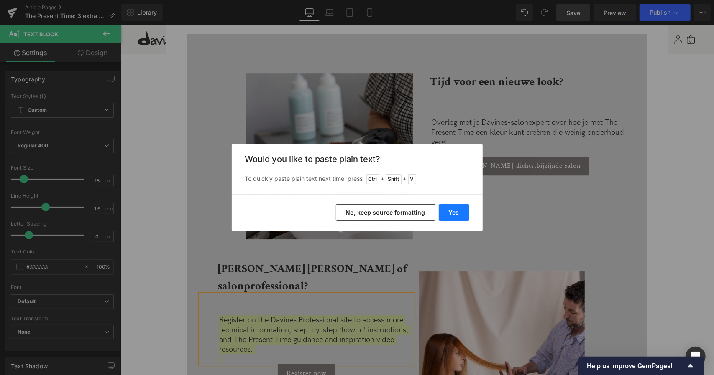
click at [460, 213] on button "Yes" at bounding box center [454, 212] width 31 height 17
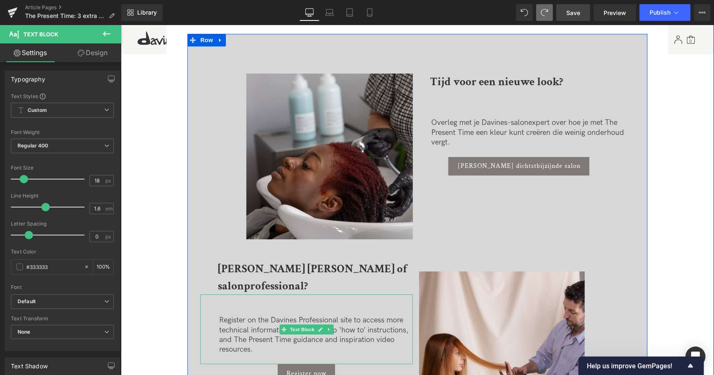
click at [262, 315] on p "Register on the Davines Professional site to access more technical information,…" at bounding box center [316, 334] width 194 height 39
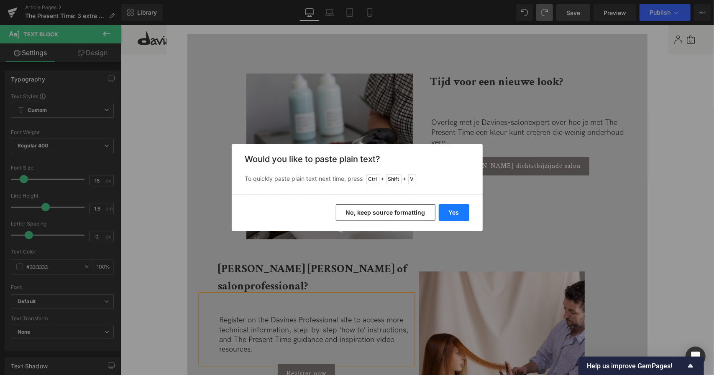
click at [452, 209] on button "Yes" at bounding box center [454, 212] width 31 height 17
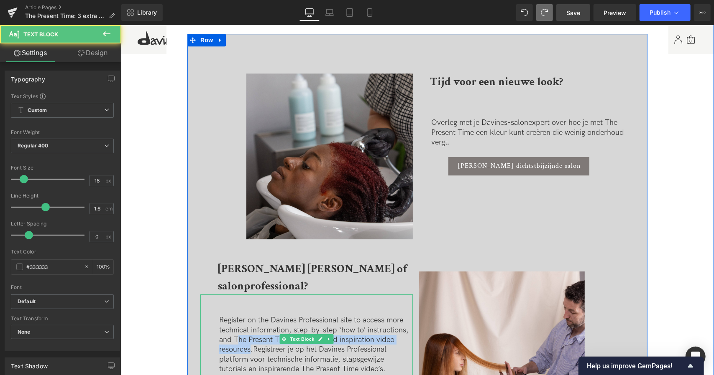
drag, startPoint x: 249, startPoint y: 303, endPoint x: 235, endPoint y: 289, distance: 19.5
click at [235, 315] on p "Register on the Davines Professional site to access more technical information,…" at bounding box center [316, 344] width 194 height 59
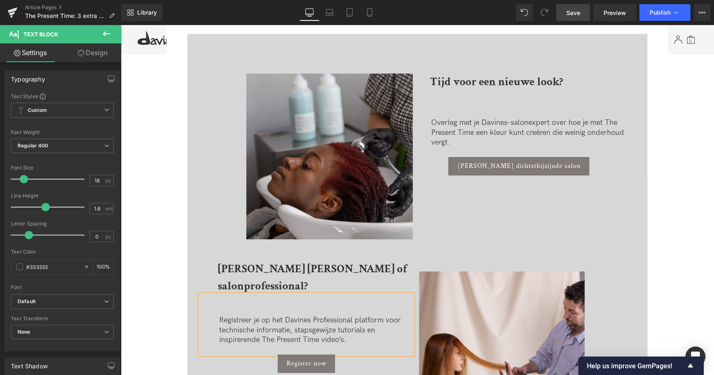
click at [328, 315] on p "Registreer je op het Davines Professional platform voor technische informatie, …" at bounding box center [316, 329] width 194 height 29
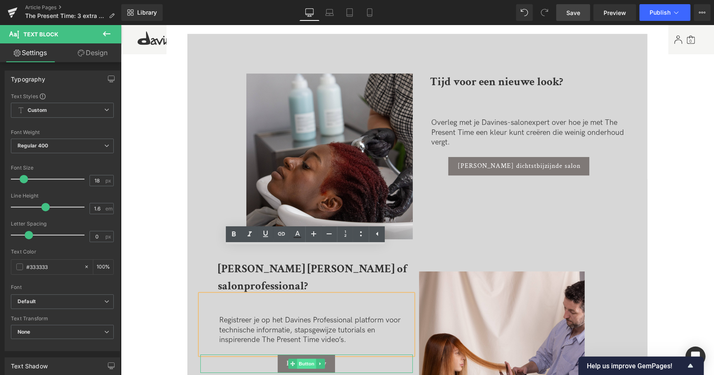
click at [304, 359] on span "Button" at bounding box center [305, 364] width 19 height 10
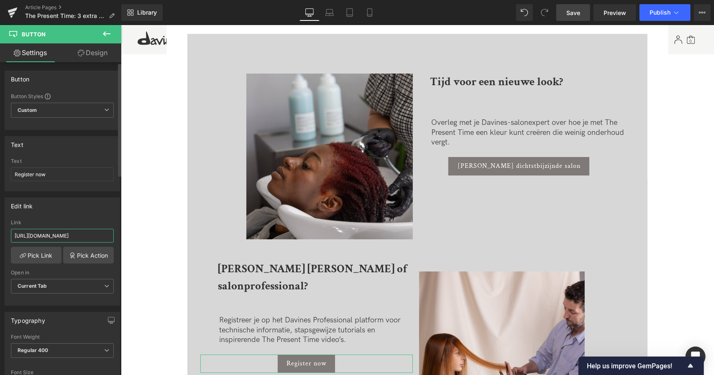
click at [95, 234] on input "[URL][DOMAIN_NAME]" at bounding box center [62, 236] width 103 height 14
click at [61, 232] on input "[URL][DOMAIN_NAME]" at bounding box center [62, 236] width 103 height 14
paste input "[DOMAIN_NAME][URL]"
type input "[URL][DOMAIN_NAME]"
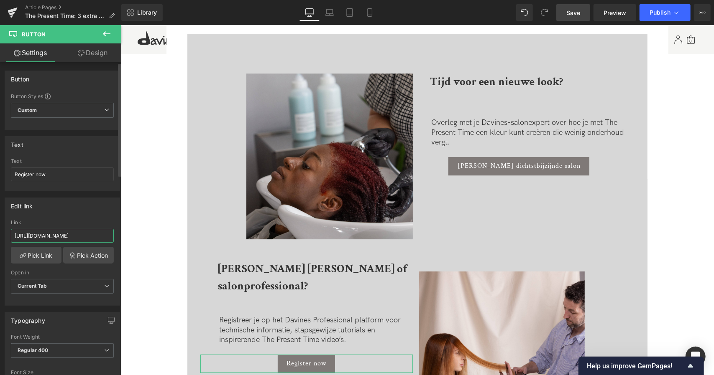
scroll to position [0, 81]
click at [61, 232] on input "[URL][DOMAIN_NAME]" at bounding box center [62, 236] width 103 height 14
paste input "[URL][DOMAIN_NAME]"
type input "[URL][DOMAIN_NAME]"
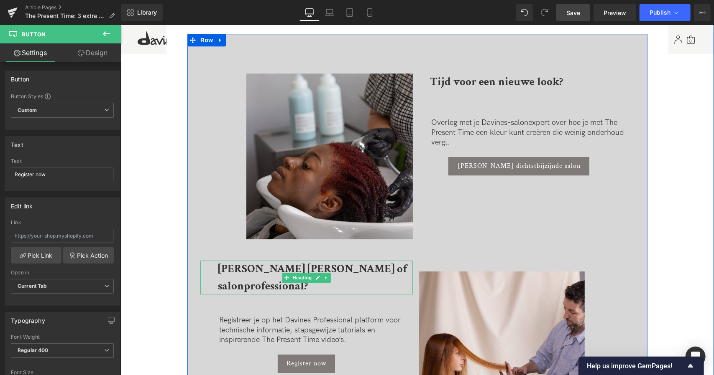
click at [353, 261] on strong "[PERSON_NAME] [PERSON_NAME] of salonprofessional?" at bounding box center [311, 277] width 189 height 32
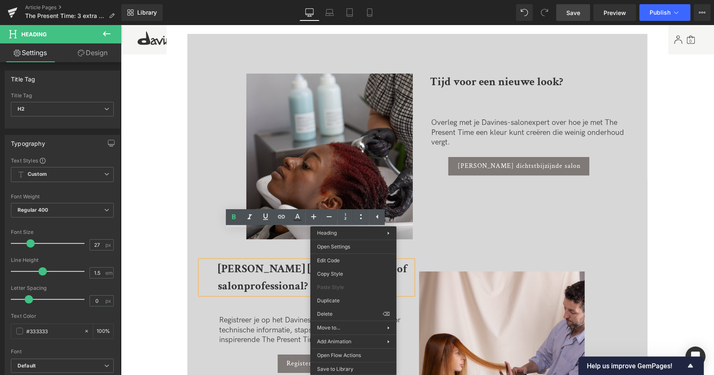
click at [293, 261] on strong "[PERSON_NAME] [PERSON_NAME] of salonprofessional?" at bounding box center [311, 277] width 189 height 32
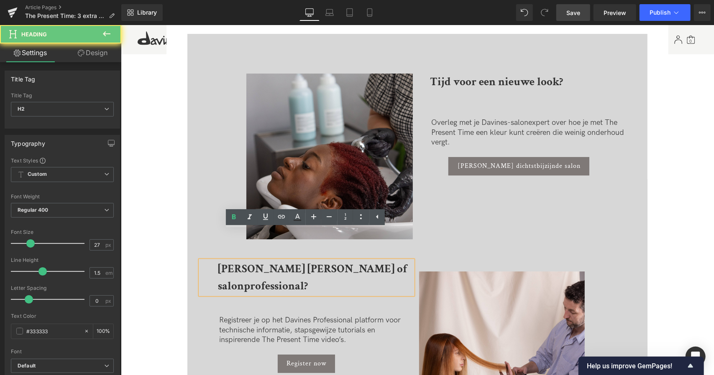
click at [323, 261] on strong "[PERSON_NAME] [PERSON_NAME] of salonprofessional?" at bounding box center [311, 277] width 189 height 32
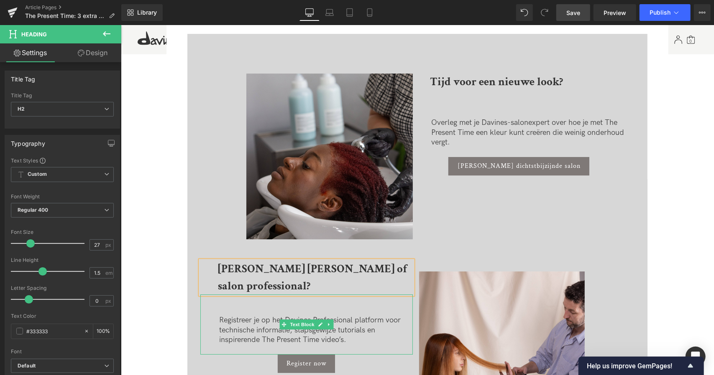
click at [276, 315] on p "Registreer je op het Davines Professional platform voor technische informatie, …" at bounding box center [316, 329] width 194 height 29
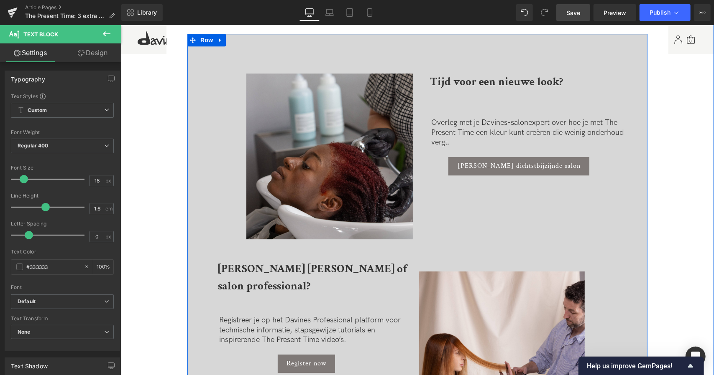
click at [311, 359] on span "Button" at bounding box center [305, 364] width 19 height 10
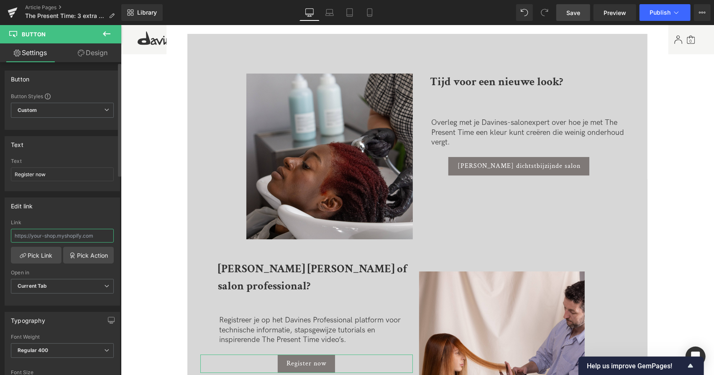
click at [66, 230] on input "text" at bounding box center [62, 236] width 103 height 14
type input "[URL][DOMAIN_NAME]"
click at [57, 174] on input "Register now" at bounding box center [62, 175] width 103 height 14
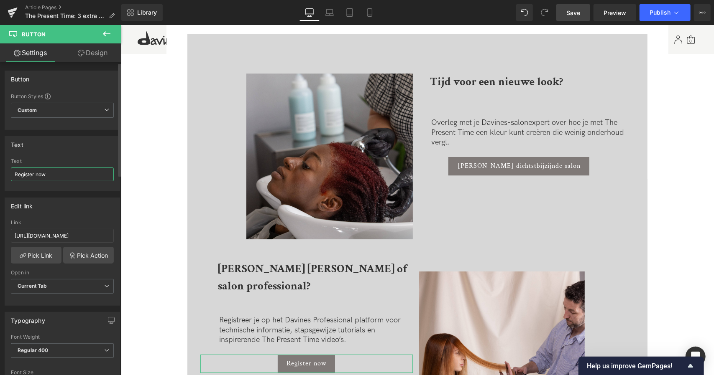
click at [77, 172] on input "Register now" at bounding box center [62, 175] width 103 height 14
drag, startPoint x: 56, startPoint y: 177, endPoint x: 0, endPoint y: 173, distance: 56.2
click at [0, 173] on div "Text Register now Text Register now" at bounding box center [62, 160] width 125 height 61
paste input "reer nu"
type input "Registreer nu"
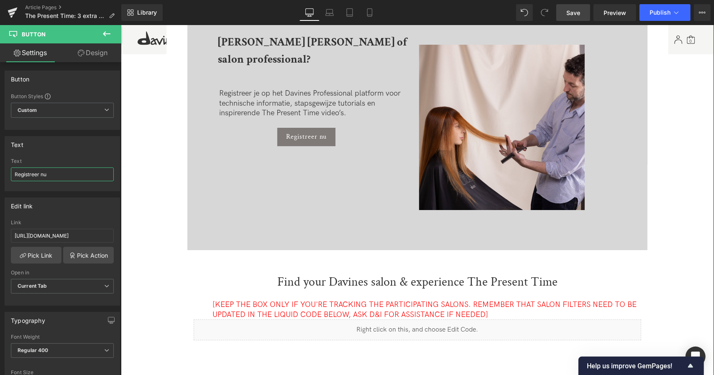
scroll to position [1962, 0]
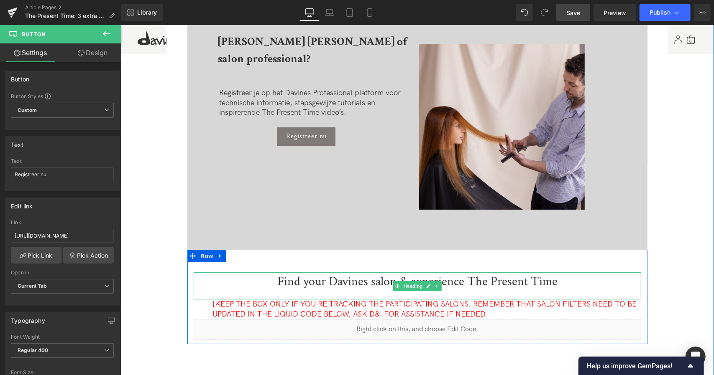
click at [349, 272] on h1 "Find your Davines salon & experience The Present Time" at bounding box center [416, 281] width 447 height 19
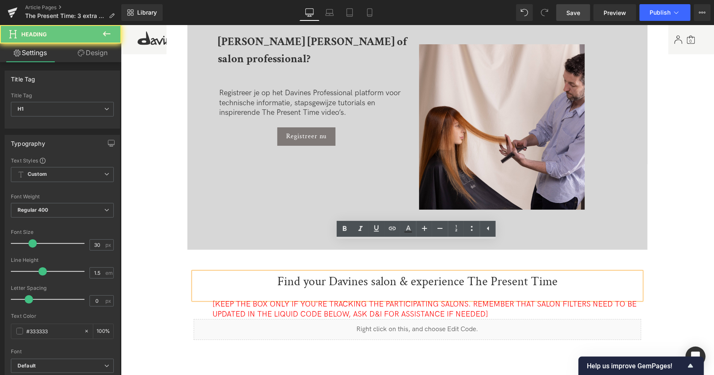
click at [350, 272] on h1 "Find your Davines salon & experience The Present Time" at bounding box center [416, 281] width 447 height 19
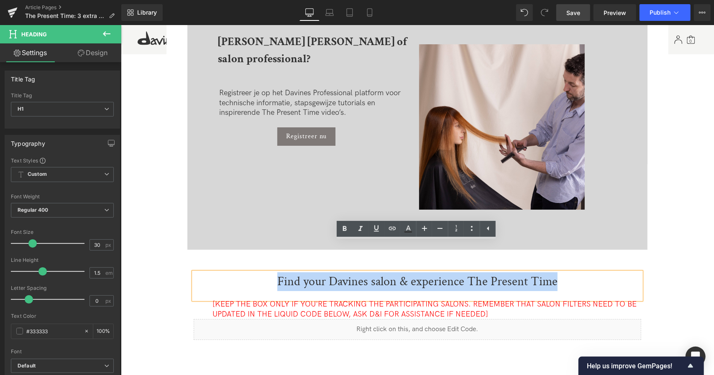
copy h1 "Find your Davines salon & experience The Present Time"
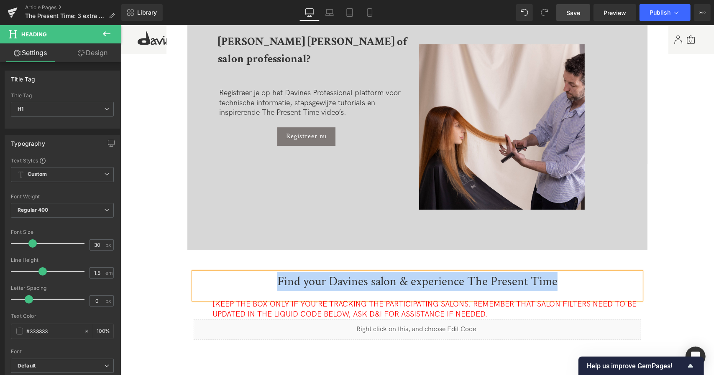
paste div
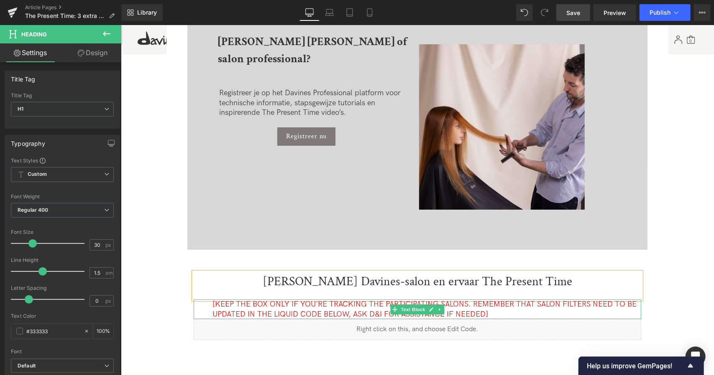
click at [323, 300] on span "[KEEP THE BOX ONLY IF YOU'RE TRACKING THE PARTICIPATING SALONS. REMEMBER THAT S…" at bounding box center [424, 309] width 424 height 18
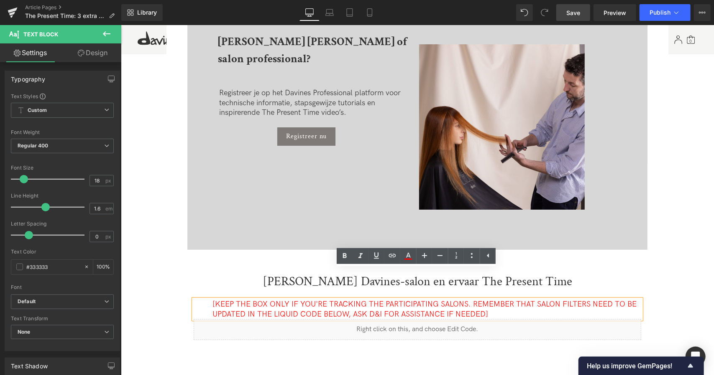
click at [235, 319] on div "Liquid" at bounding box center [416, 329] width 447 height 21
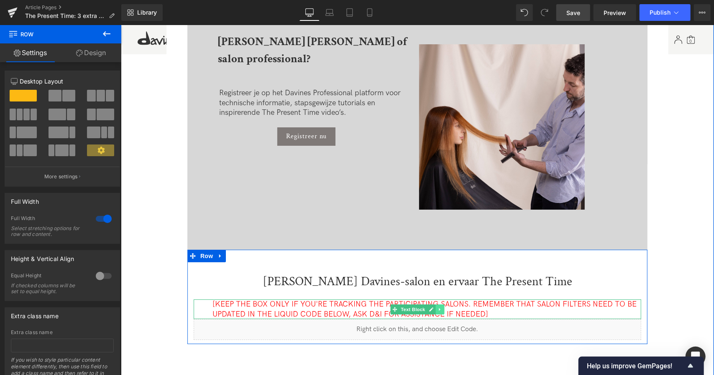
click at [441, 304] on link at bounding box center [439, 309] width 9 height 10
click at [444, 307] on icon at bounding box center [443, 309] width 5 height 5
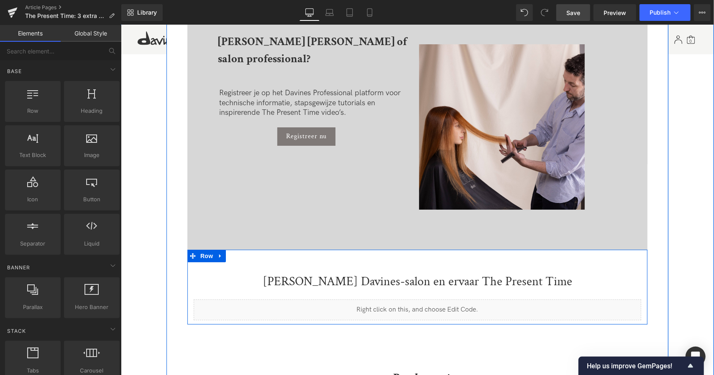
click at [526, 250] on div "[PERSON_NAME] Davines-salon en ervaar The Present Time Heading Liquid Row" at bounding box center [417, 287] width 460 height 75
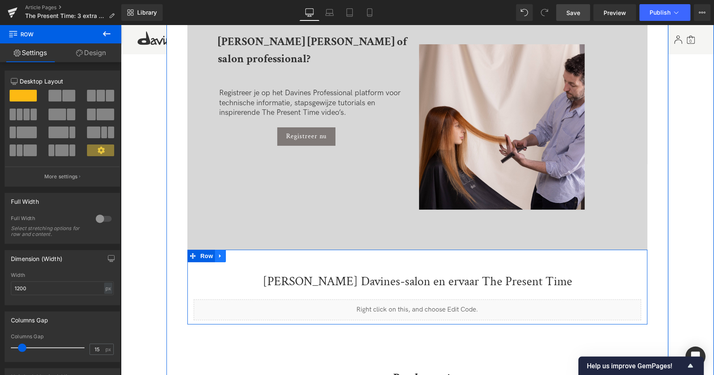
click at [220, 253] on icon at bounding box center [220, 256] width 6 height 6
click at [243, 253] on icon at bounding box center [242, 256] width 6 height 6
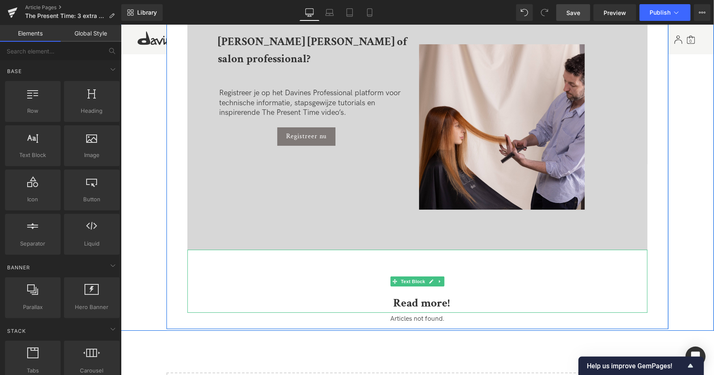
click at [403, 295] on b "Read more!" at bounding box center [421, 302] width 56 height 15
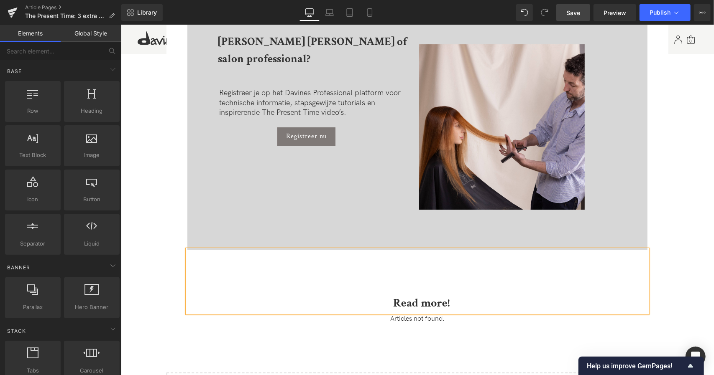
click at [461, 294] on p "Read more!" at bounding box center [421, 303] width 452 height 19
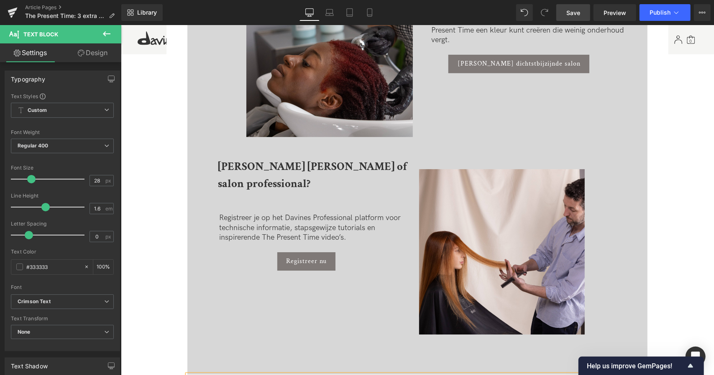
scroll to position [1804, 0]
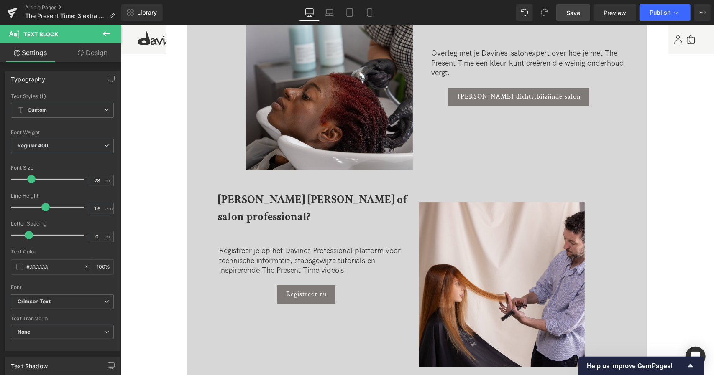
click at [569, 12] on span "Save" at bounding box center [573, 12] width 14 height 9
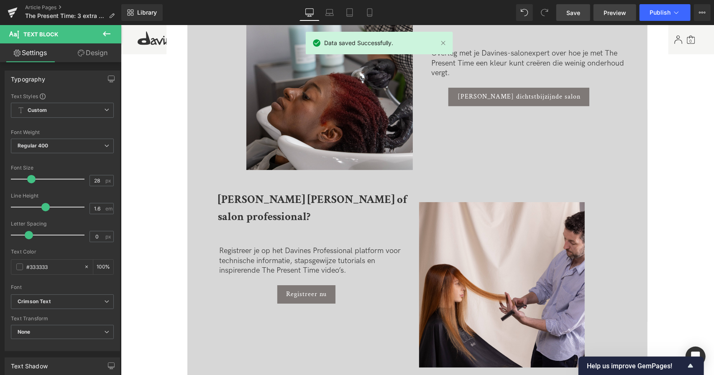
click at [608, 15] on span "Preview" at bounding box center [614, 12] width 23 height 9
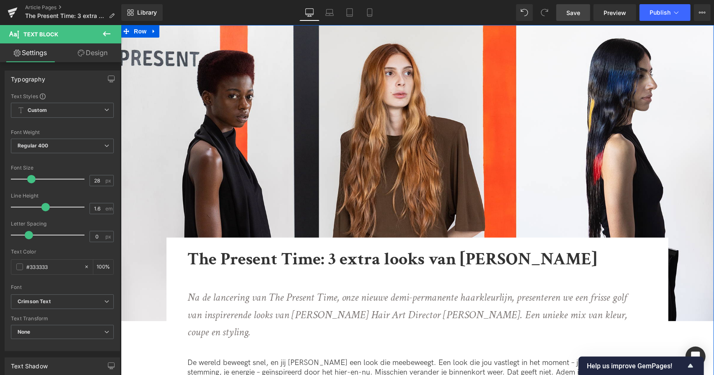
scroll to position [59, 0]
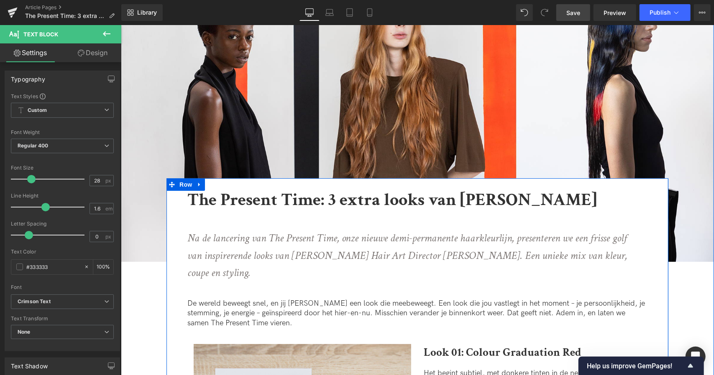
click at [189, 239] on icon "Na de lancering van The Present Time, onze nieuwe demi-permanente haarkleurlijn…" at bounding box center [406, 255] width 439 height 49
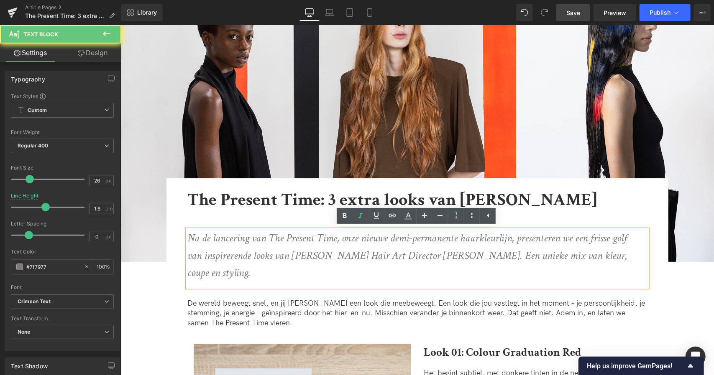
drag, startPoint x: 188, startPoint y: 235, endPoint x: 693, endPoint y: 287, distance: 507.6
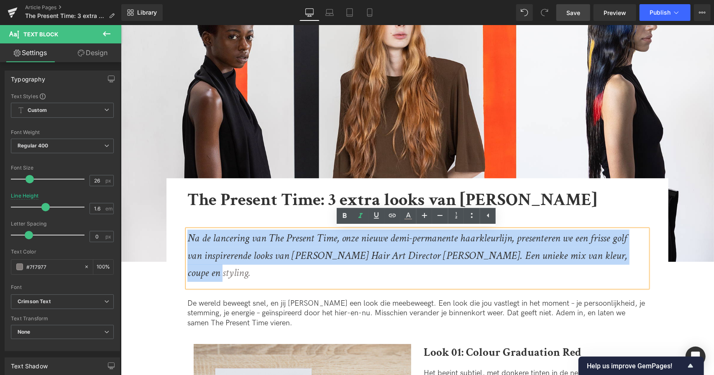
copy icon "Na de lancering van The Present Time, onze nieuwe demi-permanente haarkleurlijn…"
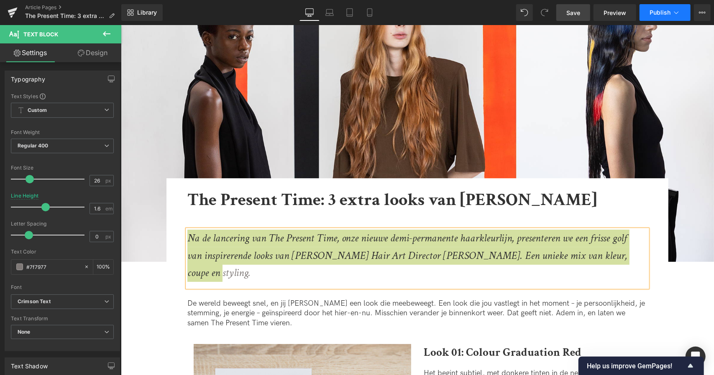
click at [672, 13] on icon at bounding box center [676, 12] width 8 height 8
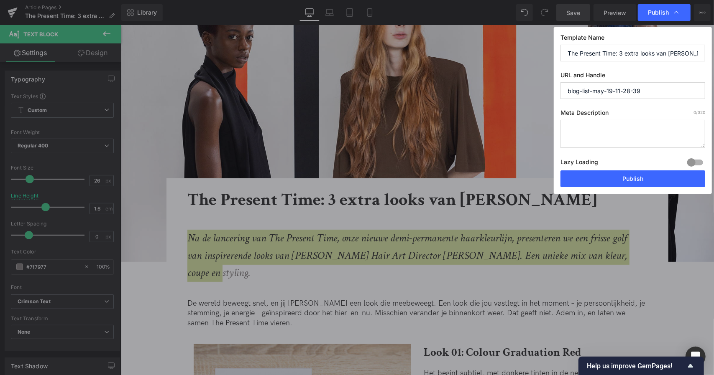
click at [608, 137] on textarea at bounding box center [632, 134] width 145 height 28
paste textarea "Na de lancering van The Present Time, onze nieuwe demi-permanente haarkleurlijn…"
type textarea "Na de lancering van The Present Time, onze nieuwe demi-permanente haarkleurlijn…"
click at [592, 54] on input "The Present Time: 3 extra looks van [PERSON_NAME]" at bounding box center [632, 53] width 145 height 17
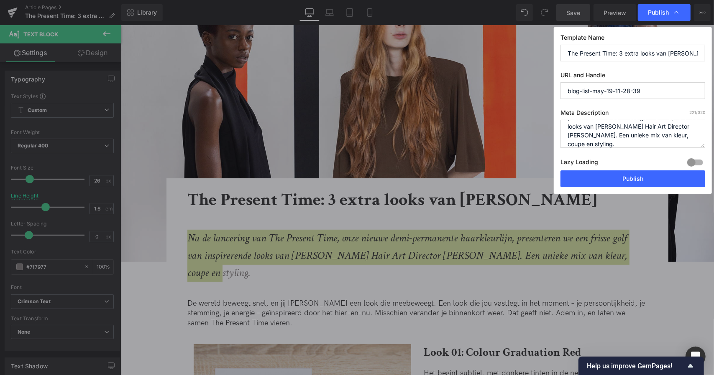
click at [609, 93] on input "blog-list-may-19-11-28-39" at bounding box center [632, 90] width 145 height 17
paste input "The Present Time: 3 extra looks van [PERSON_NAME]"
type input "the-present-time-3-extra-looks-van-[PERSON_NAME]"
click at [628, 178] on button "Publish" at bounding box center [632, 179] width 145 height 17
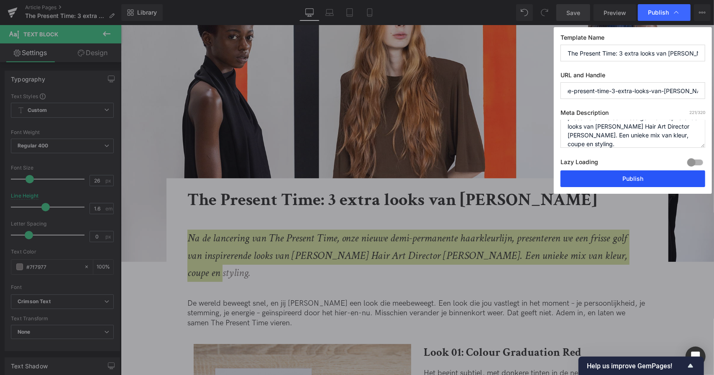
scroll to position [0, 0]
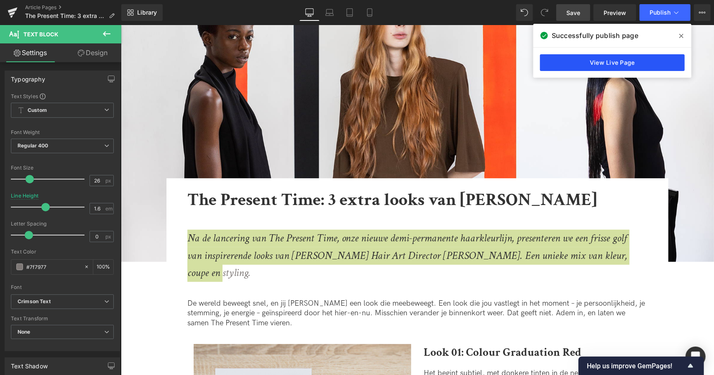
click at [597, 63] on link "View Live Page" at bounding box center [612, 62] width 145 height 17
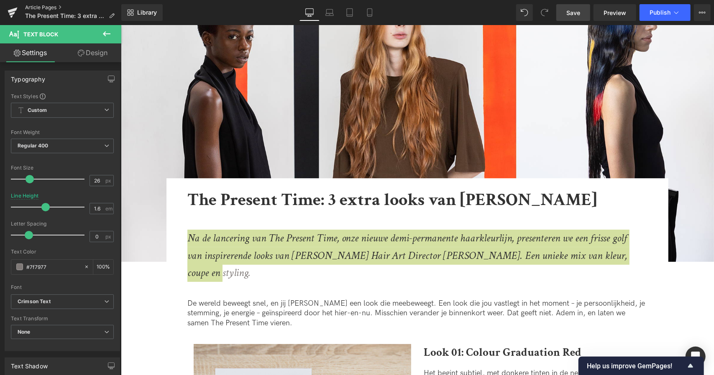
click at [52, 8] on link "Article Pages" at bounding box center [73, 7] width 96 height 7
